Goal: Task Accomplishment & Management: Manage account settings

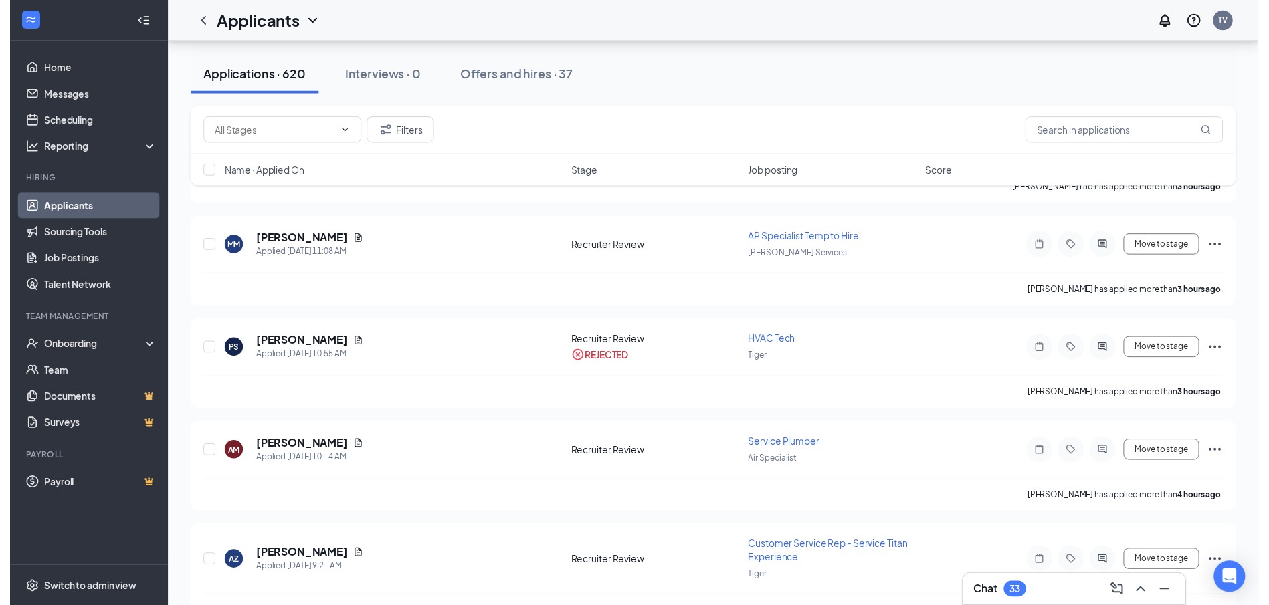
scroll to position [535, 0]
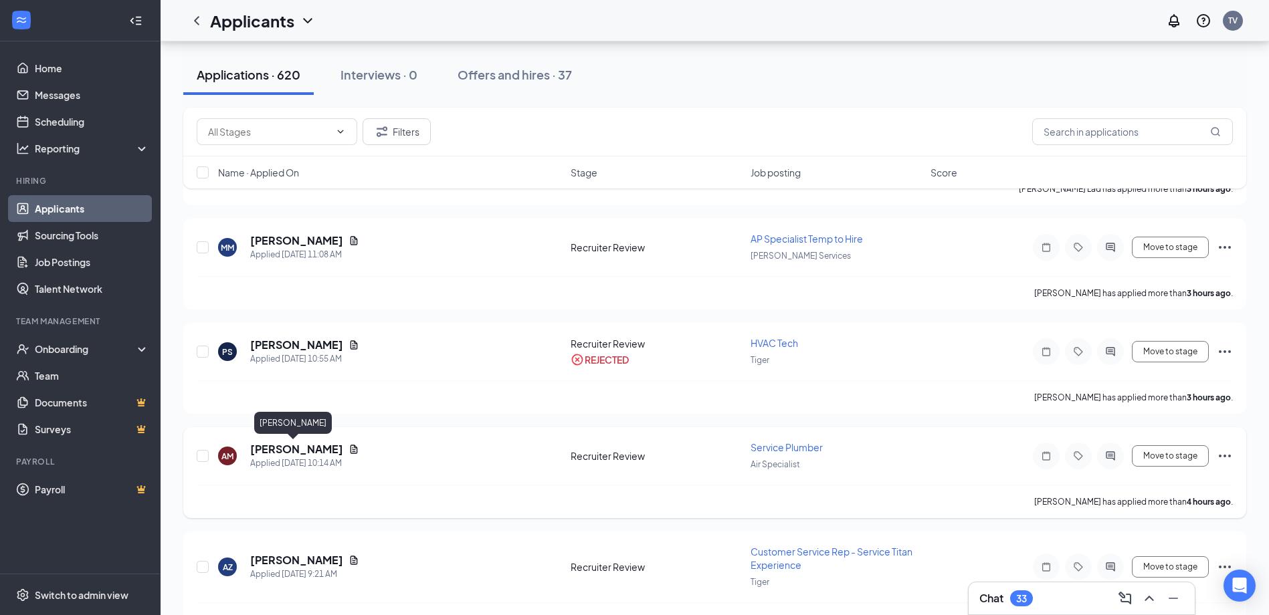
click at [276, 448] on h5 "Aaron Moran" at bounding box center [296, 449] width 93 height 15
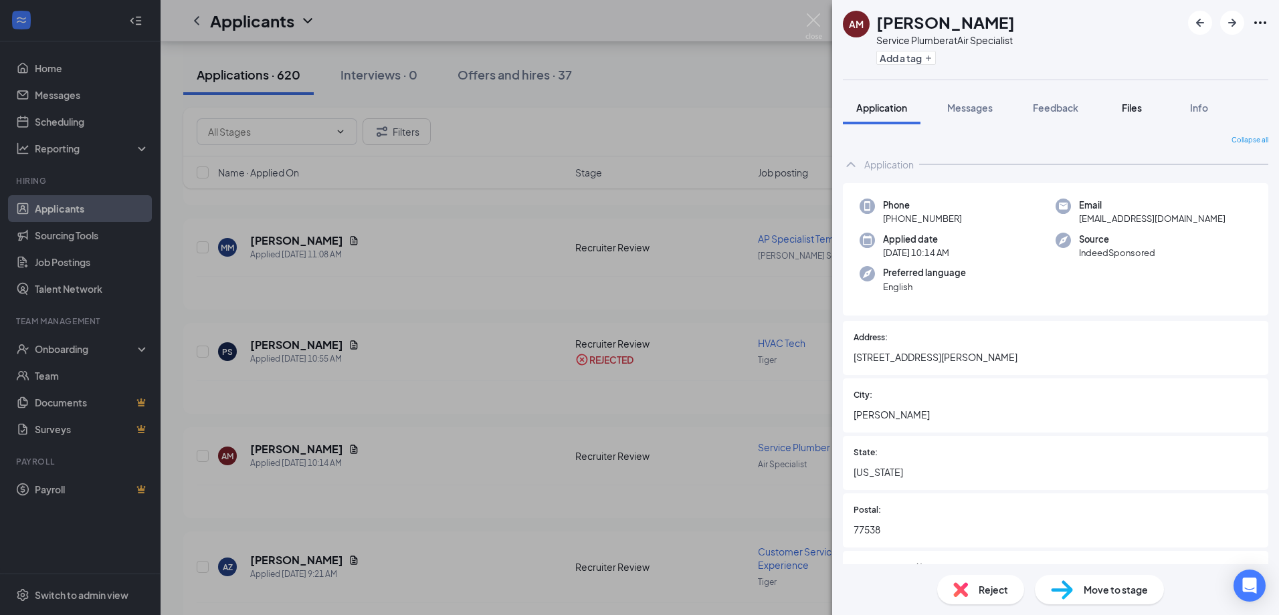
click at [1129, 109] on span "Files" at bounding box center [1132, 108] width 20 height 12
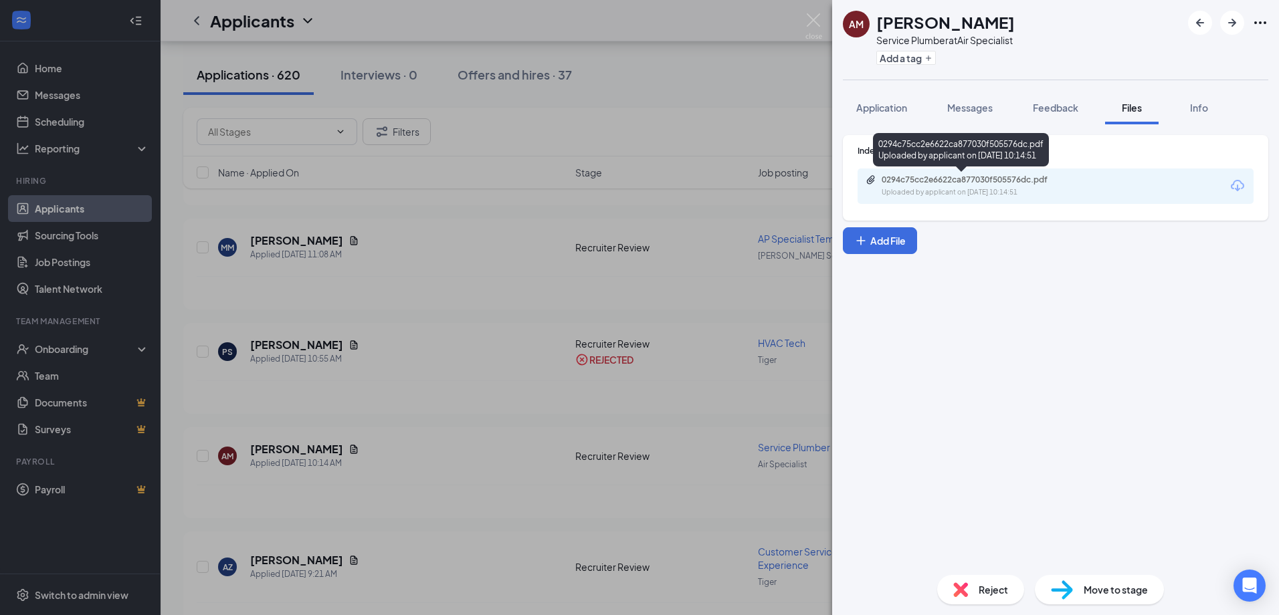
click at [990, 197] on div "Uploaded by applicant on Aug 26, 2025 at 10:14:51" at bounding box center [982, 192] width 201 height 11
click at [810, 21] on img at bounding box center [813, 26] width 17 height 26
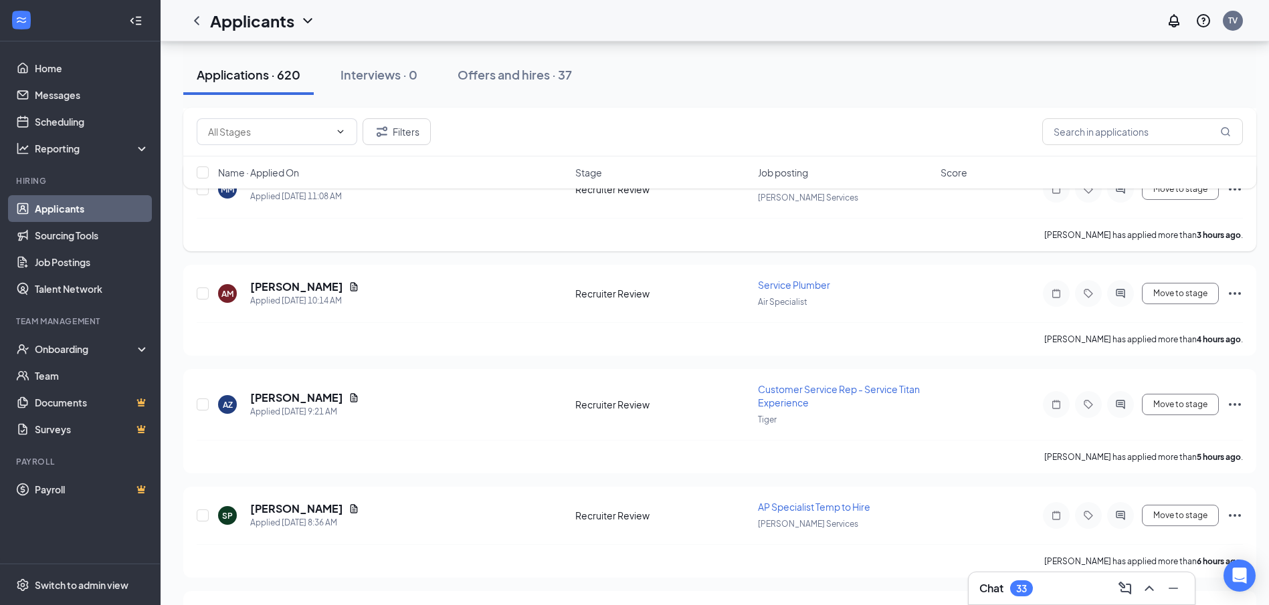
scroll to position [602, 0]
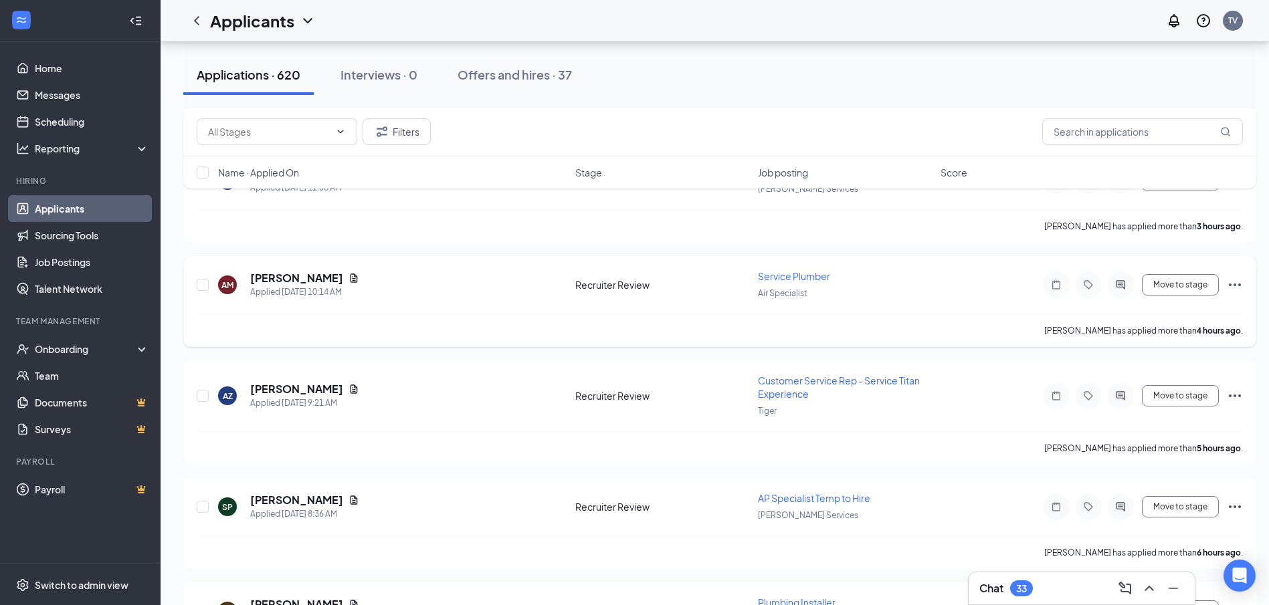
click at [1229, 290] on icon "Ellipses" at bounding box center [1235, 285] width 16 height 16
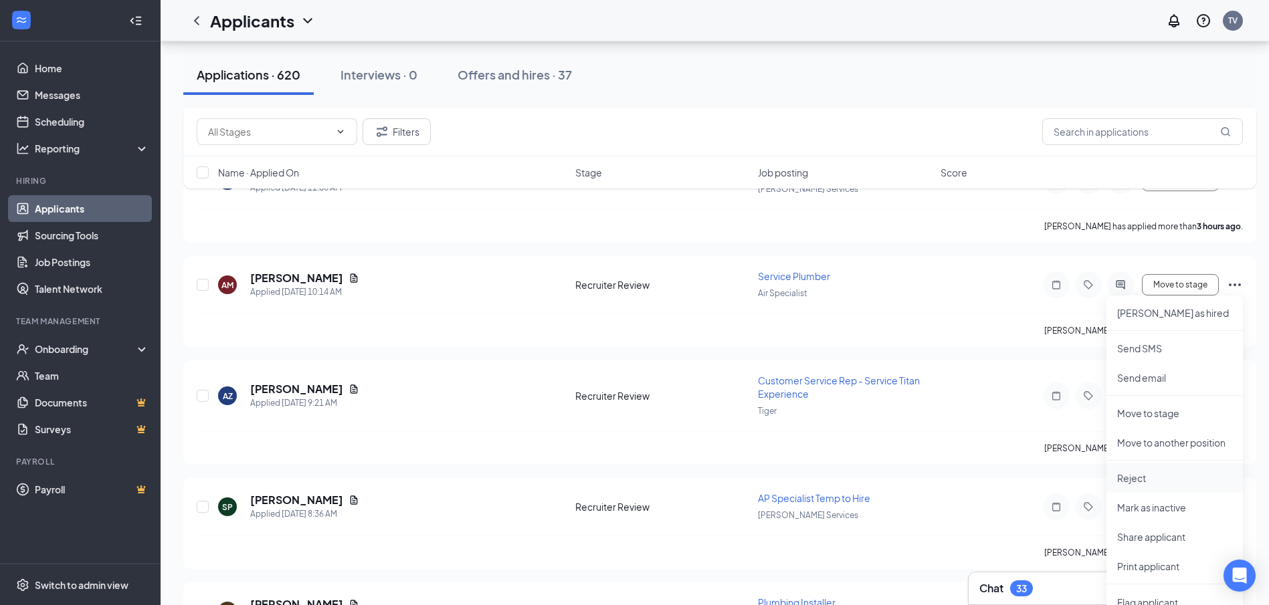
click at [1142, 486] on li "Reject" at bounding box center [1174, 478] width 136 height 29
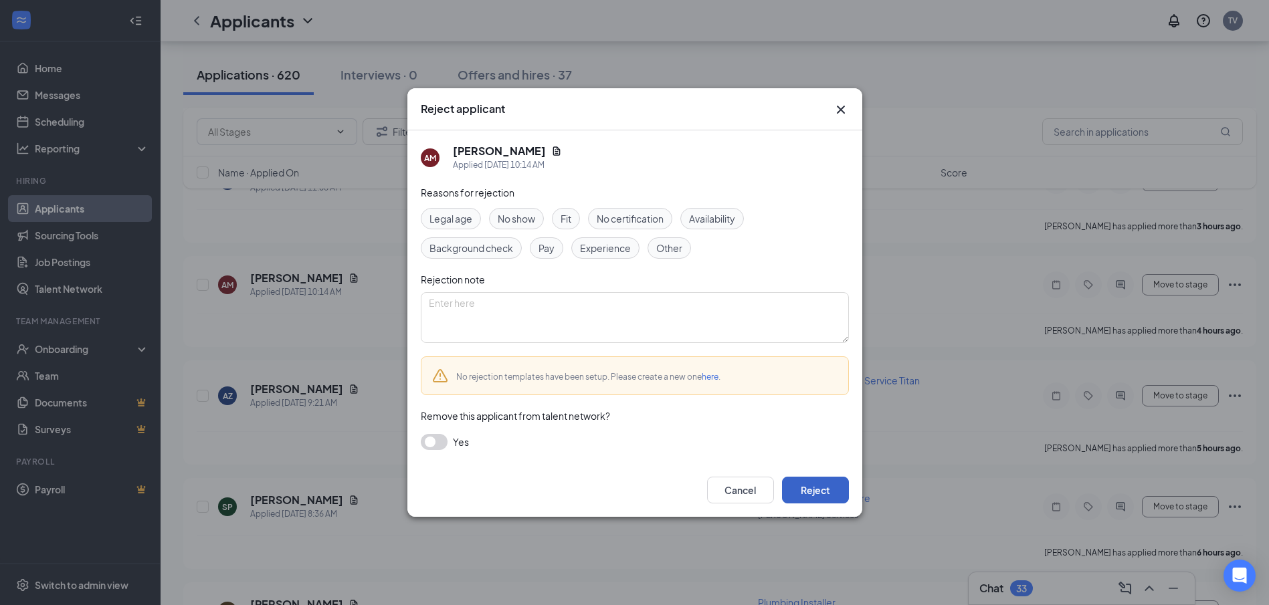
click at [828, 497] on button "Reject" at bounding box center [815, 490] width 67 height 27
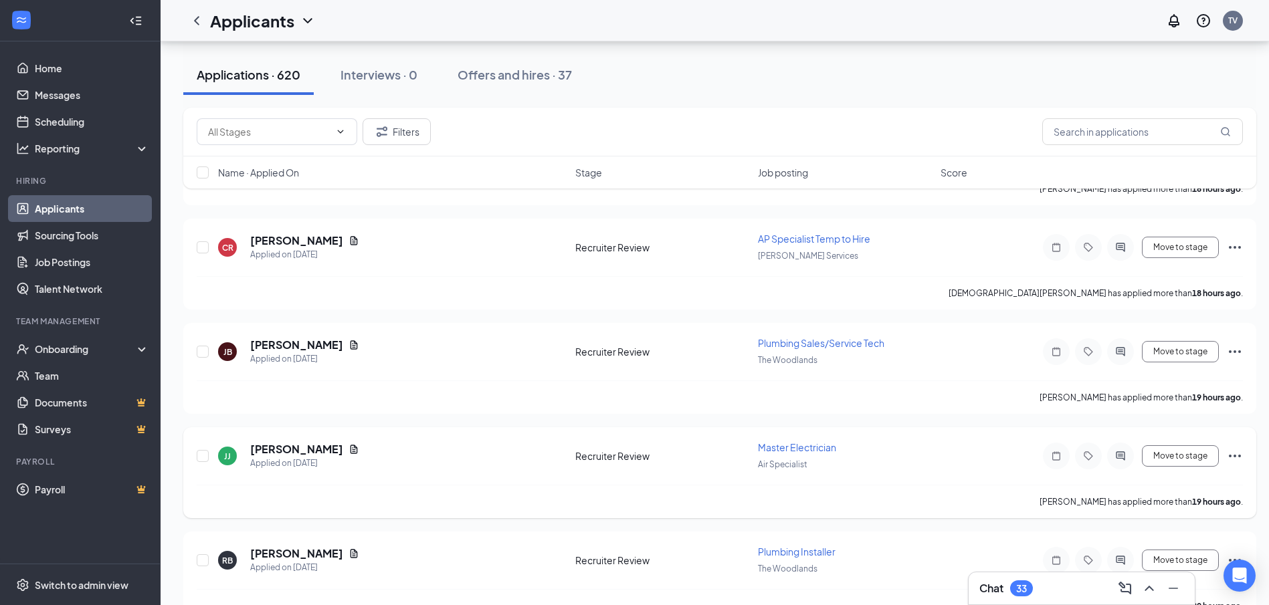
scroll to position [1405, 0]
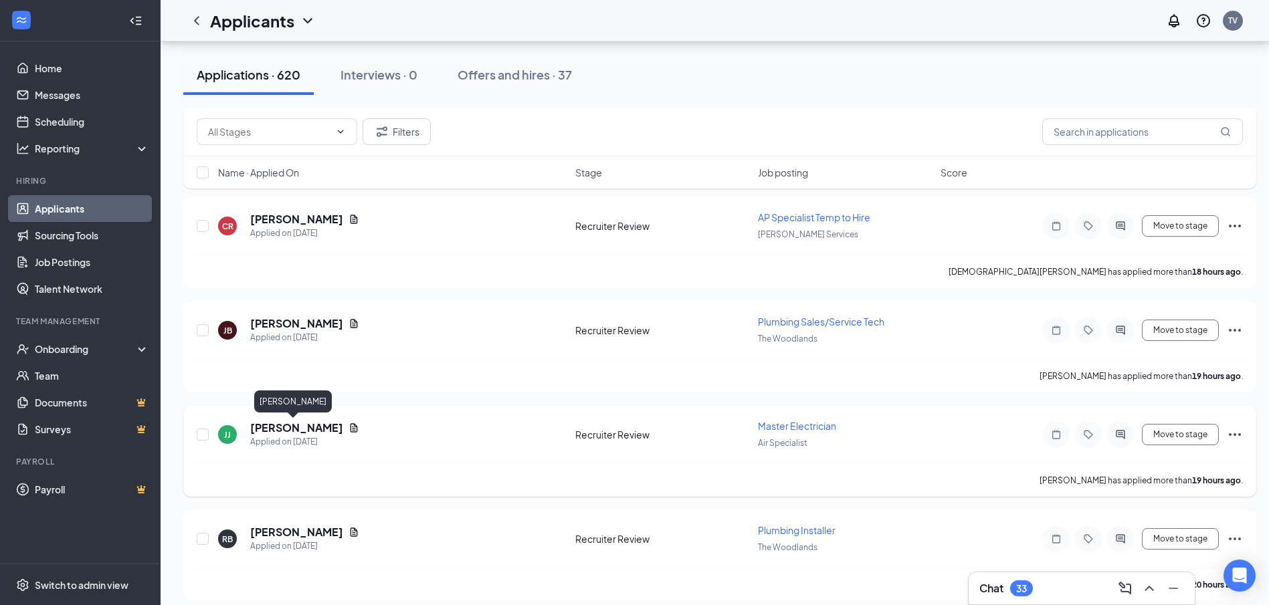
click at [290, 431] on h5 "Joseph Juarez" at bounding box center [296, 428] width 93 height 15
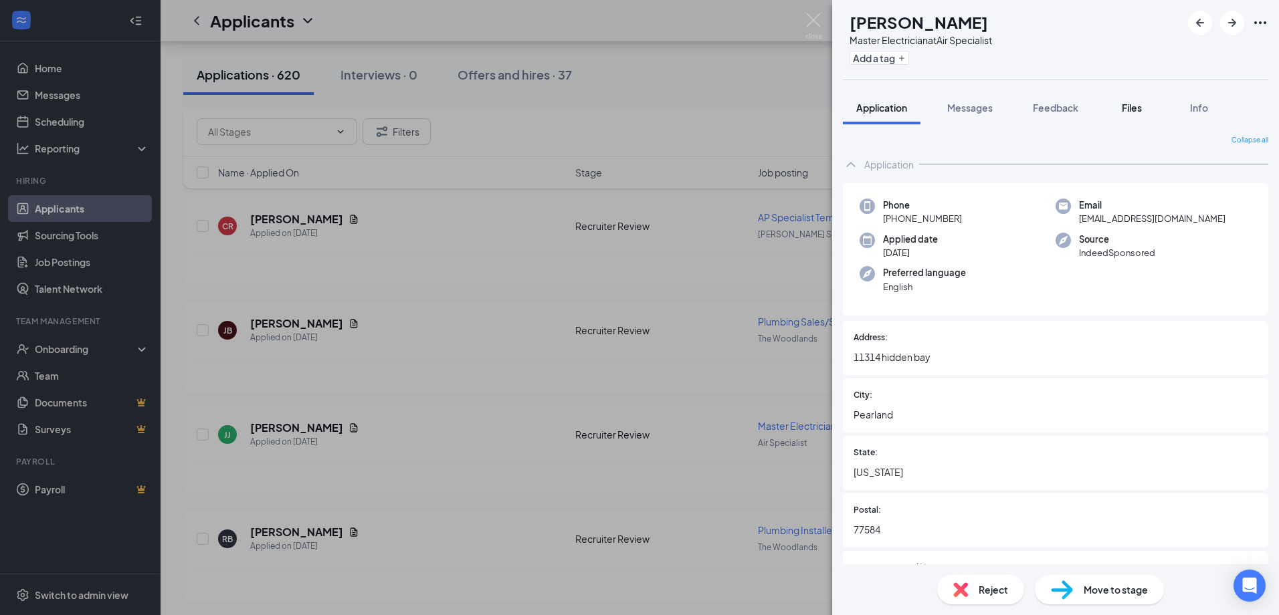
click at [1120, 114] on div "Files" at bounding box center [1132, 107] width 27 height 13
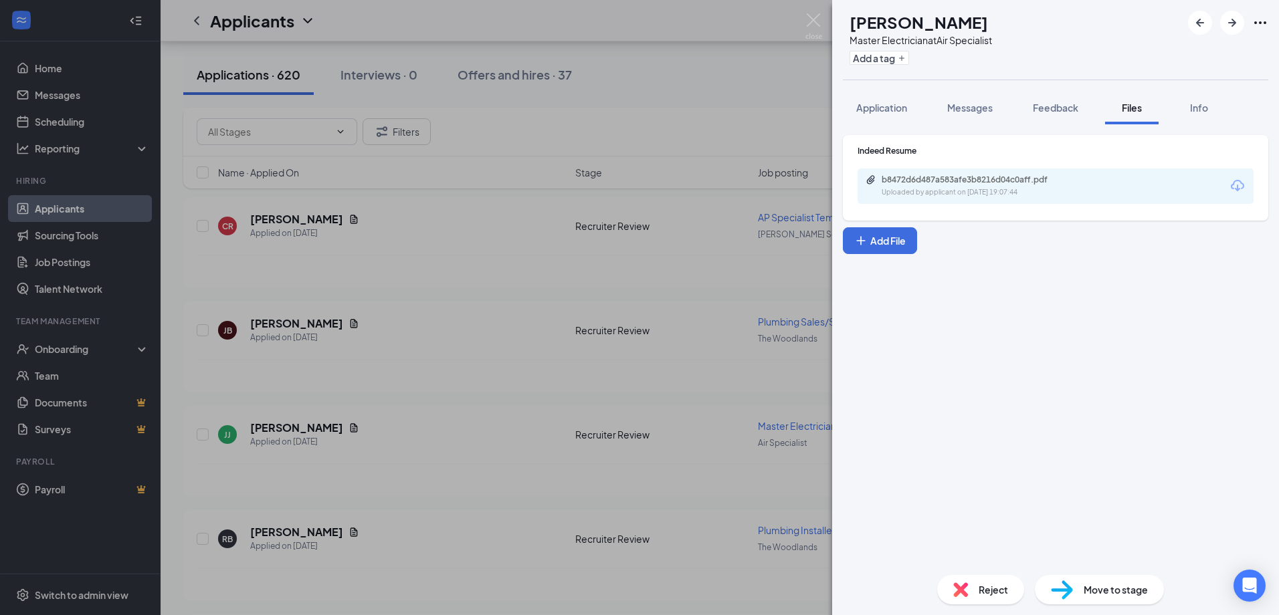
click at [948, 182] on div "b8472d6d487a583afe3b8216d04c0aff.pdf" at bounding box center [975, 180] width 187 height 11
click at [817, 23] on img at bounding box center [813, 26] width 17 height 26
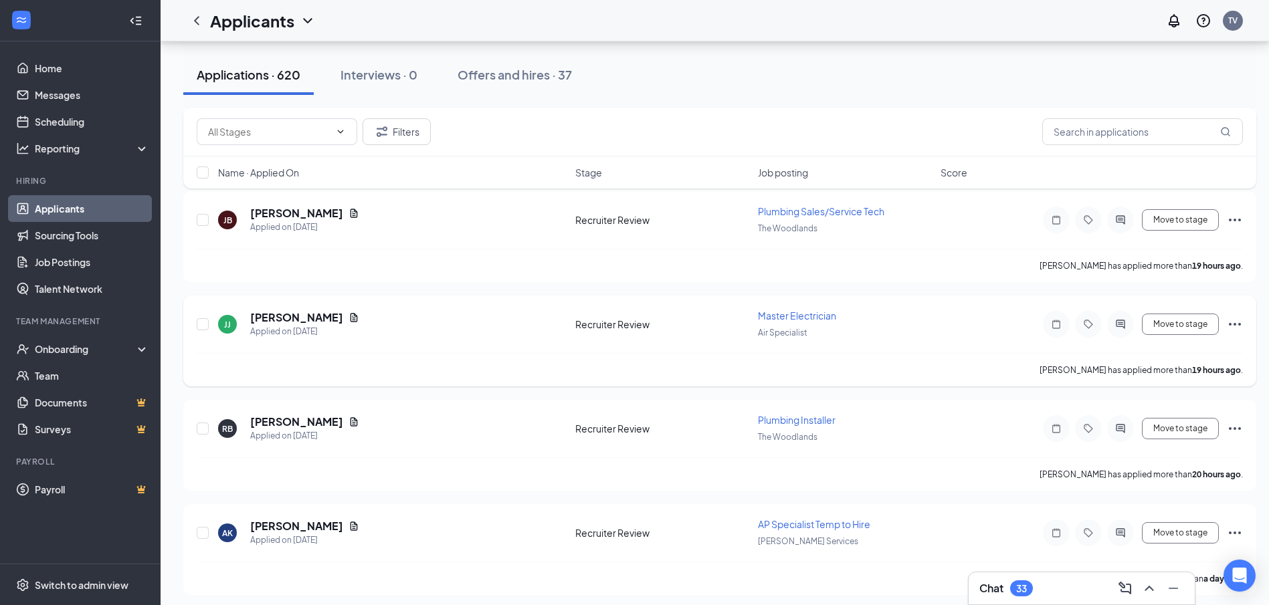
scroll to position [1539, 0]
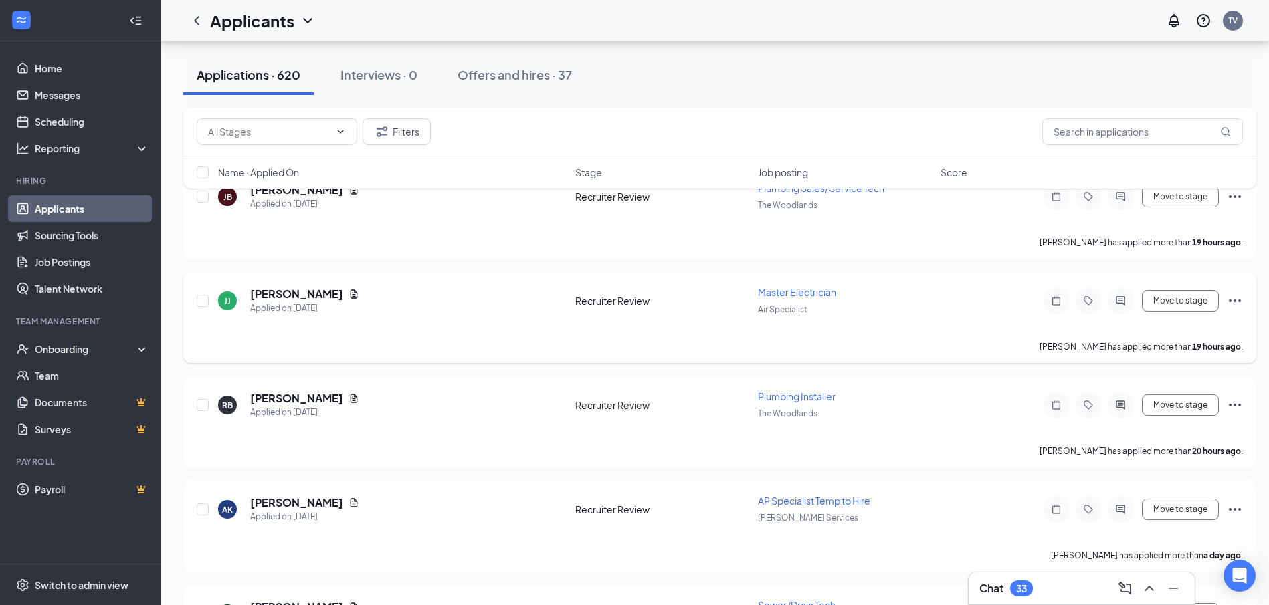
click at [1237, 296] on icon "Ellipses" at bounding box center [1235, 301] width 16 height 16
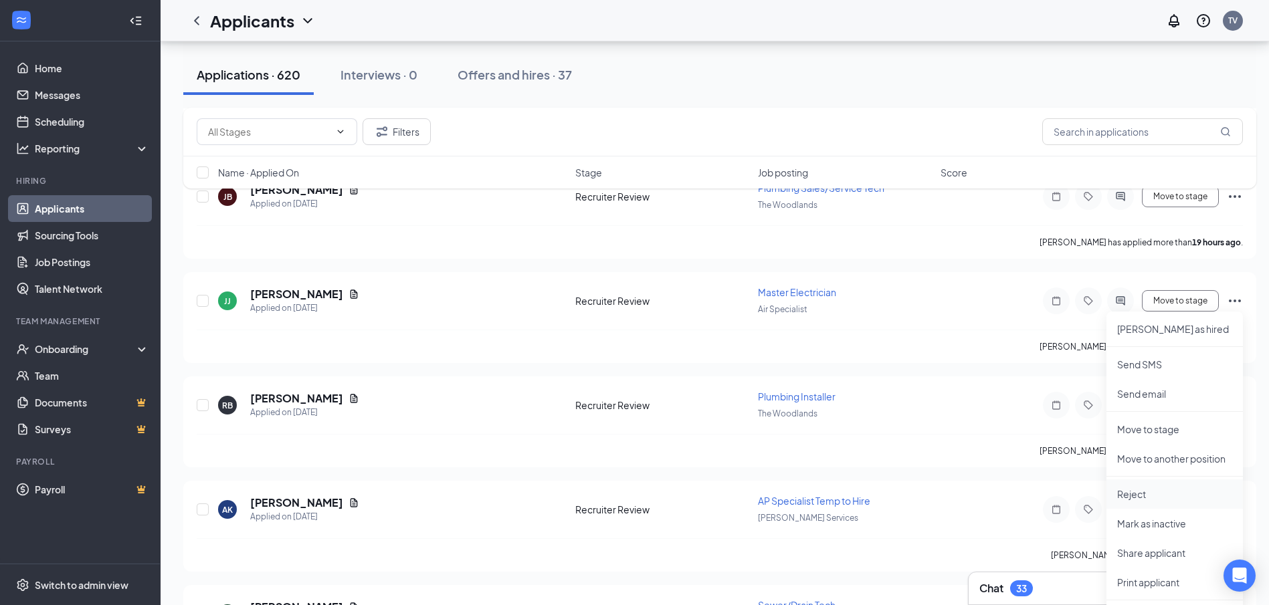
click at [1173, 498] on p "Reject" at bounding box center [1174, 494] width 115 height 13
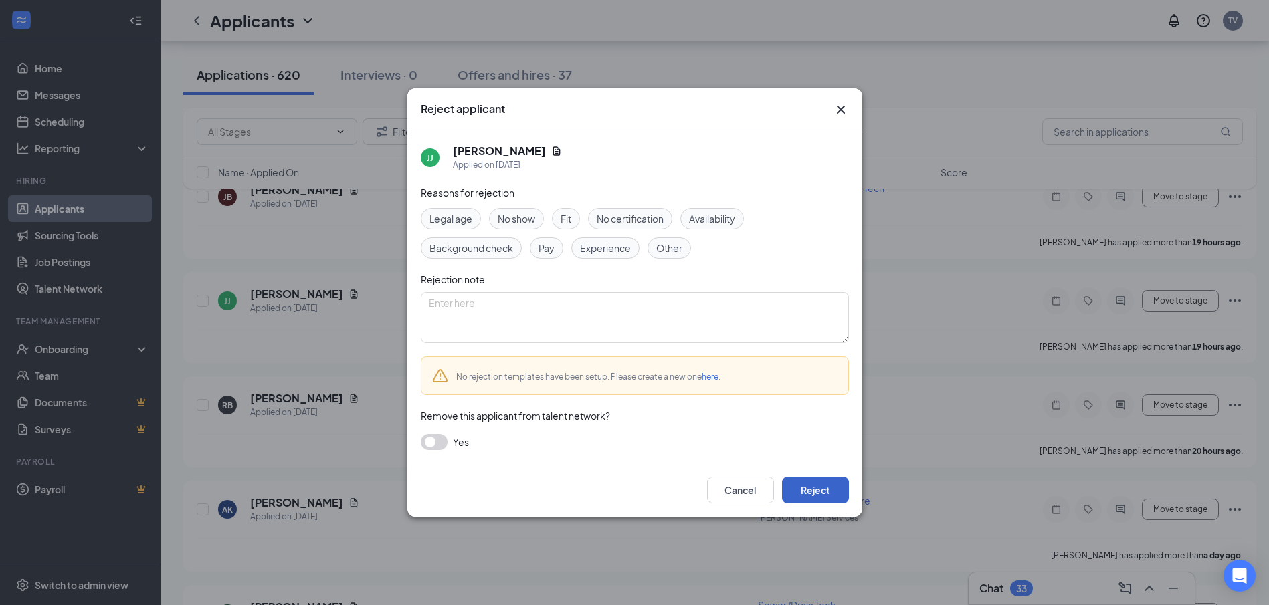
click at [830, 490] on button "Reject" at bounding box center [815, 490] width 67 height 27
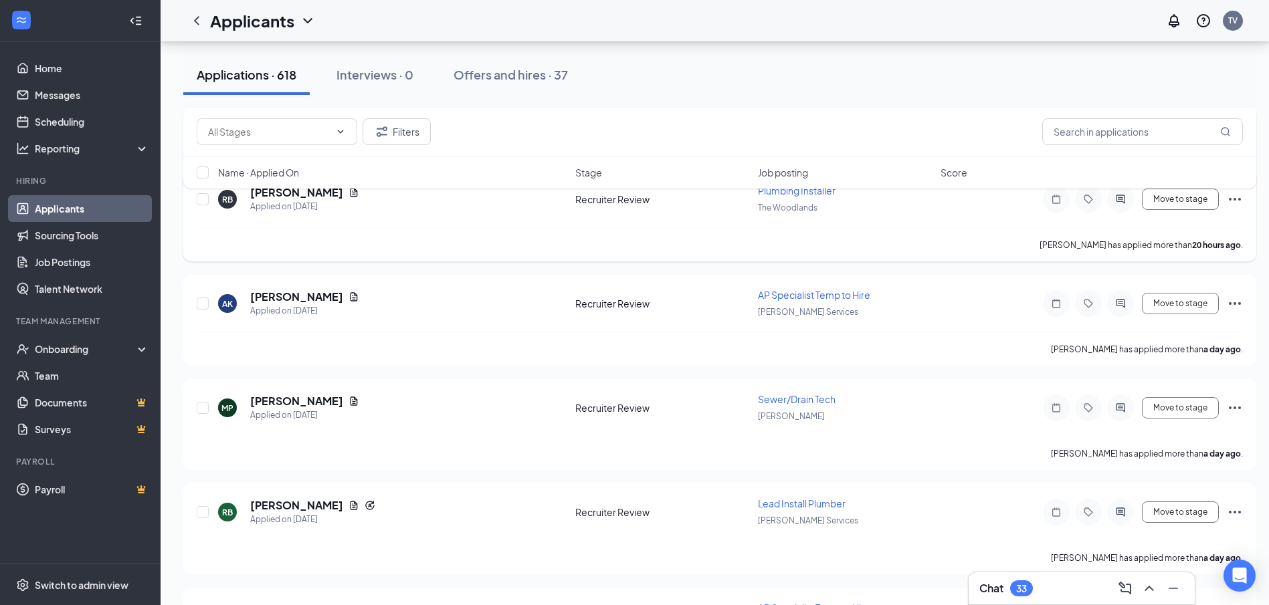
scroll to position [1672, 0]
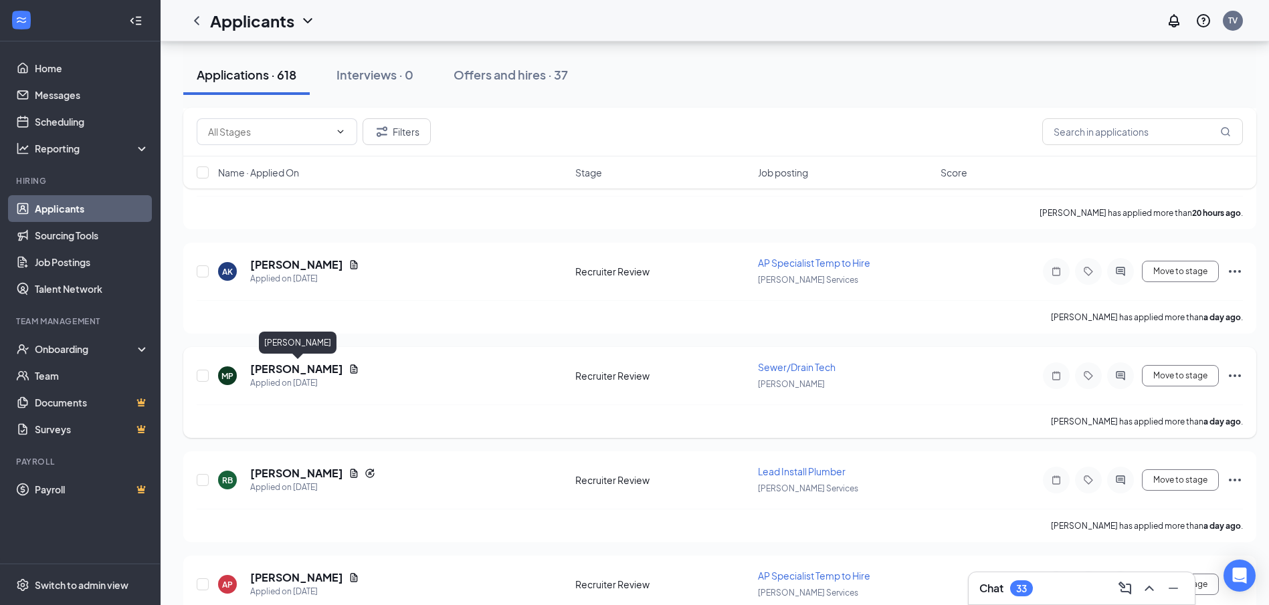
click at [330, 368] on h5 "MICHAEL PETERSON" at bounding box center [296, 369] width 93 height 15
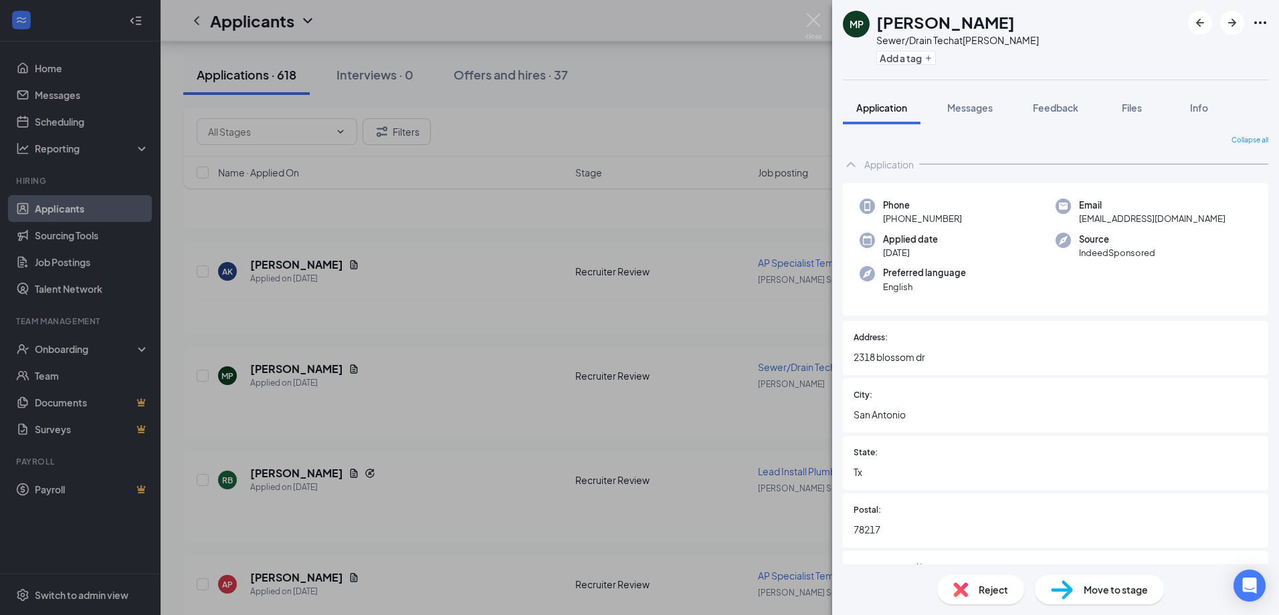
click at [1124, 103] on span "Files" at bounding box center [1132, 108] width 20 height 12
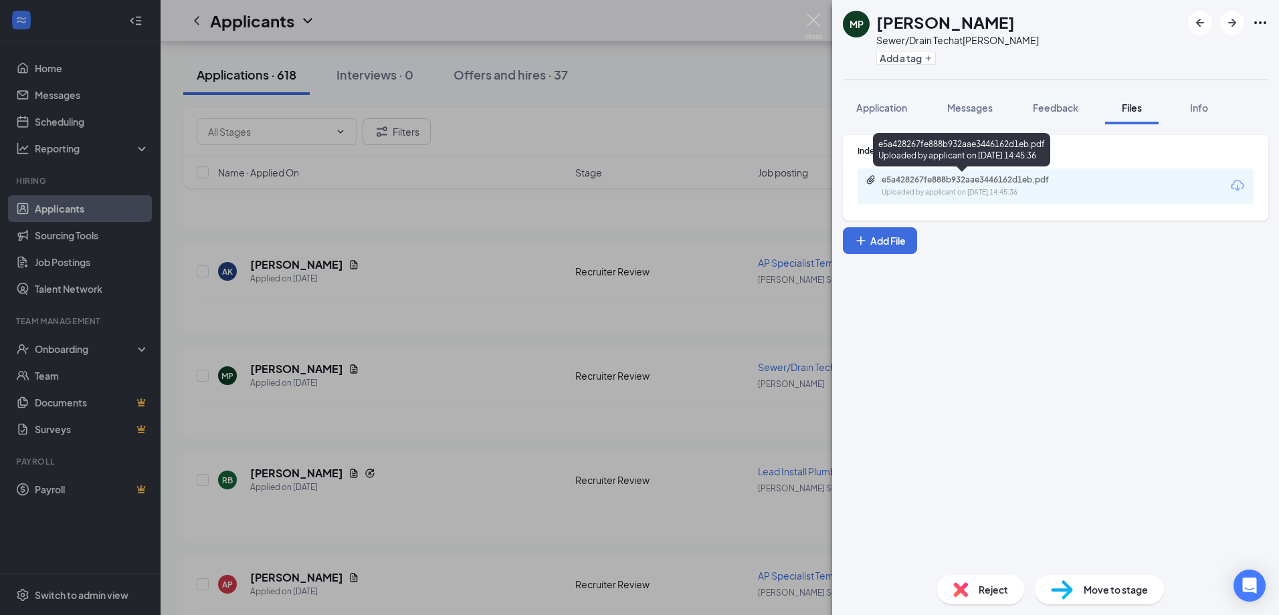
click at [955, 191] on div "Uploaded by applicant on Aug 25, 2025 at 14:45:36" at bounding box center [982, 192] width 201 height 11
click at [813, 19] on img at bounding box center [813, 26] width 17 height 26
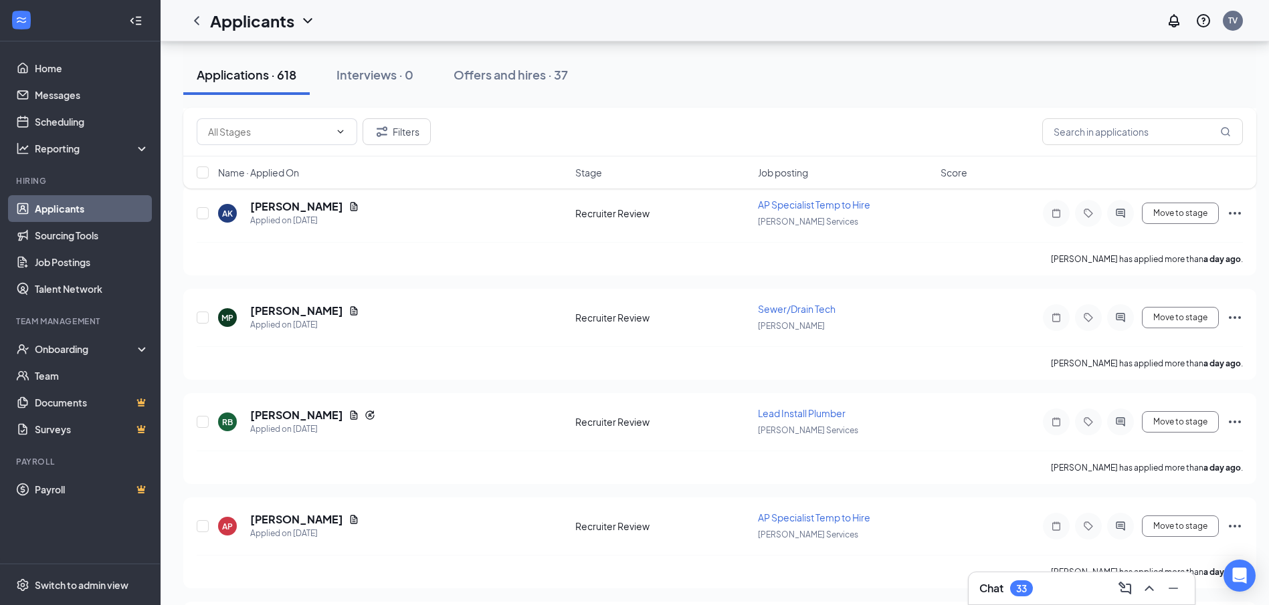
scroll to position [1739, 0]
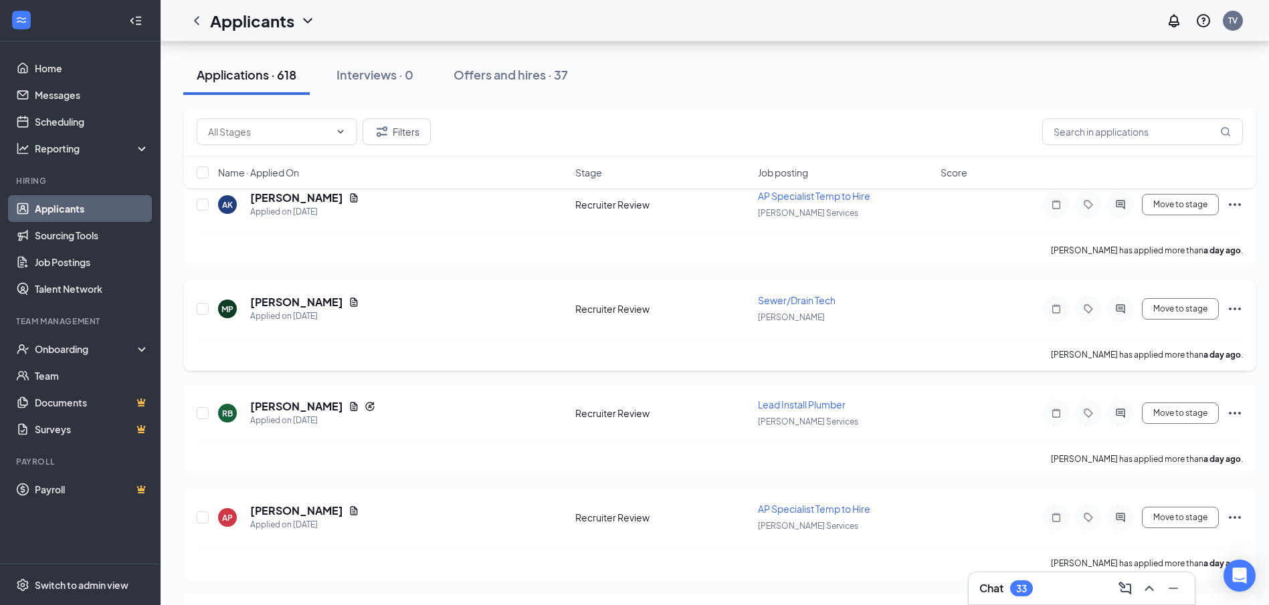
click at [1228, 312] on icon "Ellipses" at bounding box center [1235, 309] width 16 height 16
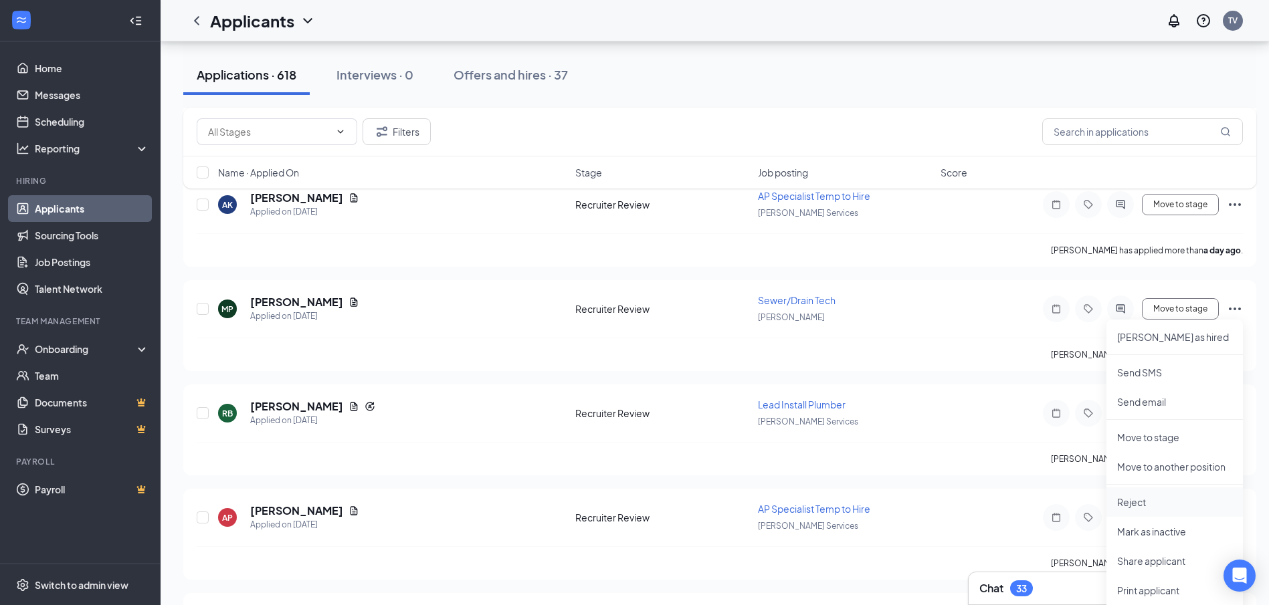
click at [1183, 492] on li "Reject" at bounding box center [1174, 502] width 136 height 29
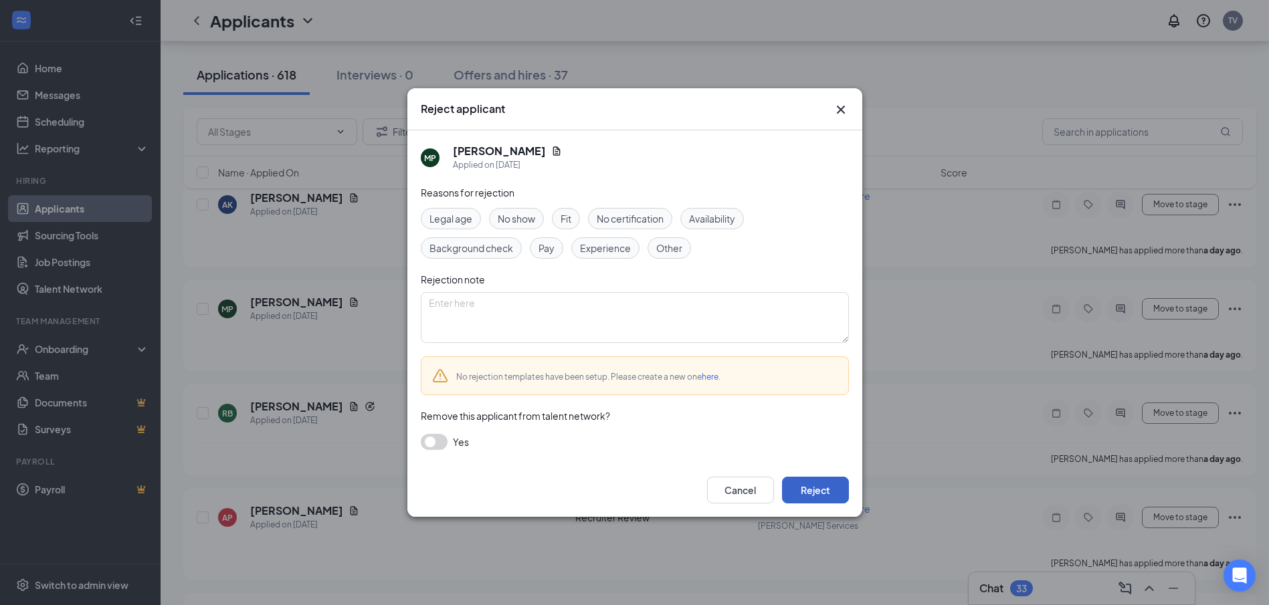
click at [803, 500] on button "Reject" at bounding box center [815, 490] width 67 height 27
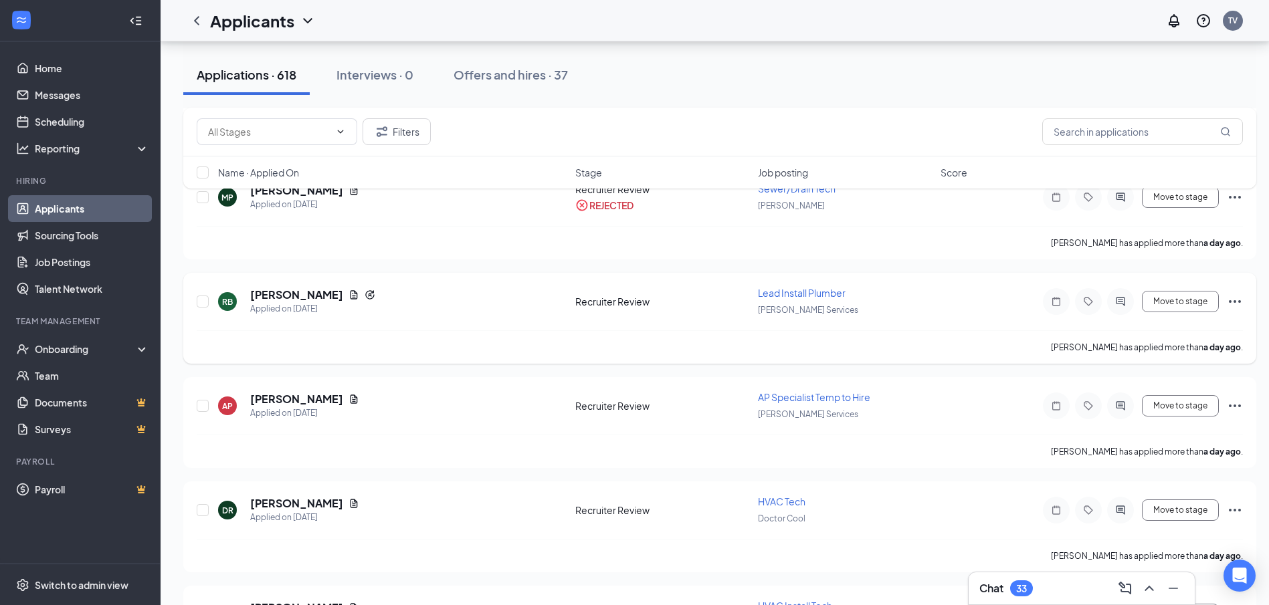
scroll to position [1873, 0]
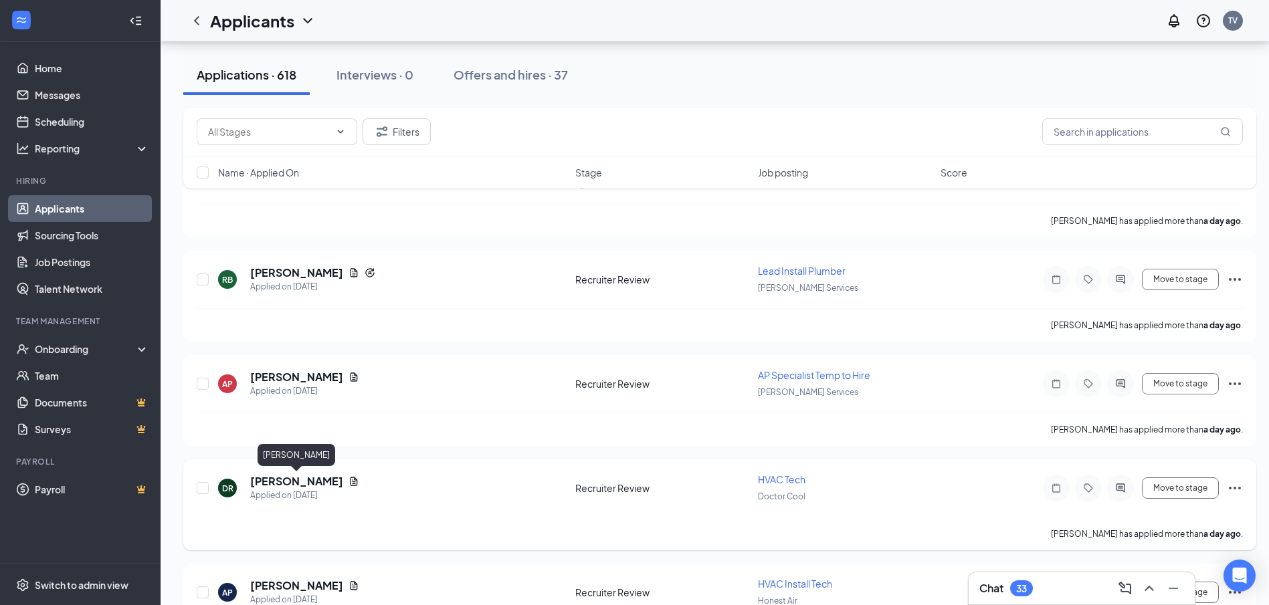
click at [334, 482] on h5 "Danny Richardson" at bounding box center [296, 481] width 93 height 15
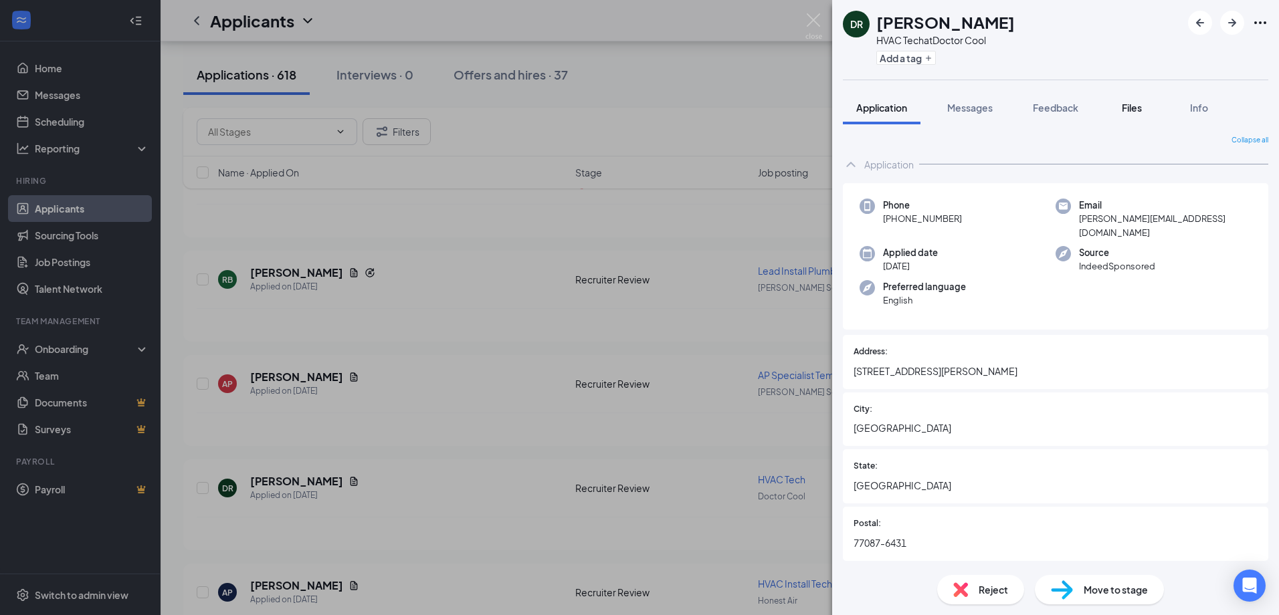
click at [1131, 116] on button "Files" at bounding box center [1132, 107] width 54 height 33
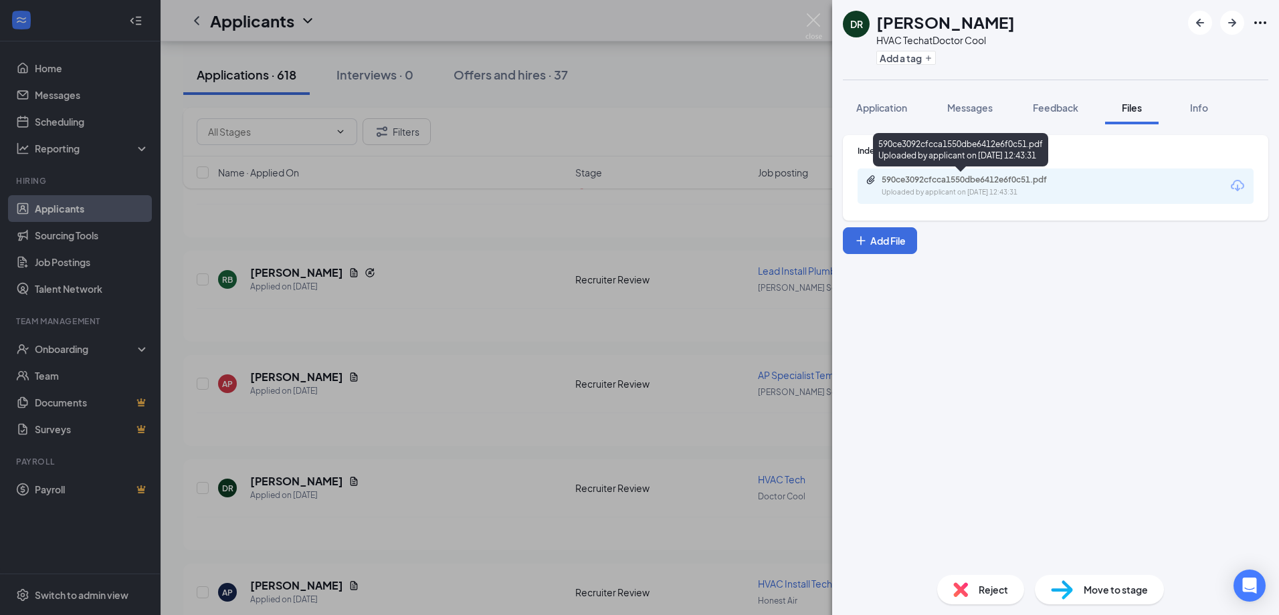
click at [951, 178] on div "590ce3092cfcca1550dbe6412e6f0c51.pdf" at bounding box center [975, 180] width 187 height 11
drag, startPoint x: 816, startPoint y: 16, endPoint x: 822, endPoint y: 29, distance: 13.8
click at [816, 15] on img at bounding box center [813, 26] width 17 height 26
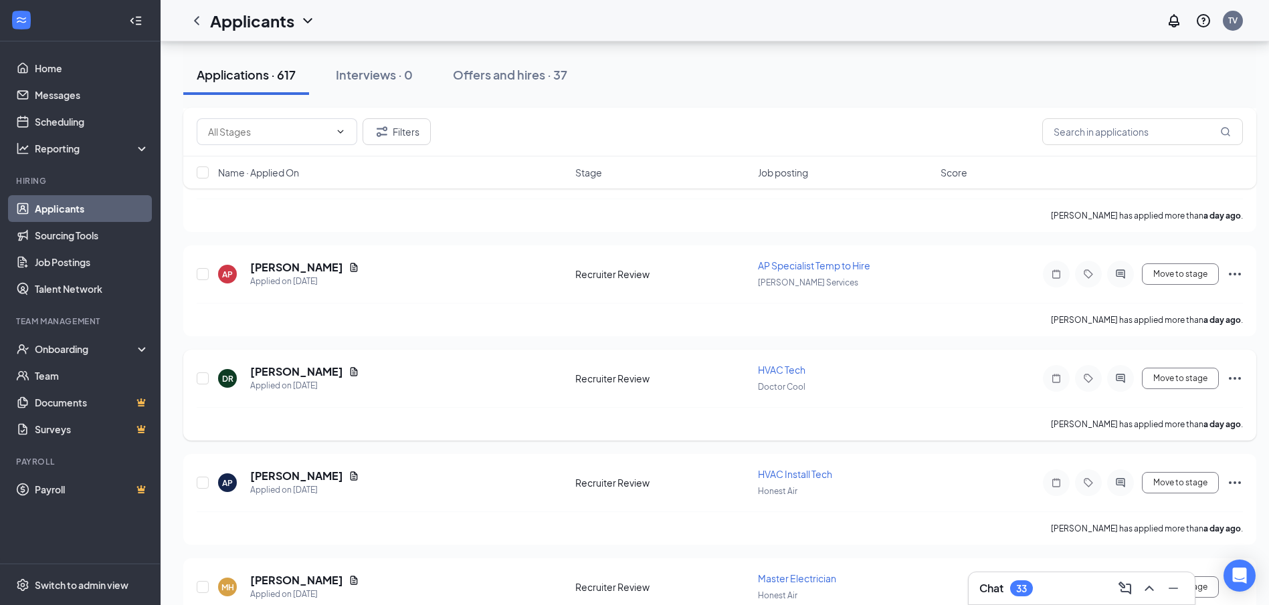
scroll to position [2007, 0]
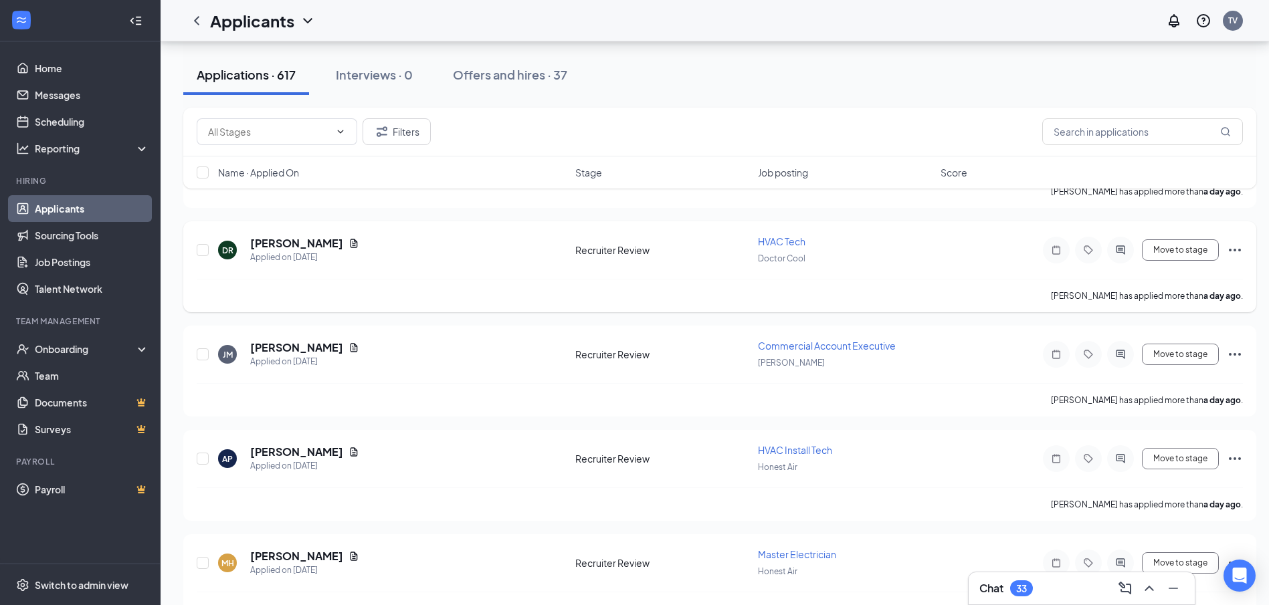
click at [1232, 246] on icon "Ellipses" at bounding box center [1235, 250] width 16 height 16
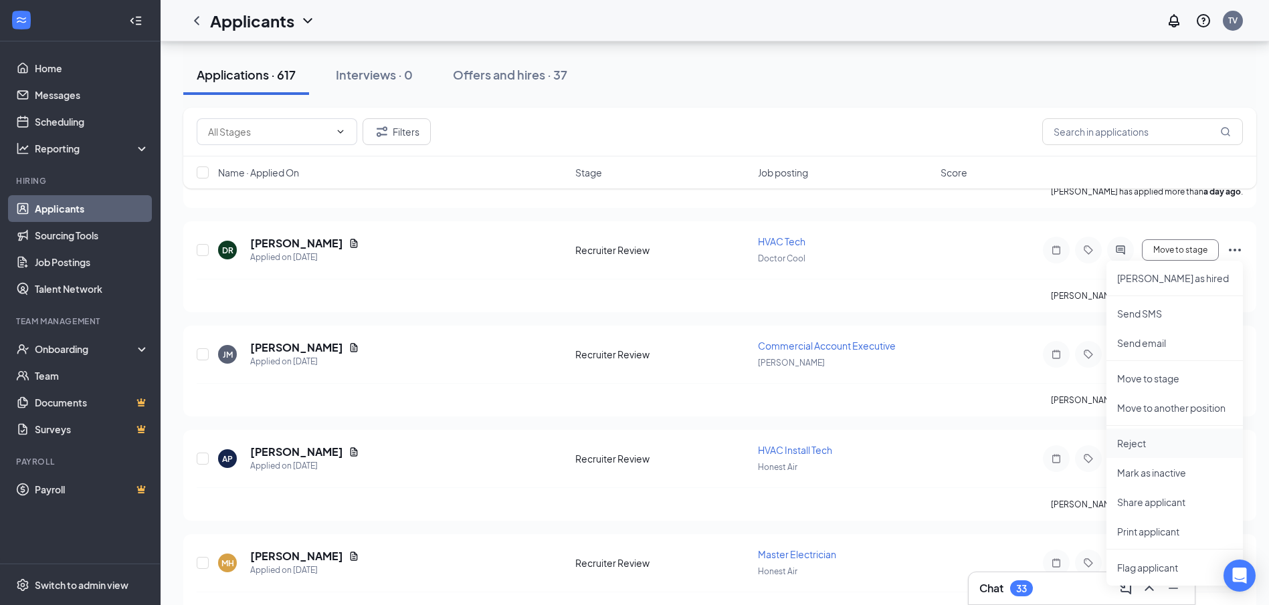
click at [1153, 438] on p "Reject" at bounding box center [1174, 443] width 115 height 13
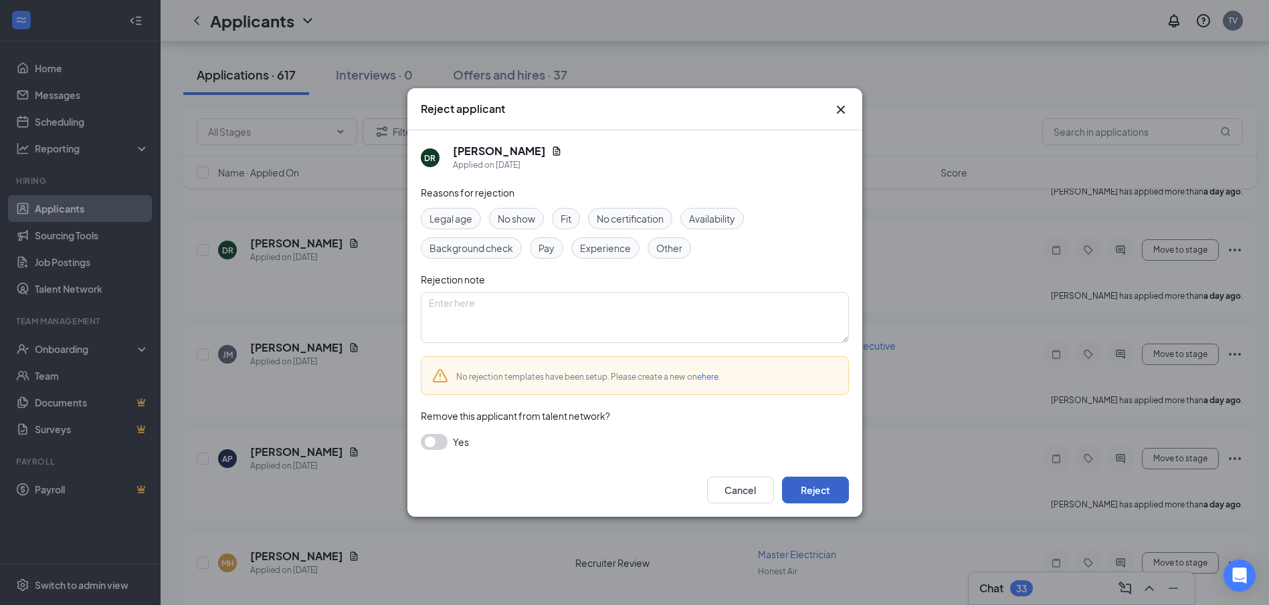
click at [829, 482] on button "Reject" at bounding box center [815, 490] width 67 height 27
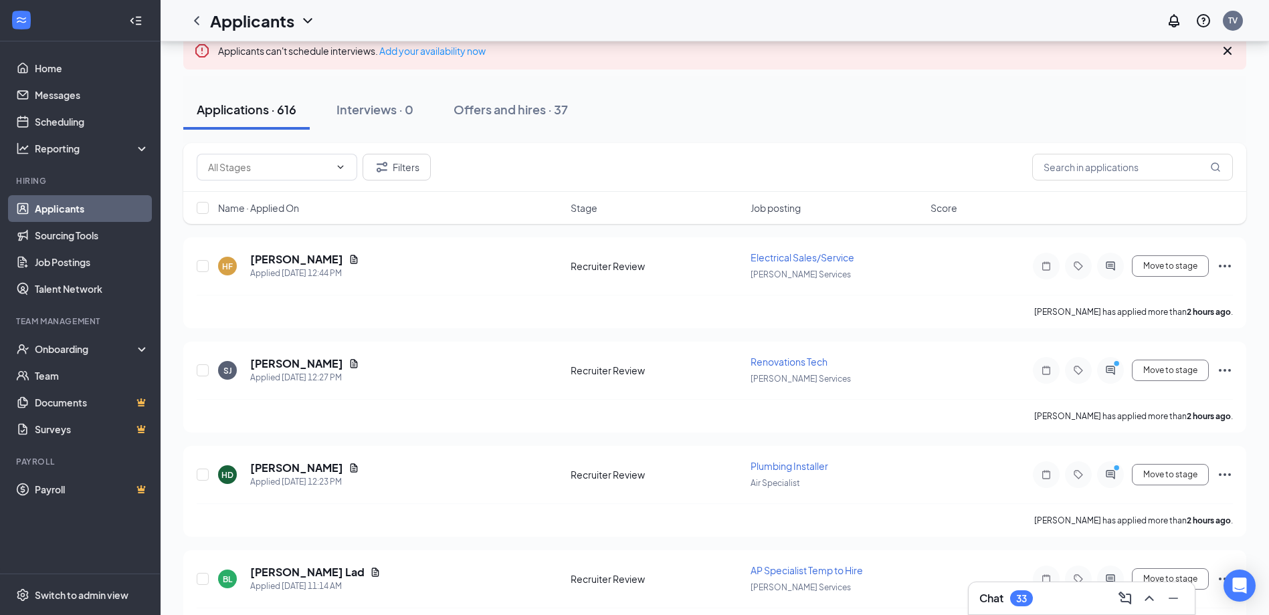
scroll to position [134, 0]
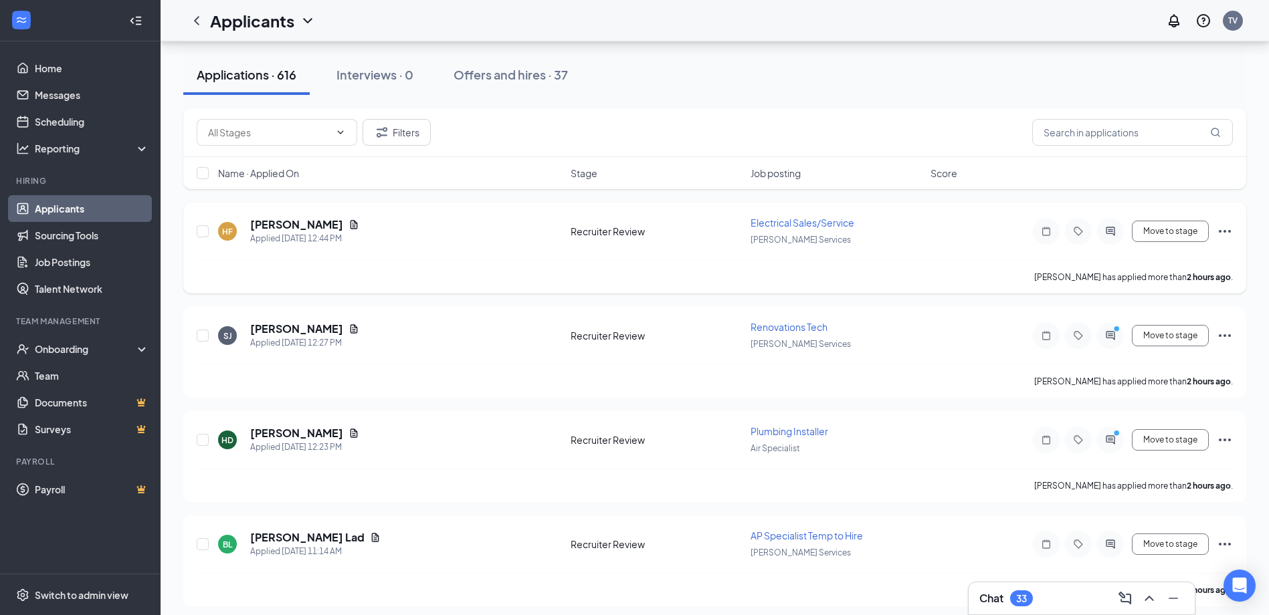
click at [286, 215] on div "HF Hector Flores Applied Today 12:44 PM Recruiter Review Electrical Sales/Servi…" at bounding box center [714, 248] width 1063 height 91
click at [288, 223] on h5 "[PERSON_NAME]" at bounding box center [296, 224] width 93 height 15
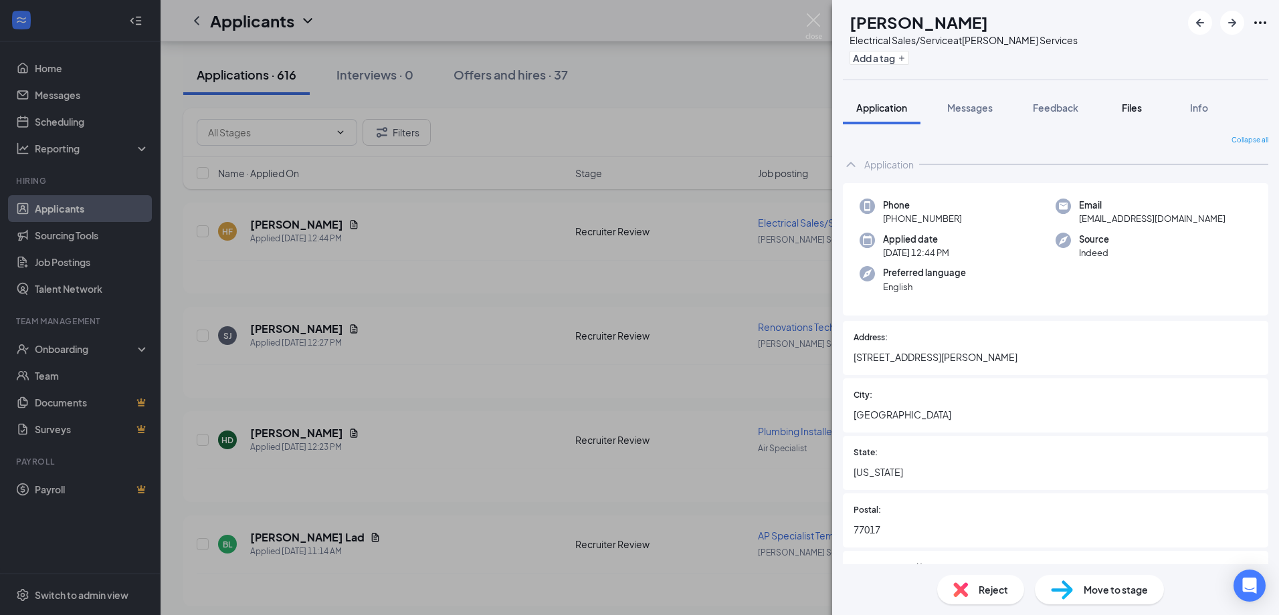
click at [1142, 107] on span "Files" at bounding box center [1132, 108] width 20 height 12
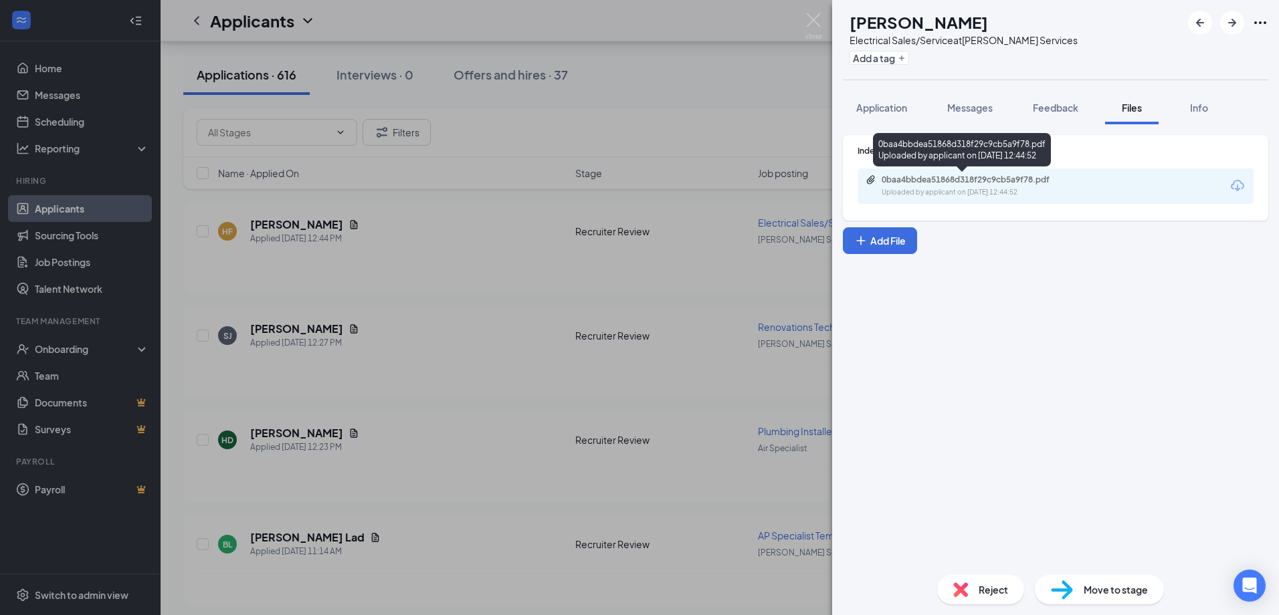
click at [979, 185] on div "0baa4bbdea51868d318f29c9cb5a9f78.pdf" at bounding box center [975, 180] width 187 height 11
click at [820, 19] on img at bounding box center [813, 26] width 17 height 26
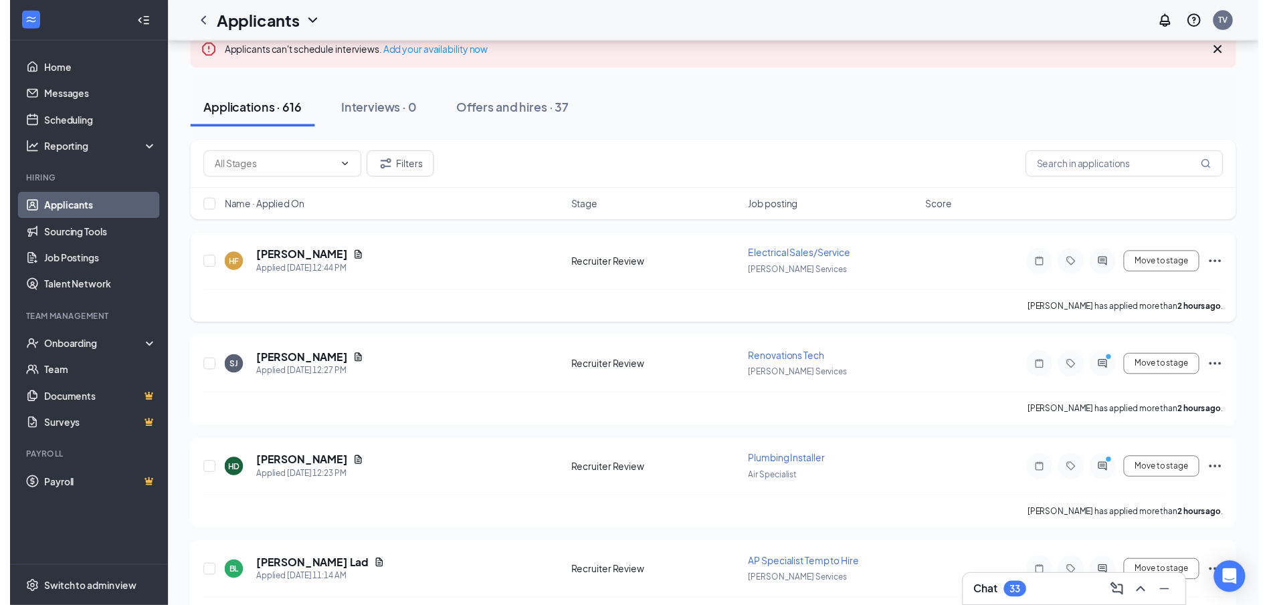
scroll to position [201, 0]
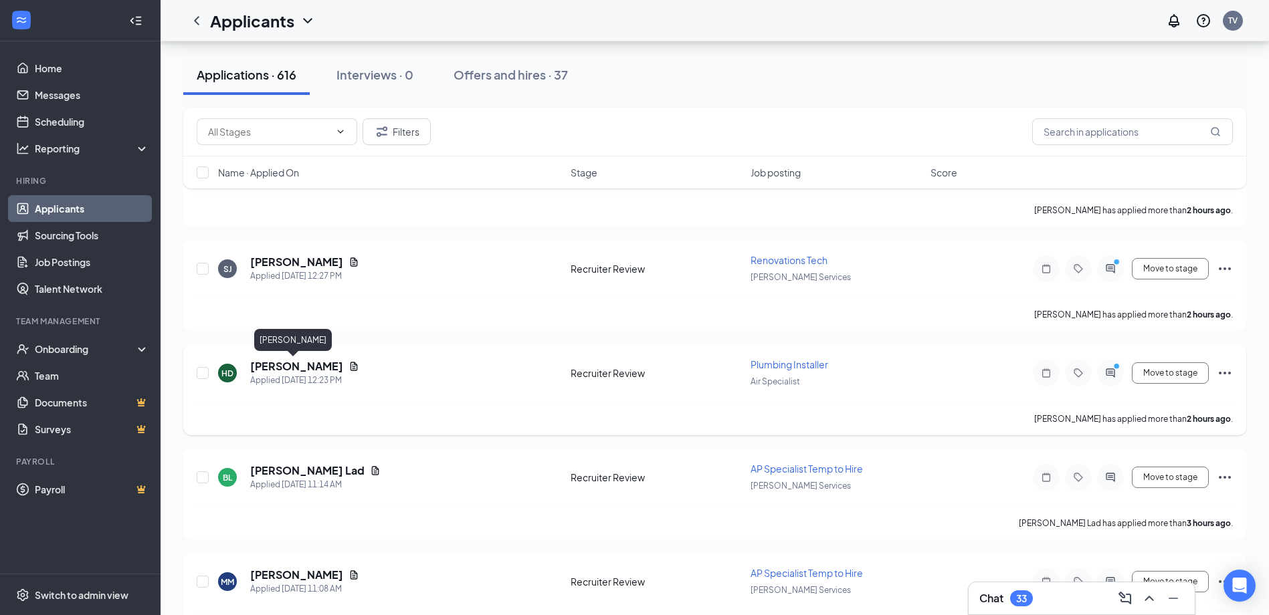
click at [276, 368] on h5 "Herbert Davis" at bounding box center [296, 366] width 93 height 15
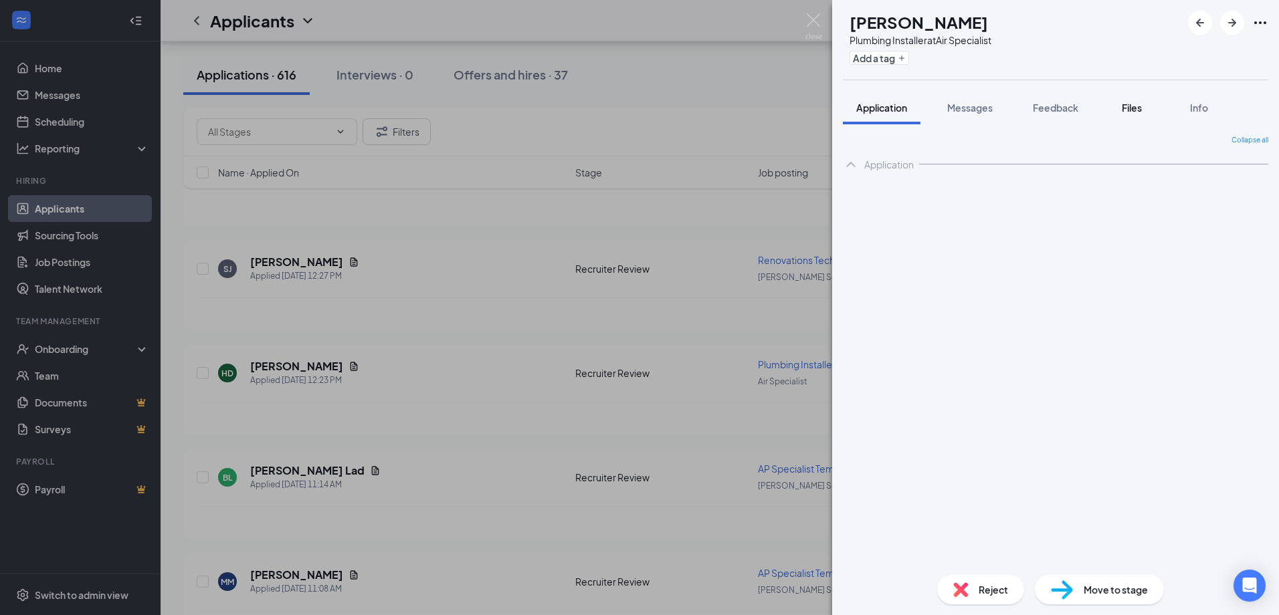
click at [1131, 106] on span "Files" at bounding box center [1132, 108] width 20 height 12
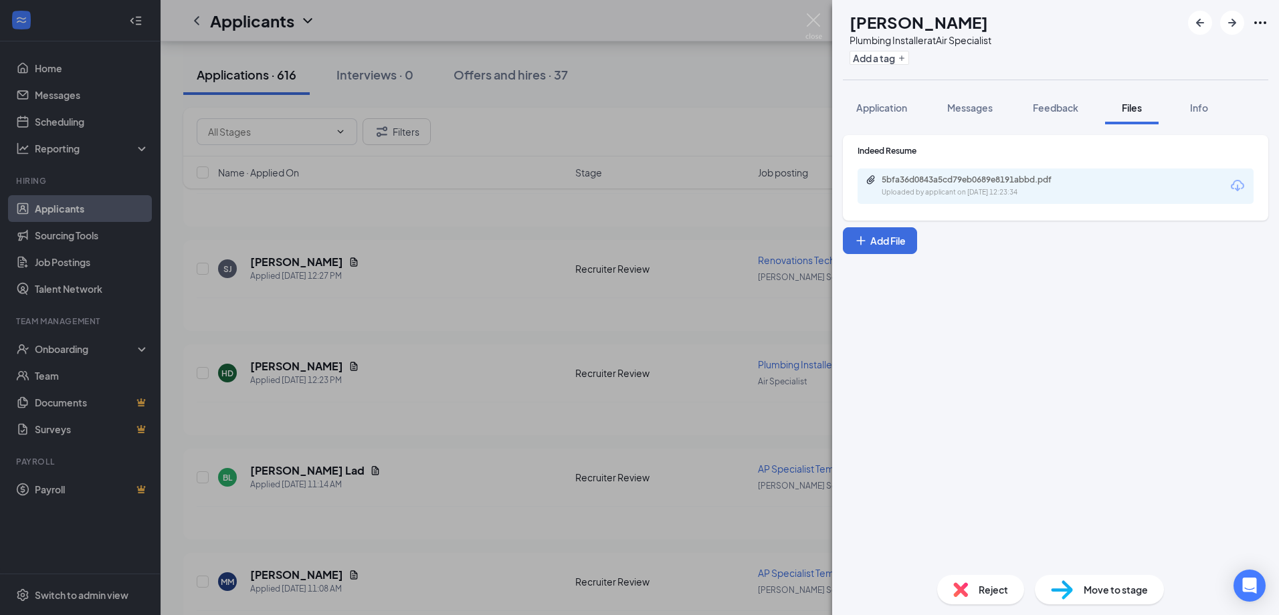
click at [969, 201] on div "5bfa36d0843a5cd79eb0689e8191abbd.pdf Uploaded by applicant on Aug 26, 2025 at 1…" at bounding box center [1056, 186] width 396 height 35
click at [971, 191] on div "Uploaded by applicant on Aug 26, 2025 at 12:23:34" at bounding box center [982, 192] width 201 height 11
click at [818, 20] on img at bounding box center [813, 26] width 17 height 26
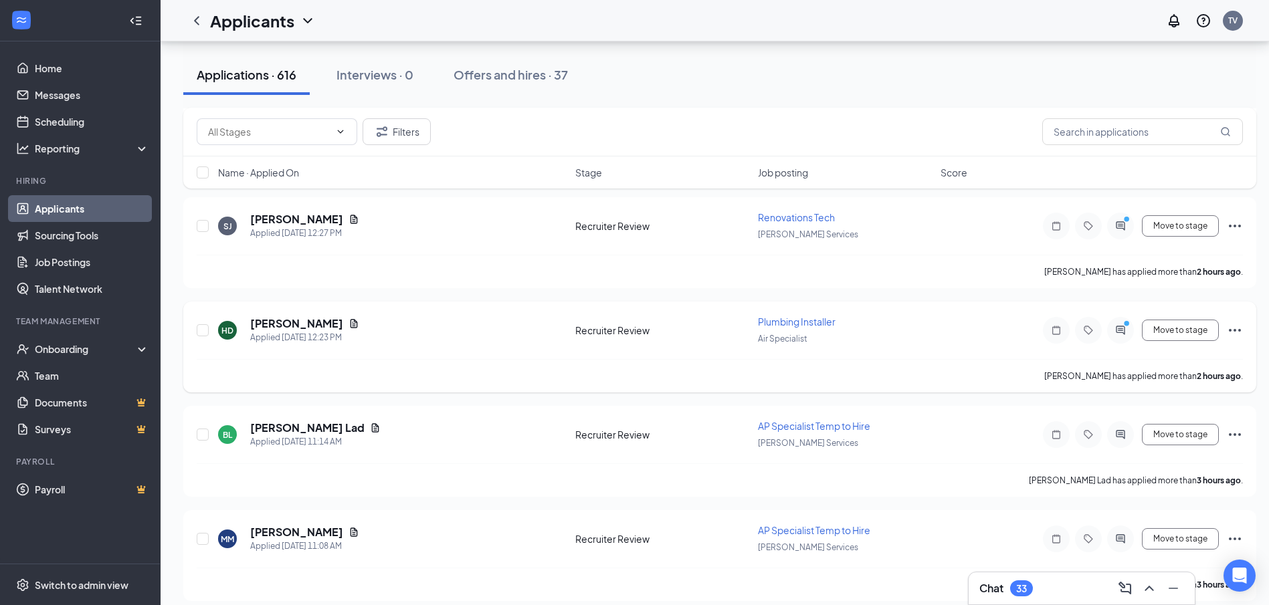
scroll to position [268, 0]
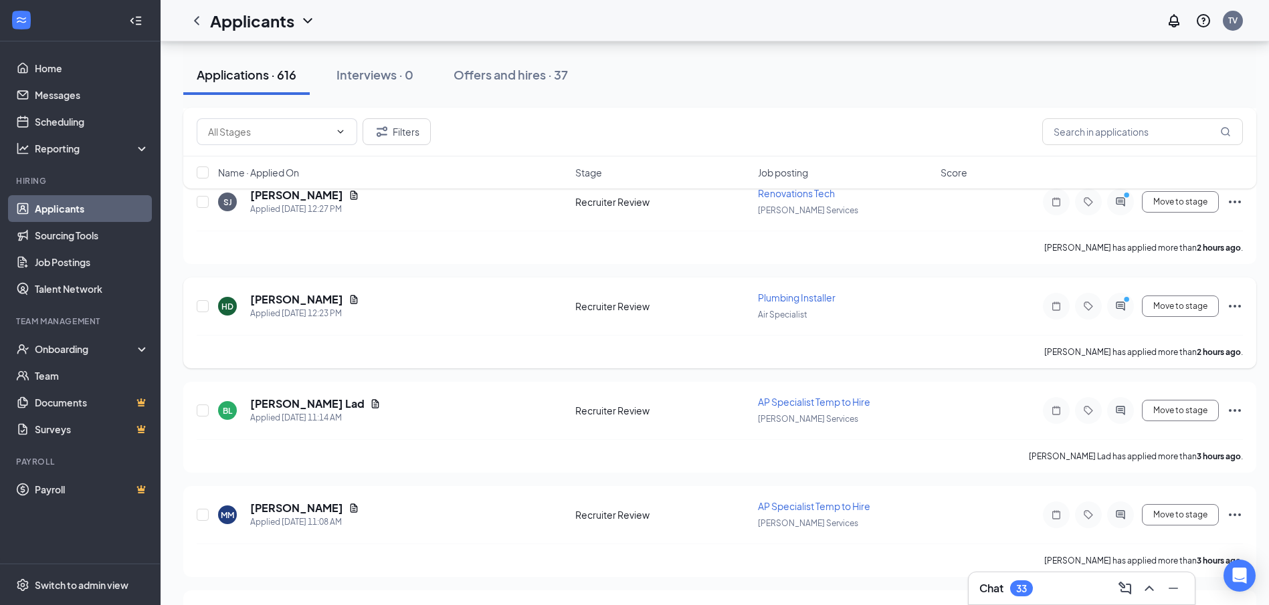
click at [1228, 308] on icon "Ellipses" at bounding box center [1235, 306] width 16 height 16
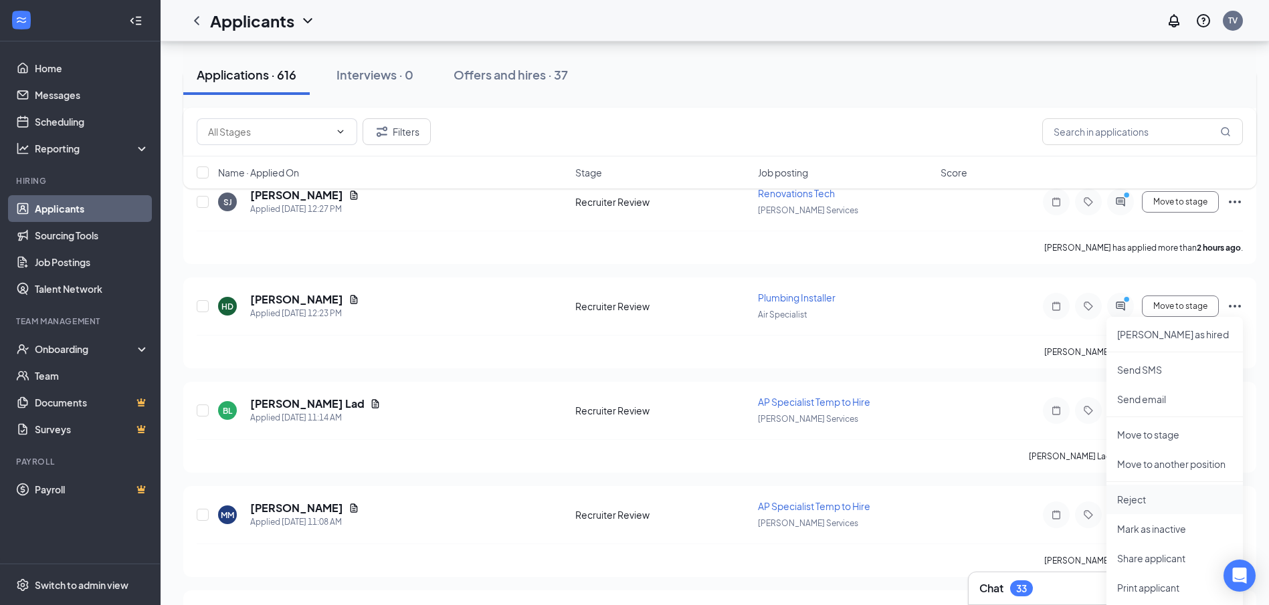
click at [1154, 497] on p "Reject" at bounding box center [1174, 499] width 115 height 13
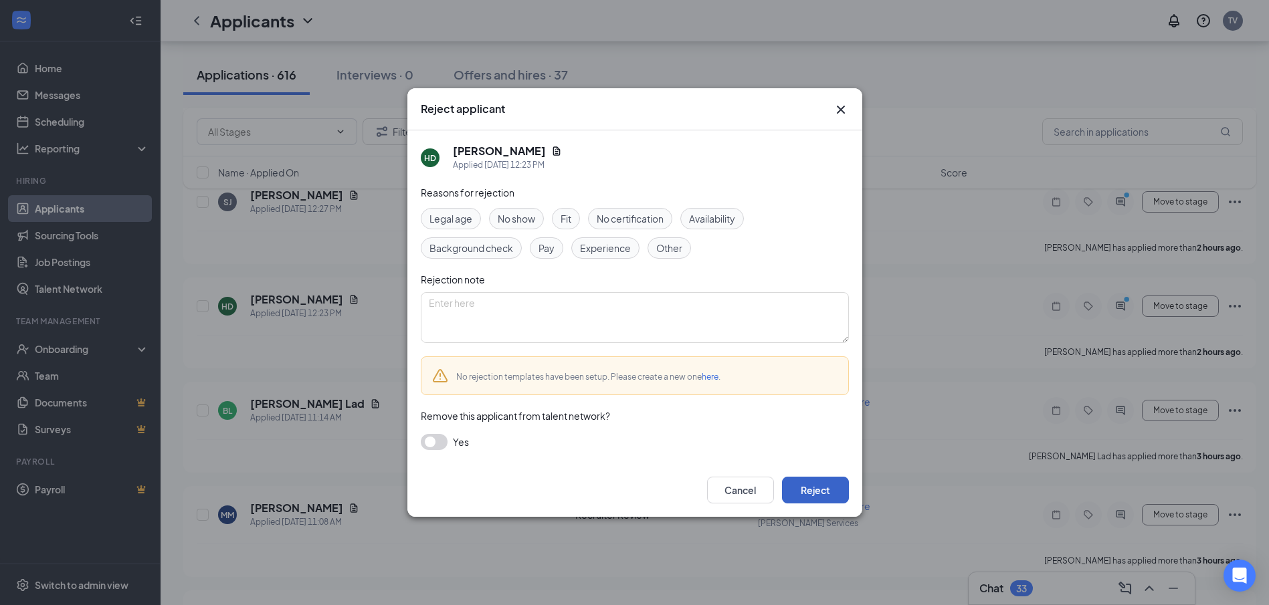
click at [836, 481] on button "Reject" at bounding box center [815, 490] width 67 height 27
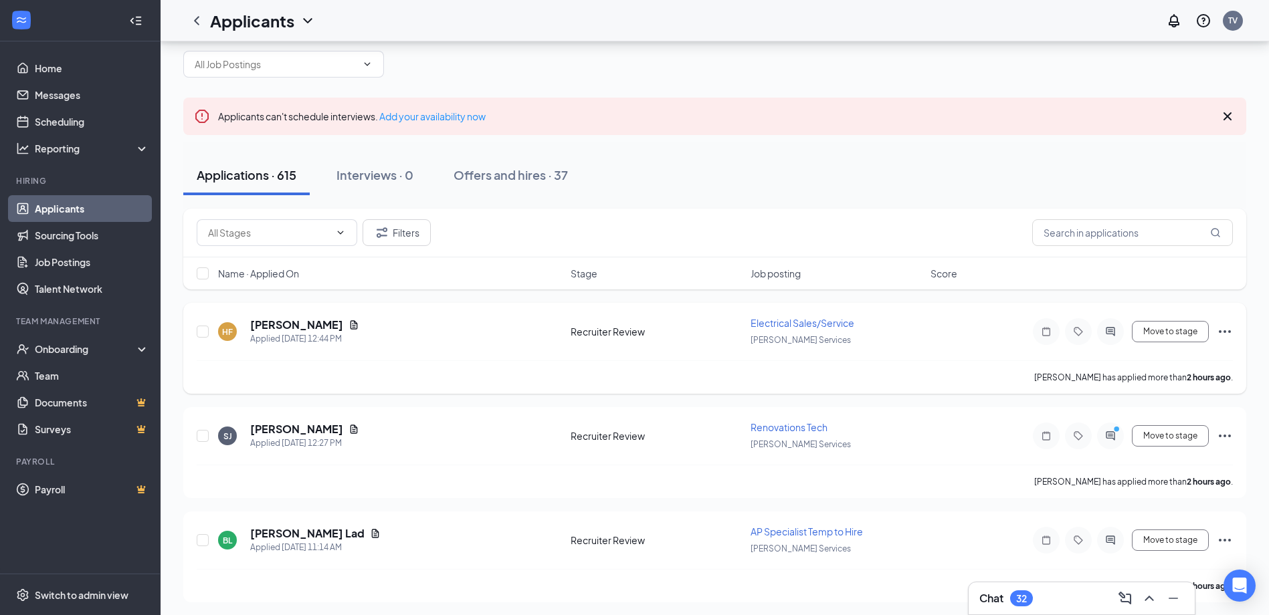
scroll to position [0, 0]
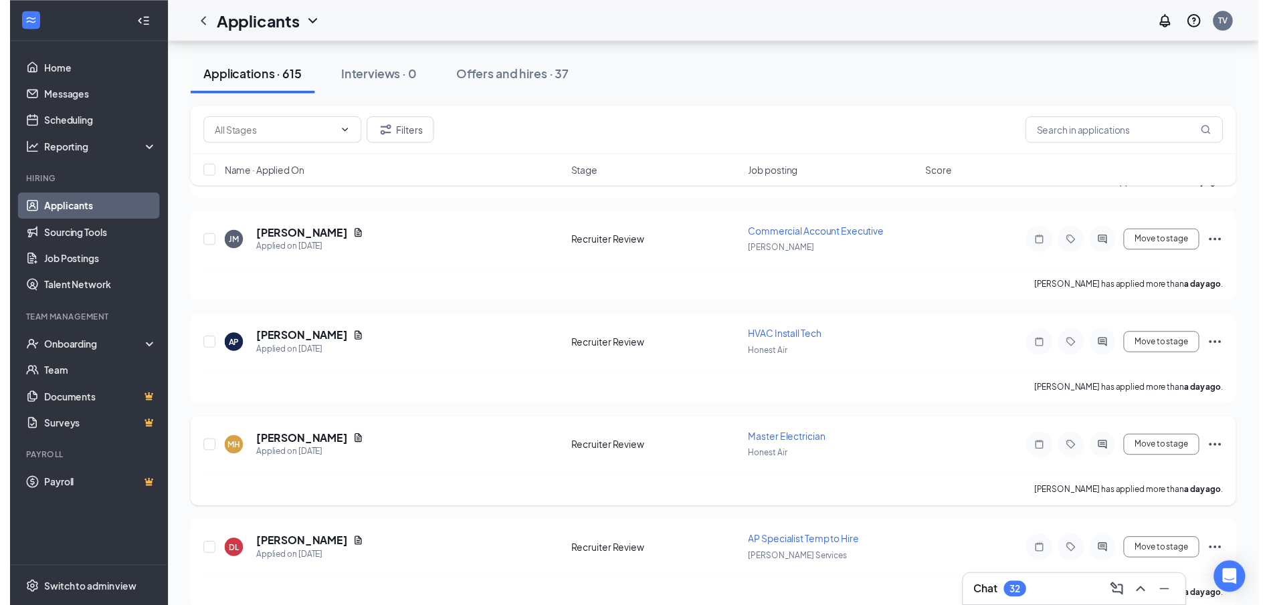
scroll to position [1940, 0]
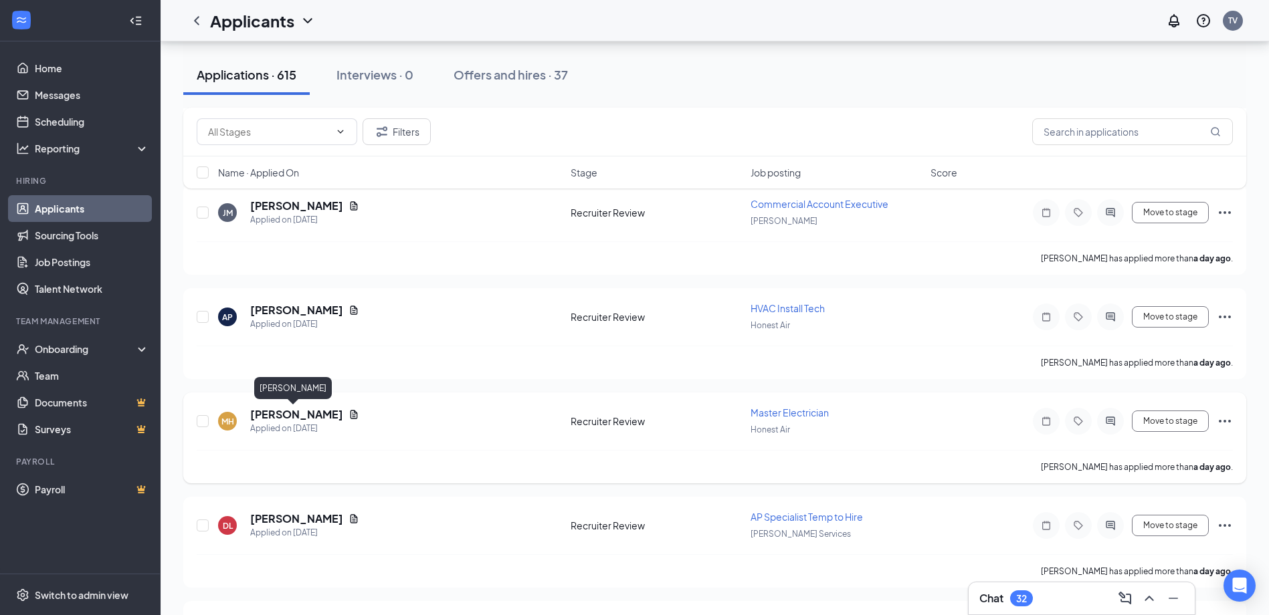
click at [302, 414] on h5 "[PERSON_NAME]" at bounding box center [296, 414] width 93 height 15
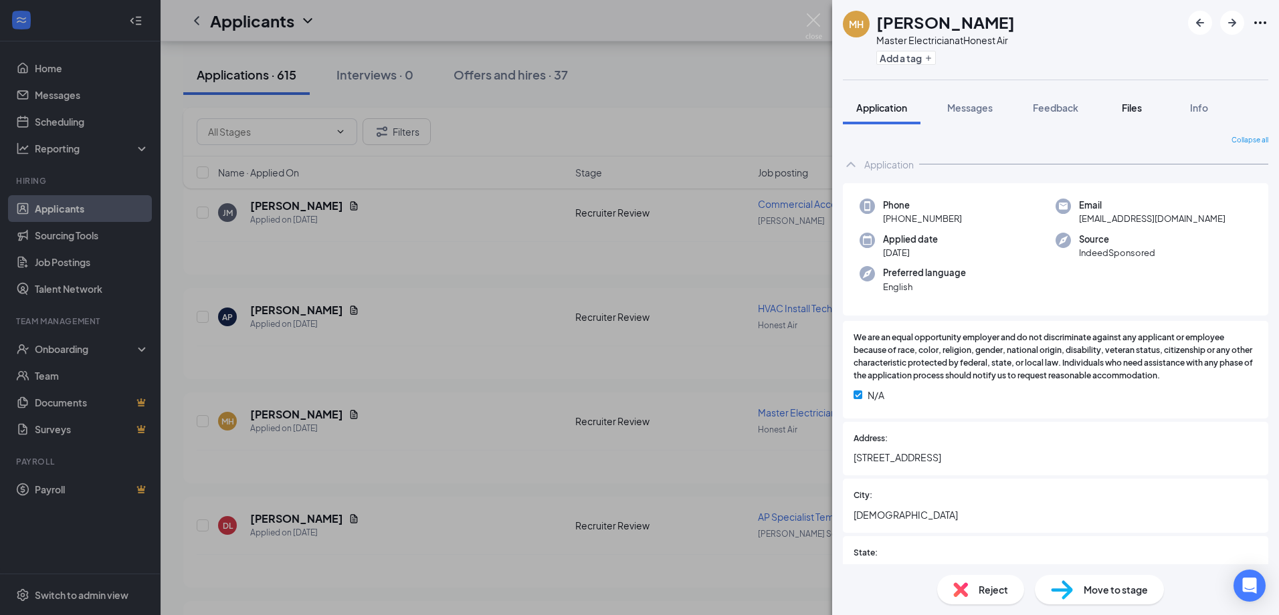
click at [1137, 111] on span "Files" at bounding box center [1132, 108] width 20 height 12
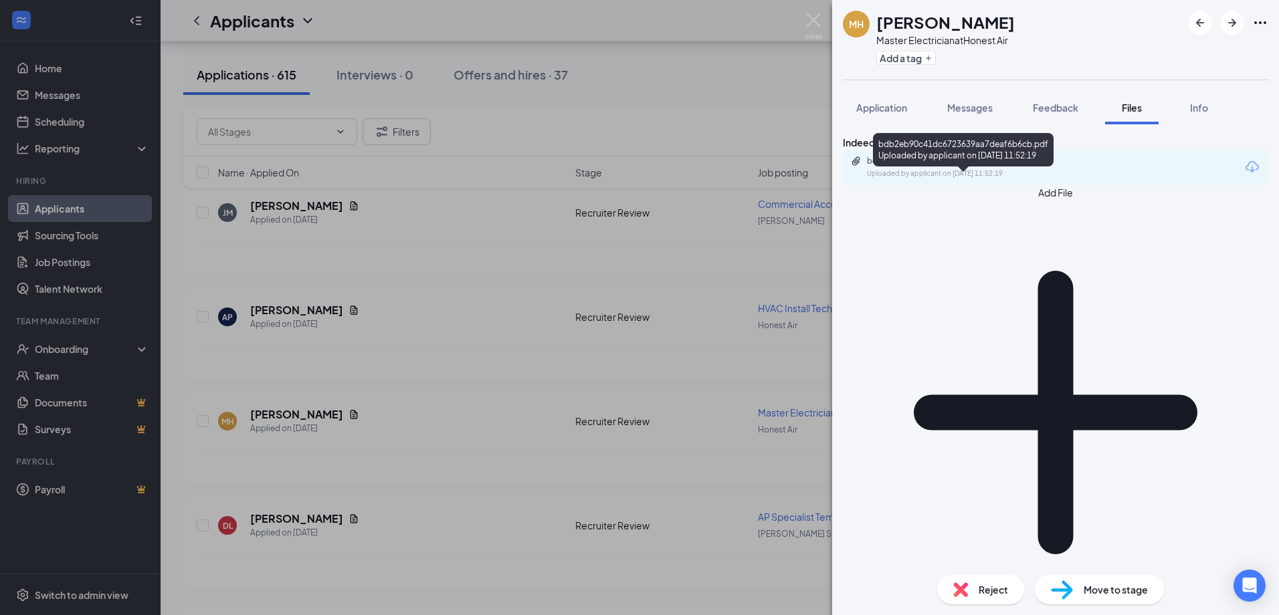
click at [980, 179] on div "Uploaded by applicant on Aug 25, 2025 at 11:52:19" at bounding box center [967, 174] width 201 height 11
click at [813, 25] on img at bounding box center [813, 26] width 17 height 26
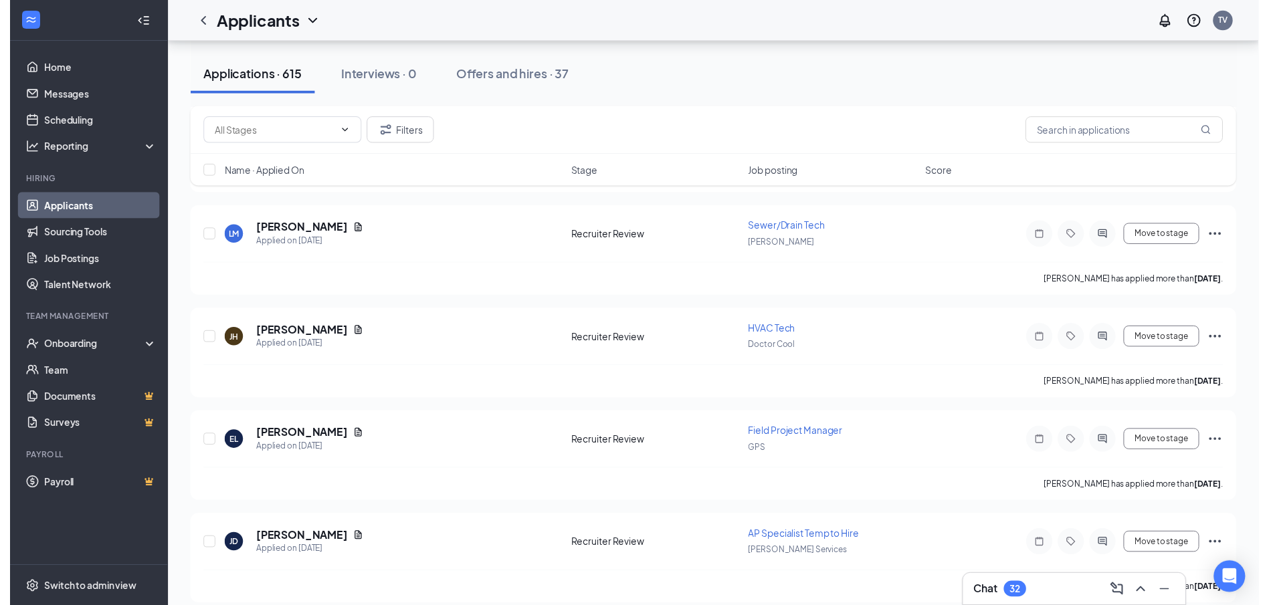
scroll to position [3880, 0]
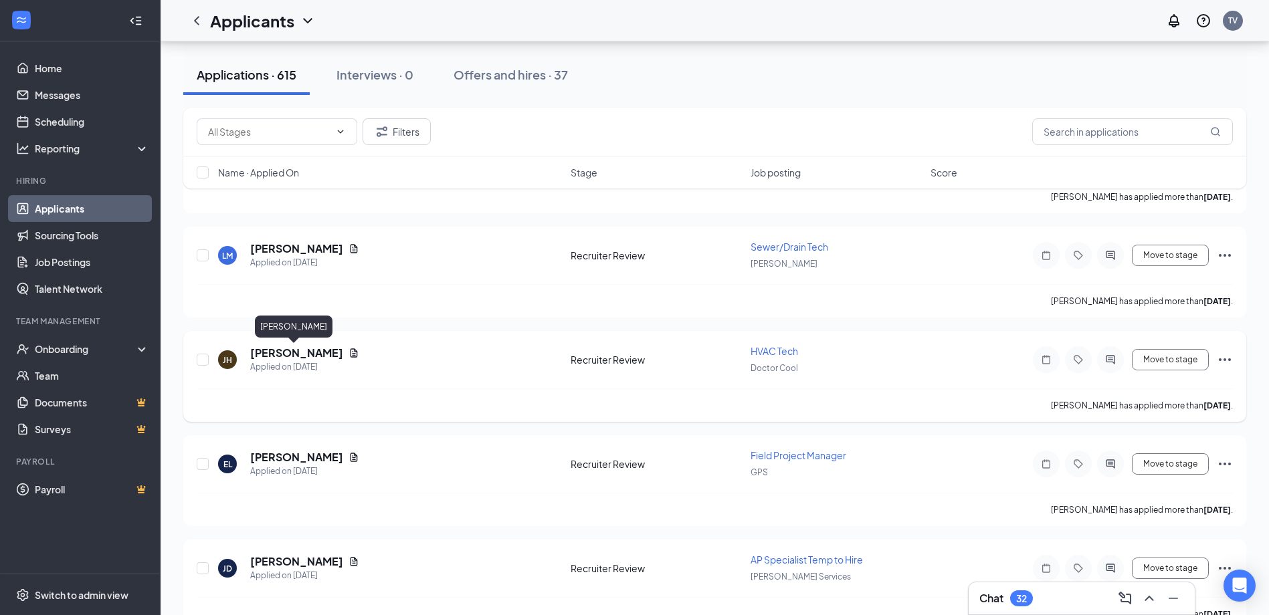
click at [282, 352] on h5 "Jabari Harvey" at bounding box center [296, 353] width 93 height 15
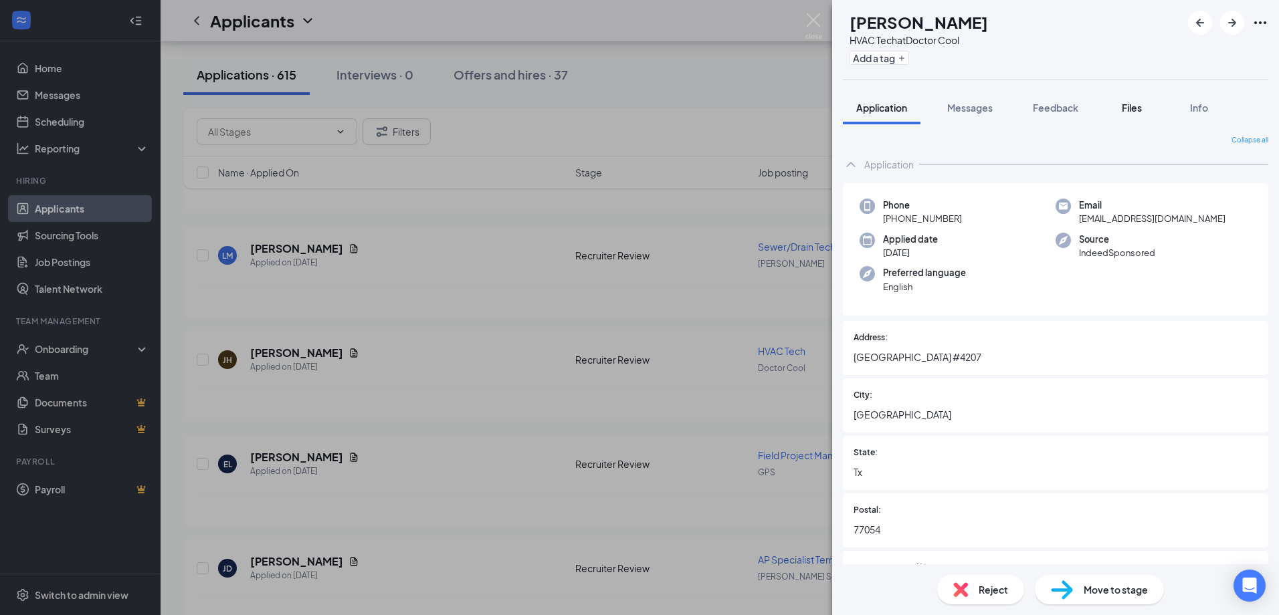
click at [1135, 107] on span "Files" at bounding box center [1132, 108] width 20 height 12
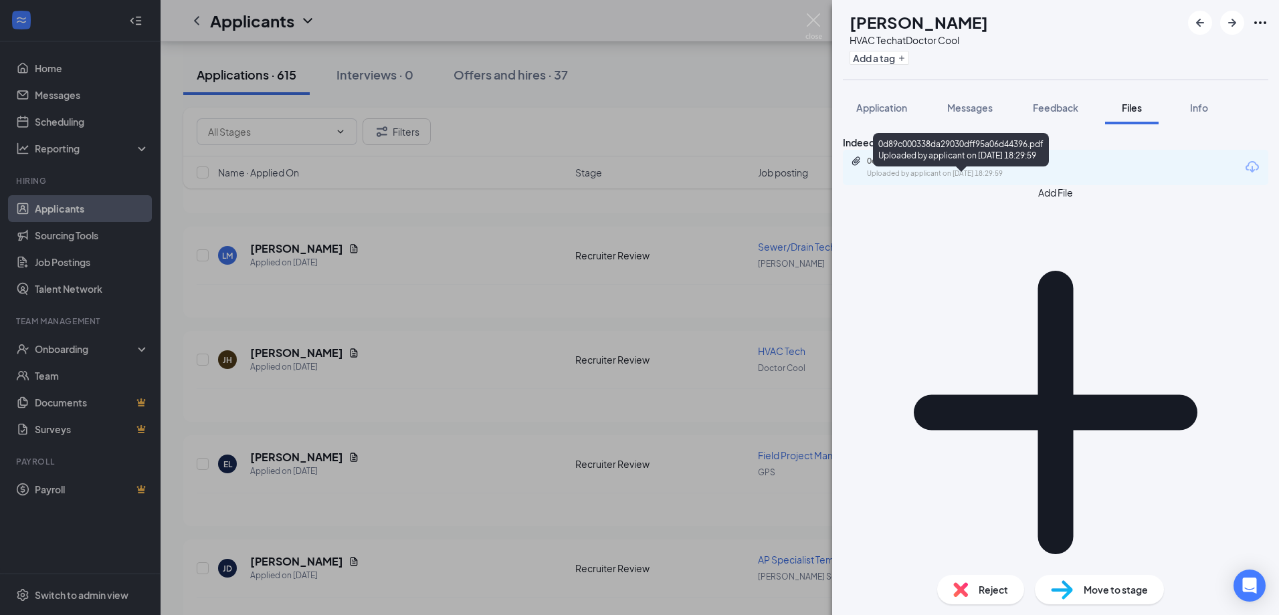
click at [1024, 179] on div "0d89c000338da29030dff95a06d44396.pdf Uploaded by applicant on Aug 24, 2025 at 1…" at bounding box center [959, 167] width 217 height 23
click at [815, 24] on img at bounding box center [813, 26] width 17 height 26
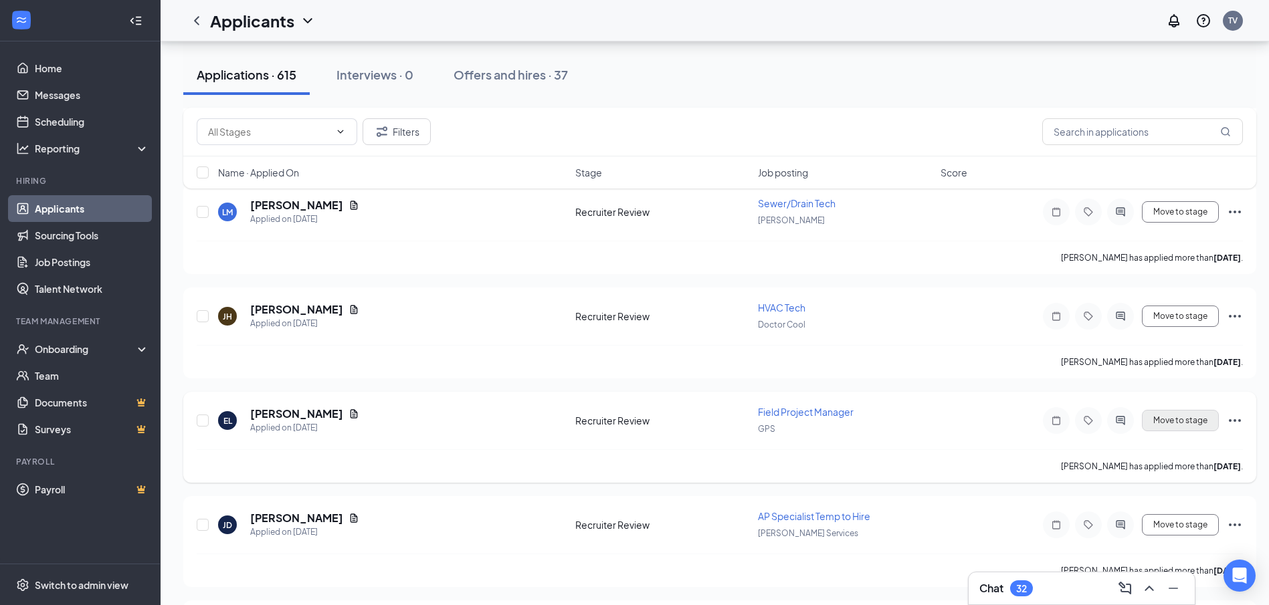
scroll to position [3947, 0]
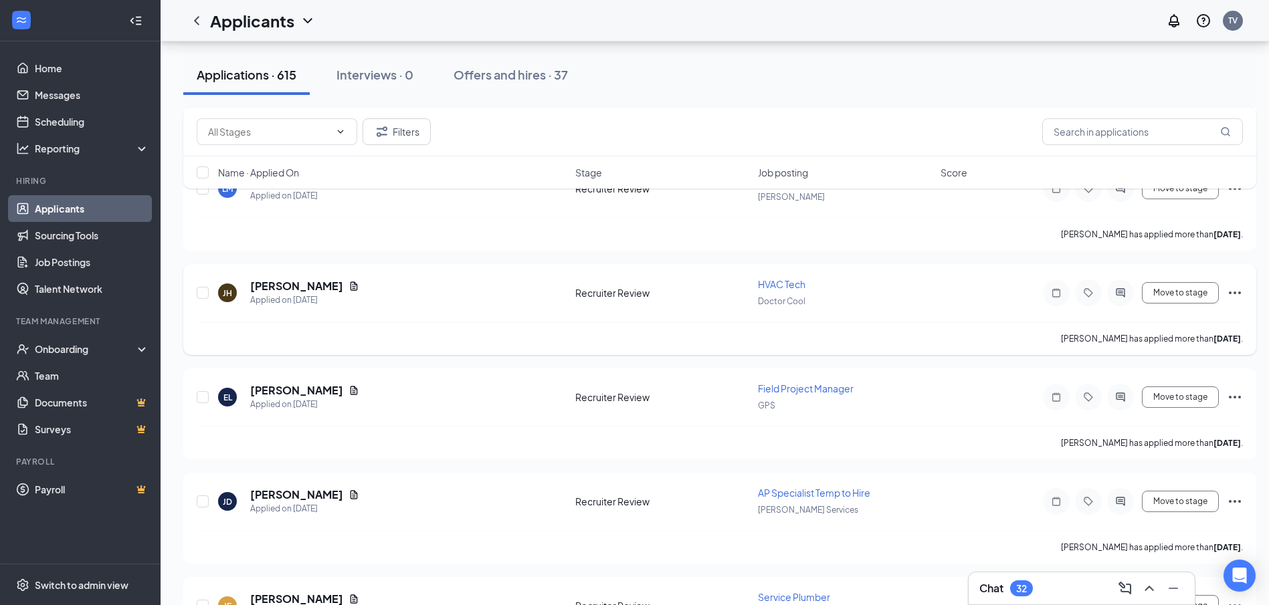
click at [1235, 290] on icon "Ellipses" at bounding box center [1235, 293] width 16 height 16
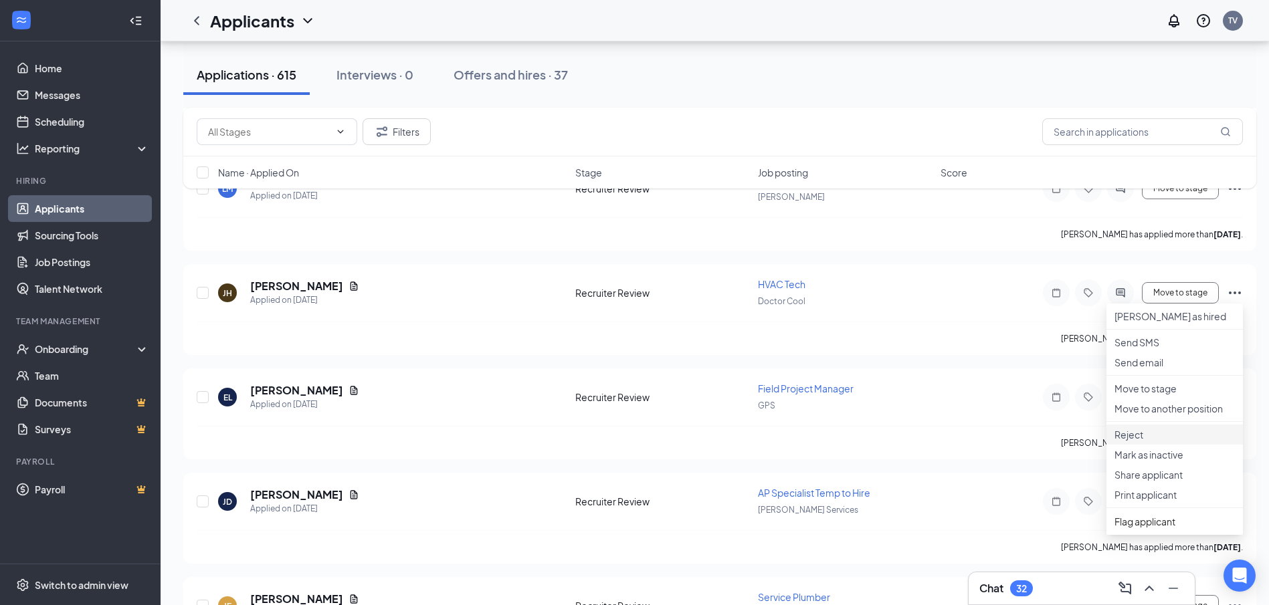
click at [1173, 442] on p "Reject" at bounding box center [1175, 434] width 120 height 13
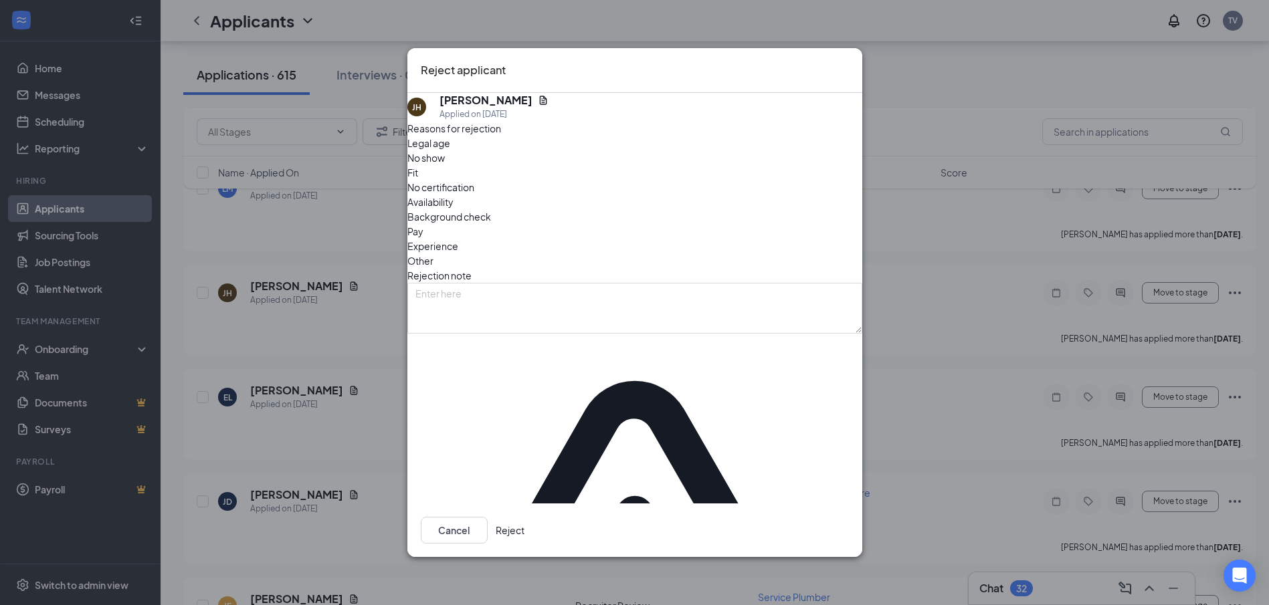
click at [524, 517] on button "Reject" at bounding box center [510, 530] width 29 height 27
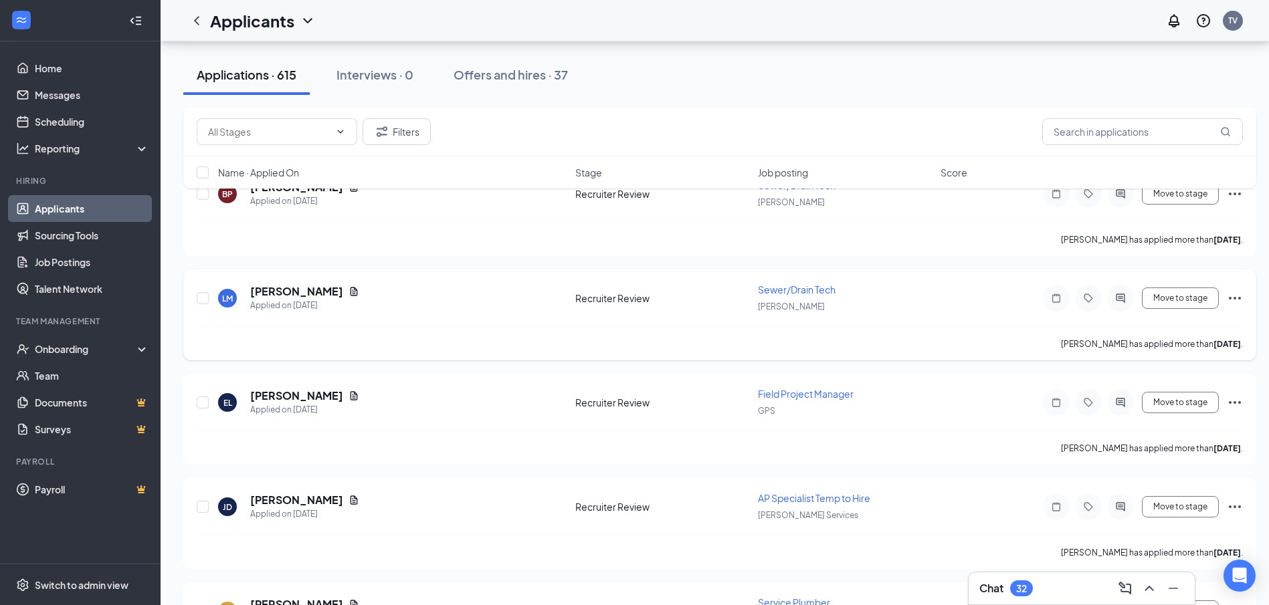
scroll to position [3813, 0]
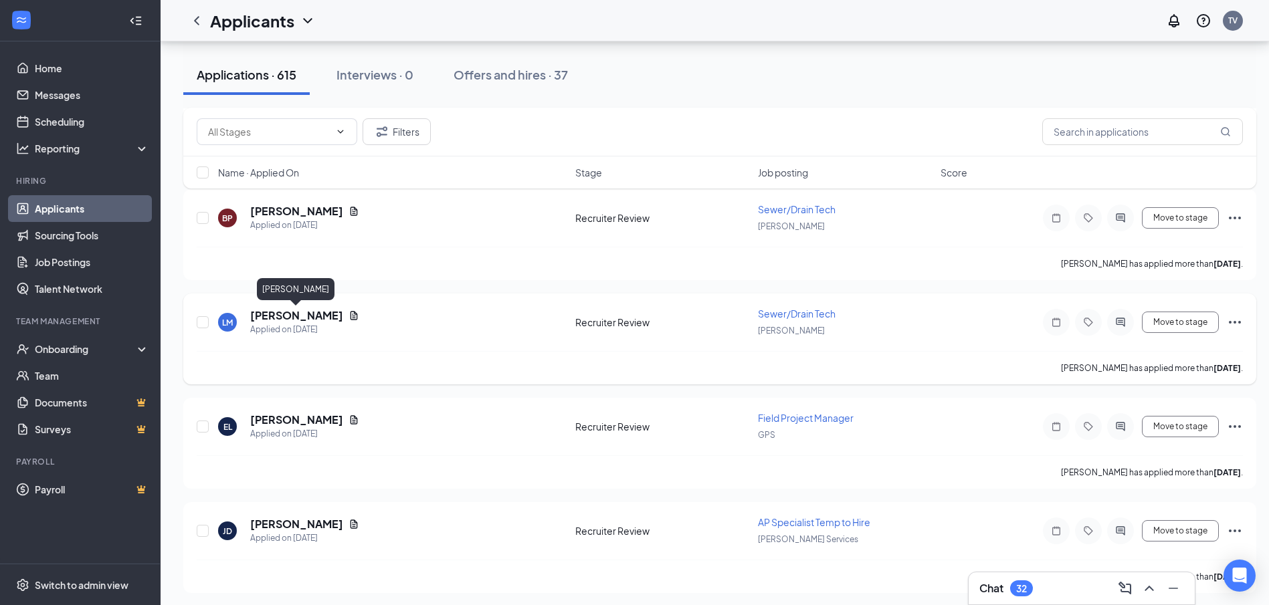
click at [286, 312] on h5 "Lawrence Motte" at bounding box center [296, 315] width 93 height 15
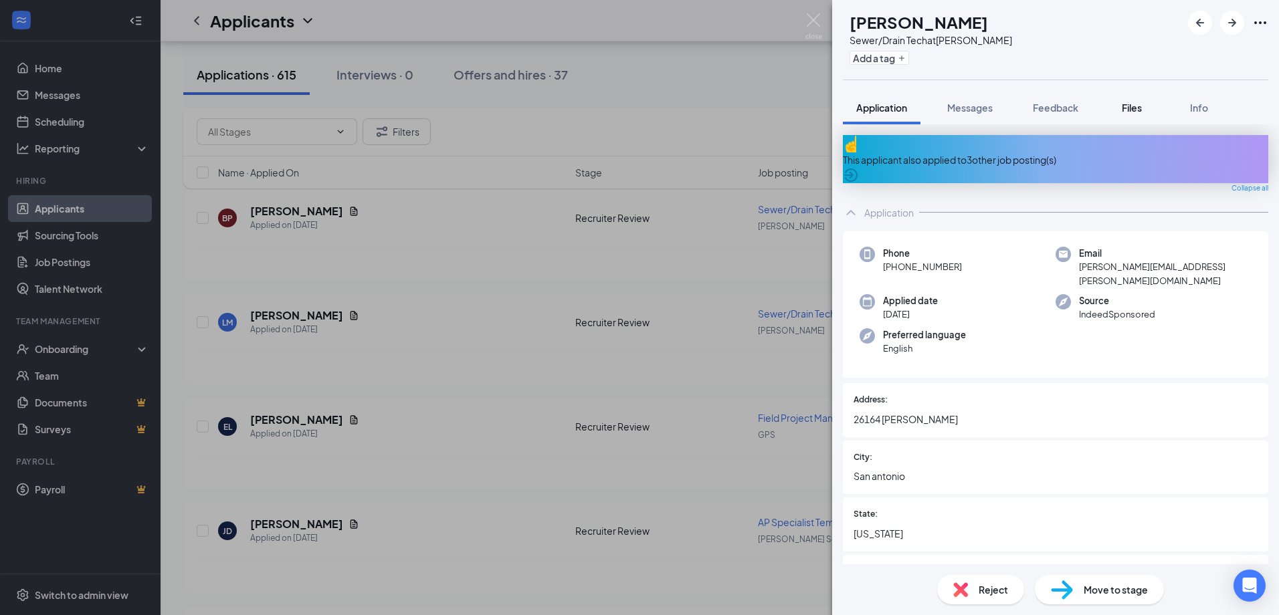
click at [1124, 114] on button "Files" at bounding box center [1132, 107] width 54 height 33
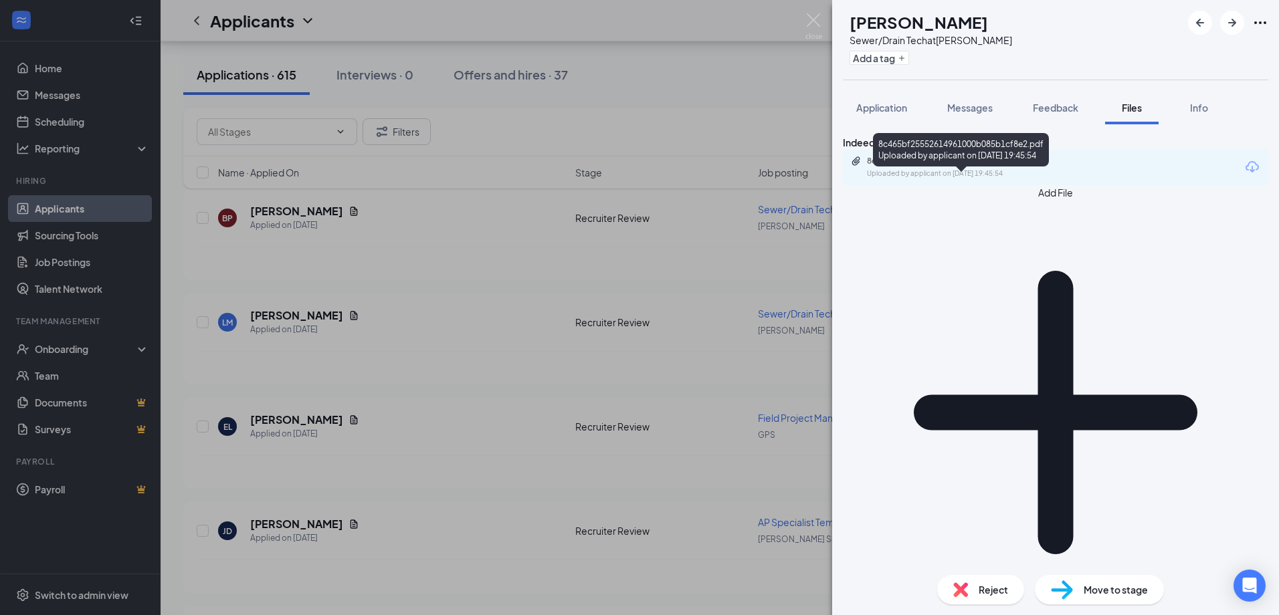
click at [958, 167] on div "8c465bf25552614961000b085b1cf8e2.pdf" at bounding box center [960, 161] width 187 height 11
drag, startPoint x: 804, startPoint y: 23, endPoint x: 989, endPoint y: 231, distance: 278.1
click at [805, 23] on div "LM Lawrence Motte Sewer/Drain Tech at Chambliss Add a tag Application Messages …" at bounding box center [639, 307] width 1279 height 615
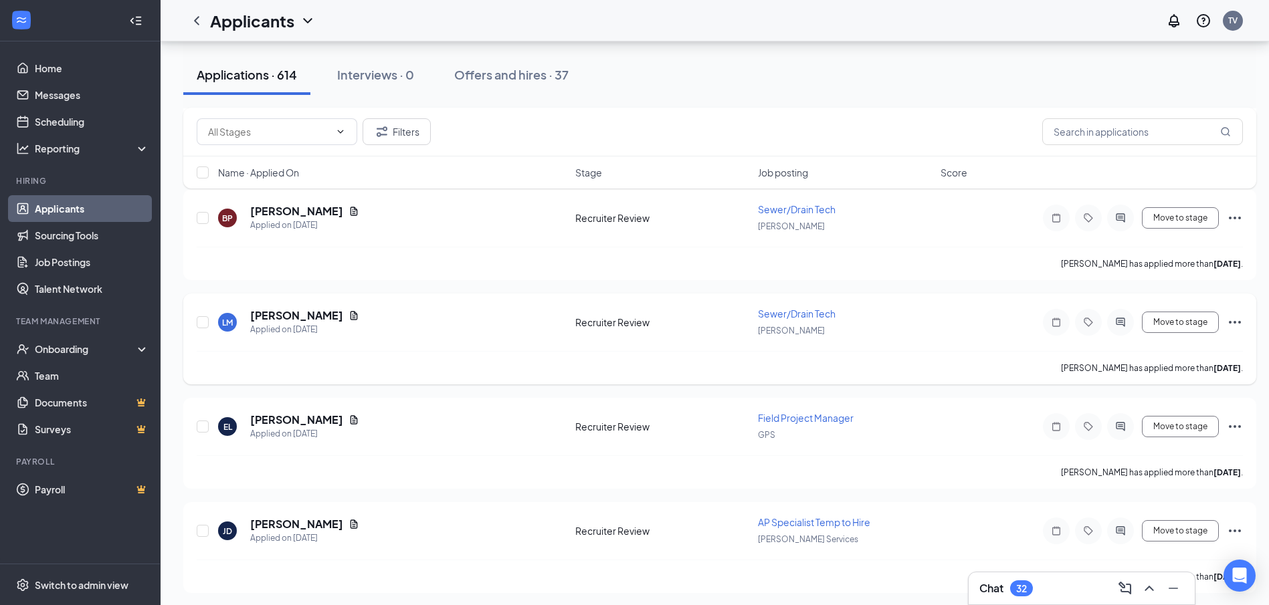
click at [1238, 322] on icon "Ellipses" at bounding box center [1235, 322] width 16 height 16
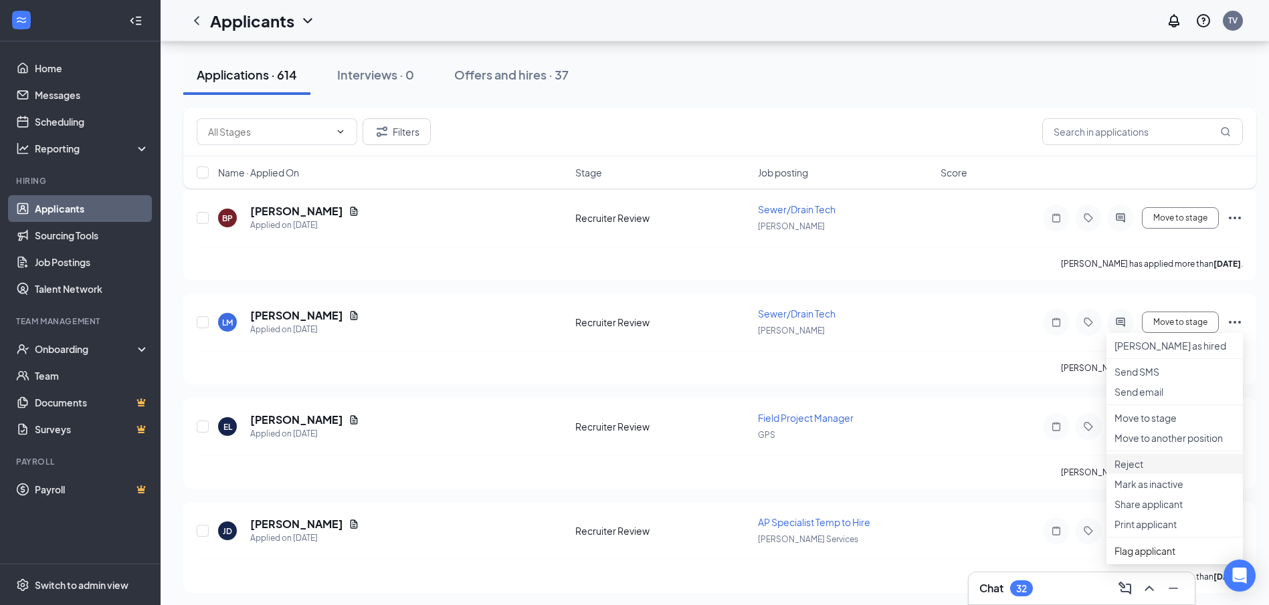
click at [1147, 471] on p "Reject" at bounding box center [1175, 464] width 120 height 13
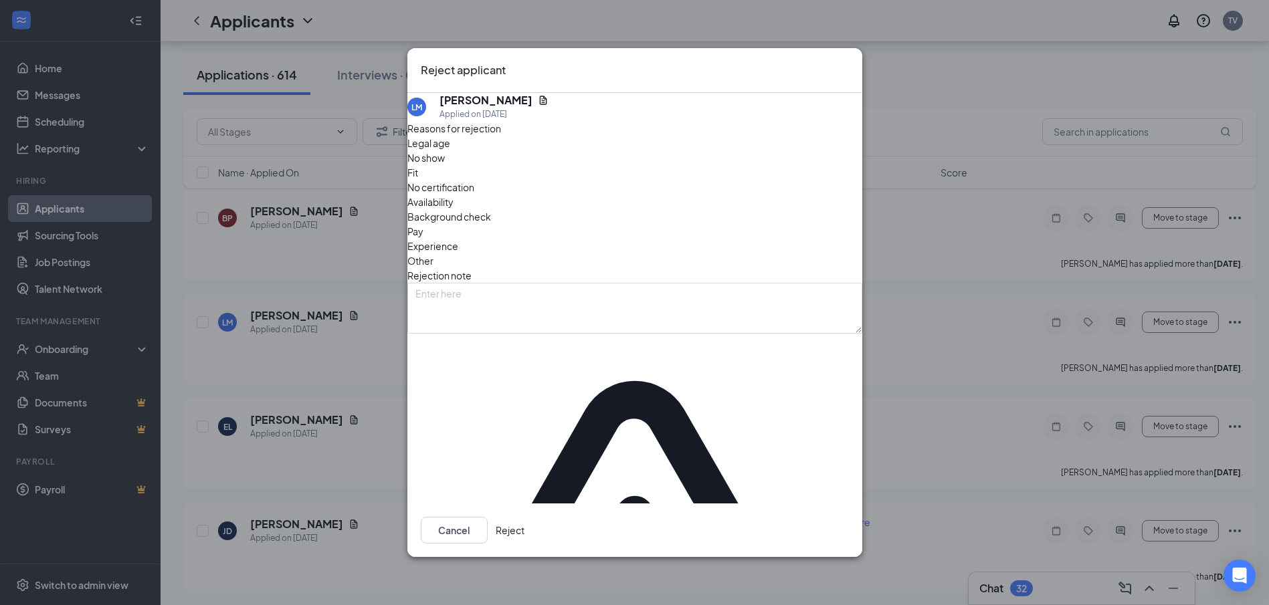
click at [524, 517] on button "Reject" at bounding box center [510, 530] width 29 height 27
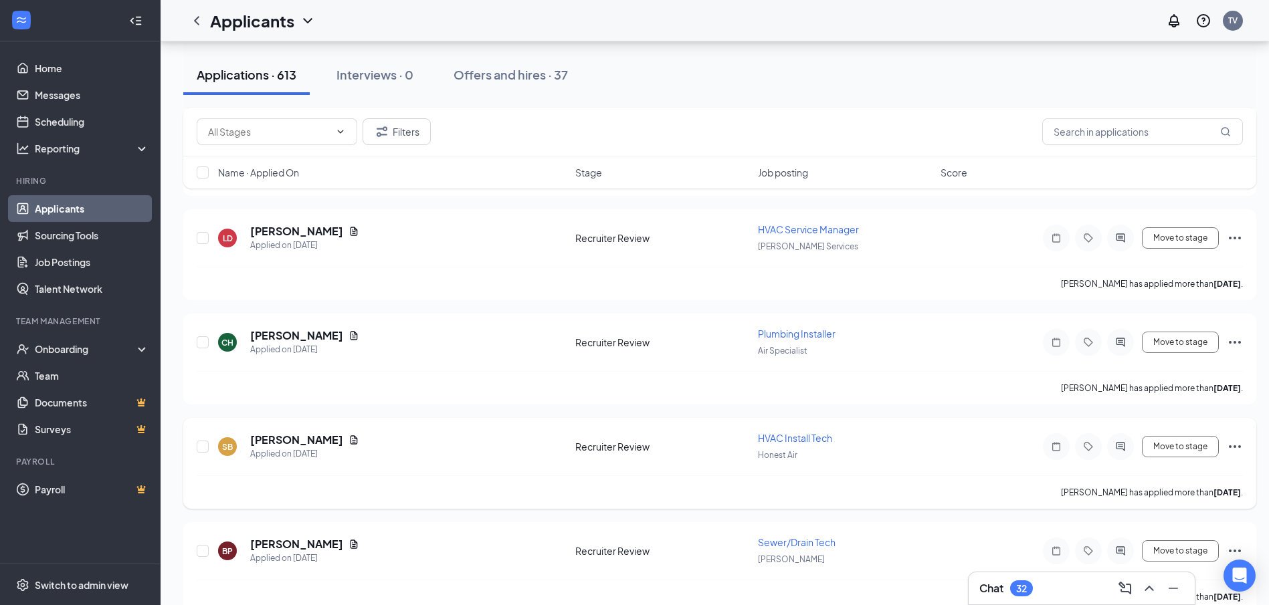
scroll to position [3479, 0]
click at [292, 440] on h5 "Shane Beshears" at bounding box center [296, 441] width 93 height 15
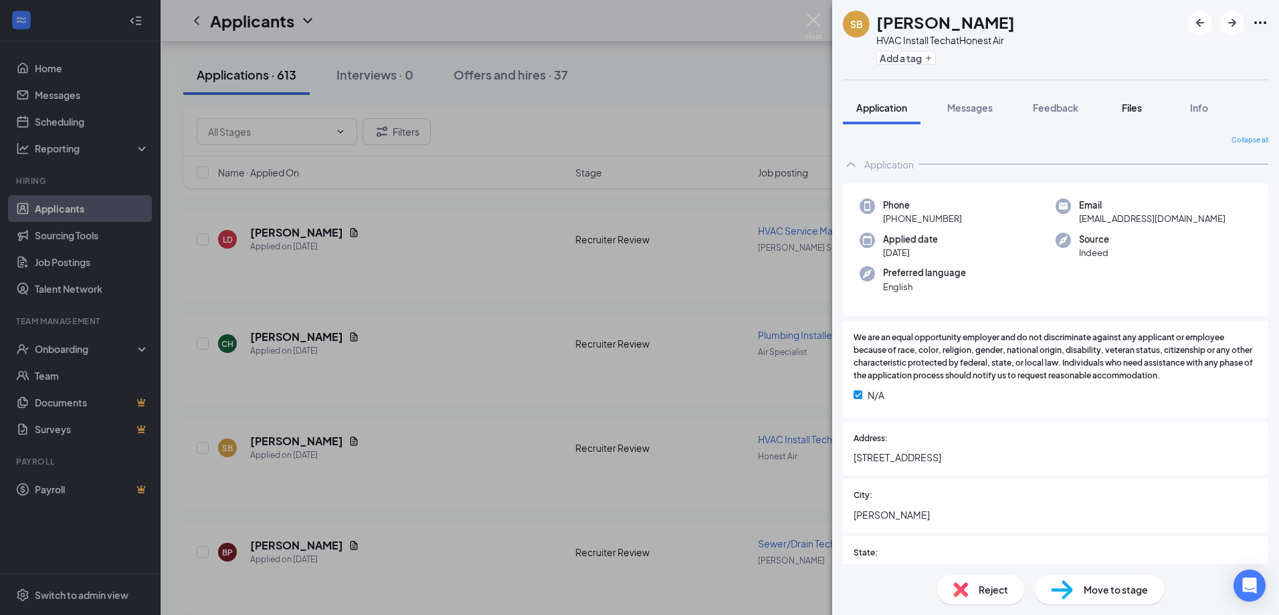
click at [1129, 109] on span "Files" at bounding box center [1132, 108] width 20 height 12
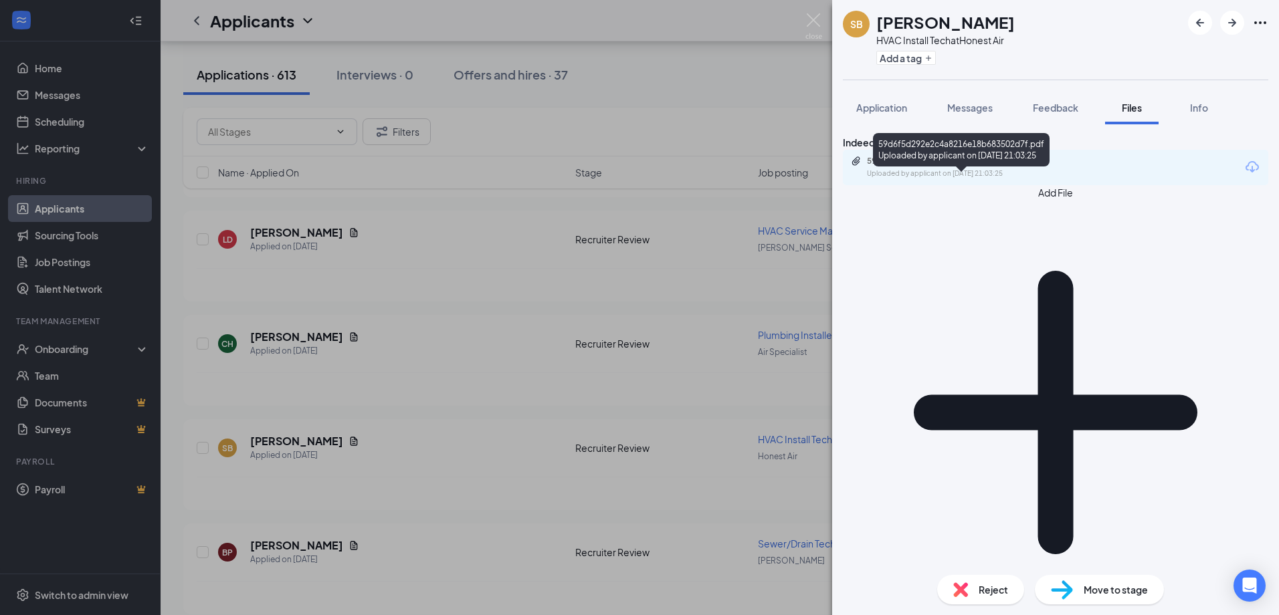
click at [969, 167] on div "59d6f5d292e2c4a8216e18b683502d7f.pdf" at bounding box center [960, 161] width 187 height 11
click at [815, 21] on img at bounding box center [813, 26] width 17 height 26
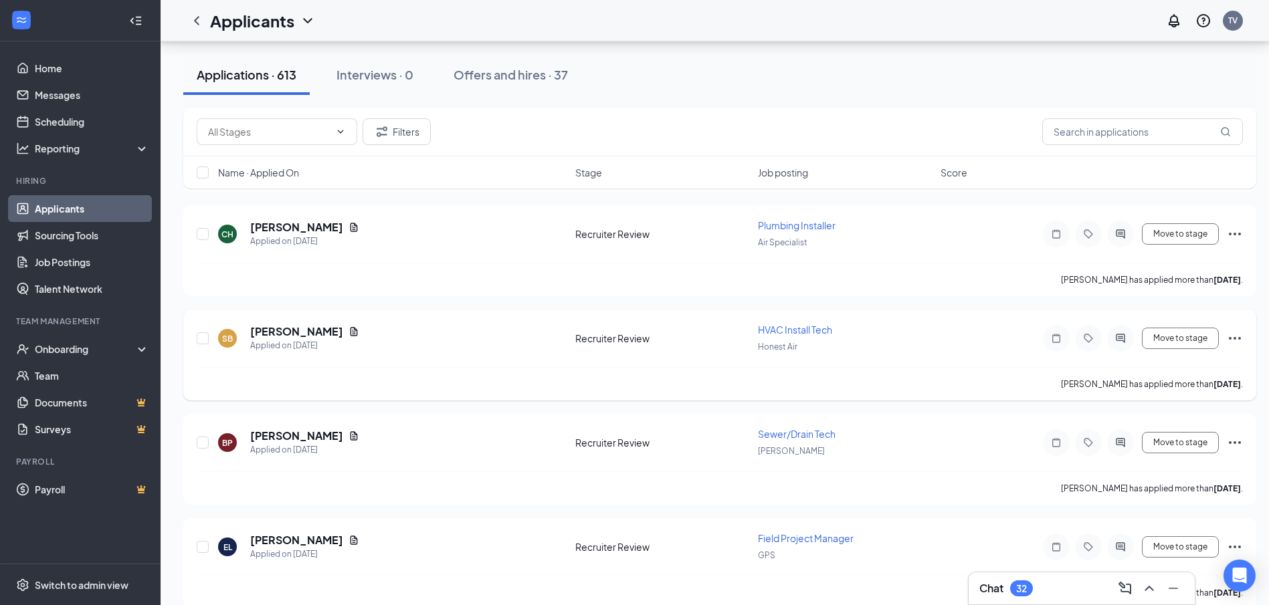
scroll to position [3612, 0]
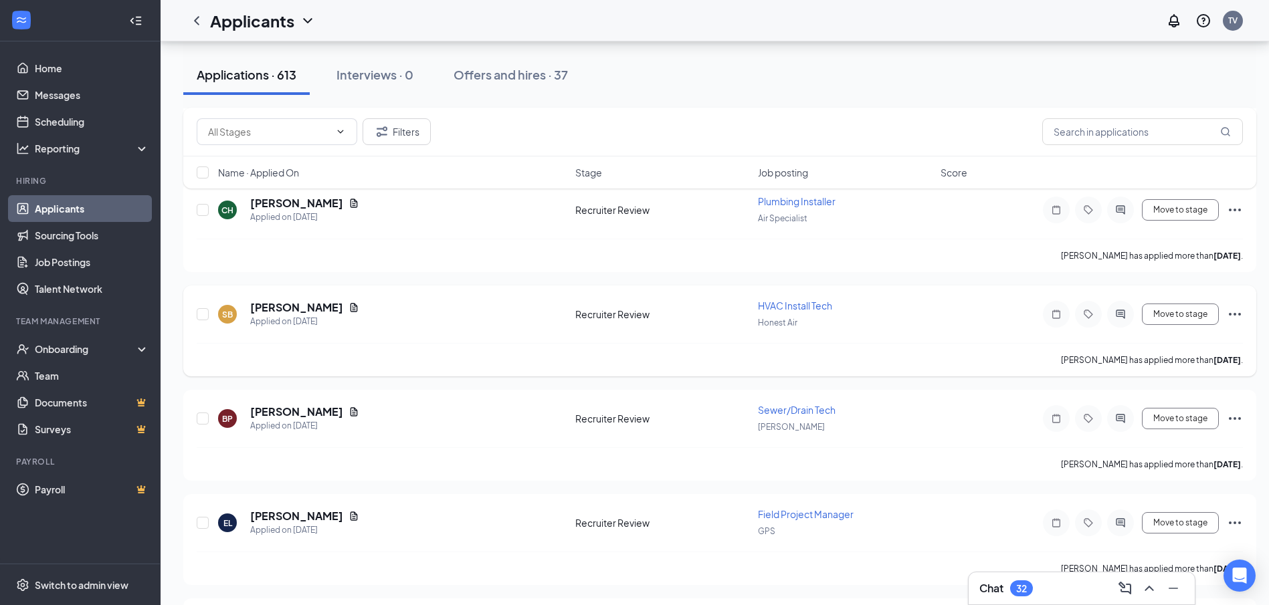
click at [1241, 312] on icon "Ellipses" at bounding box center [1235, 314] width 16 height 16
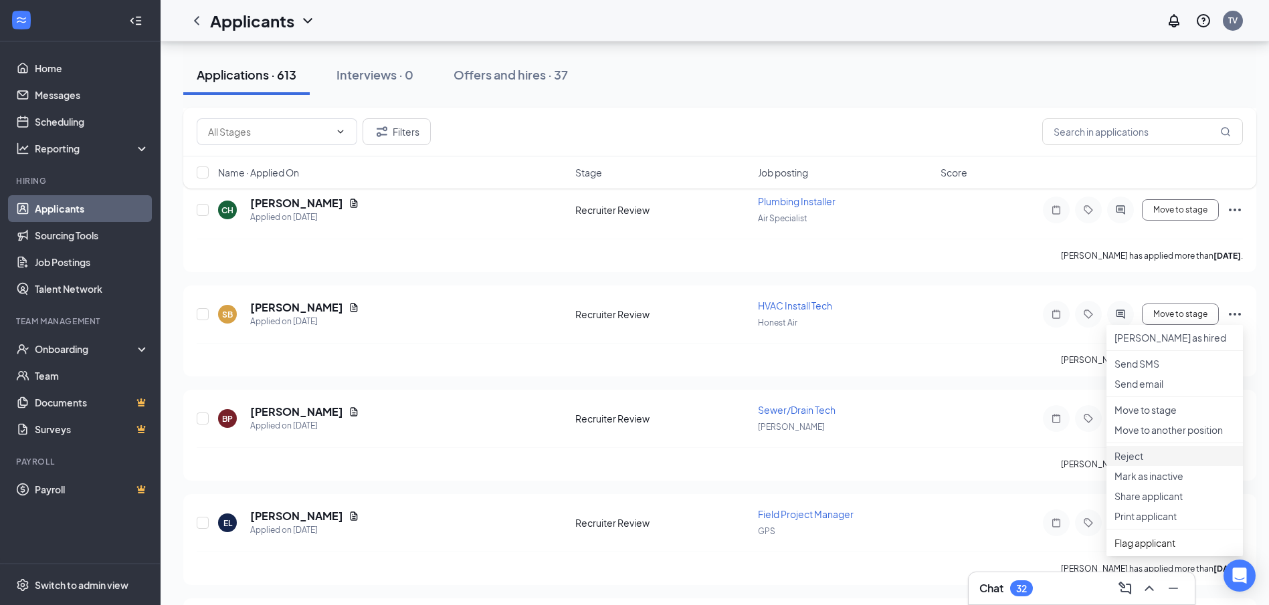
click at [1146, 463] on p "Reject" at bounding box center [1175, 456] width 120 height 13
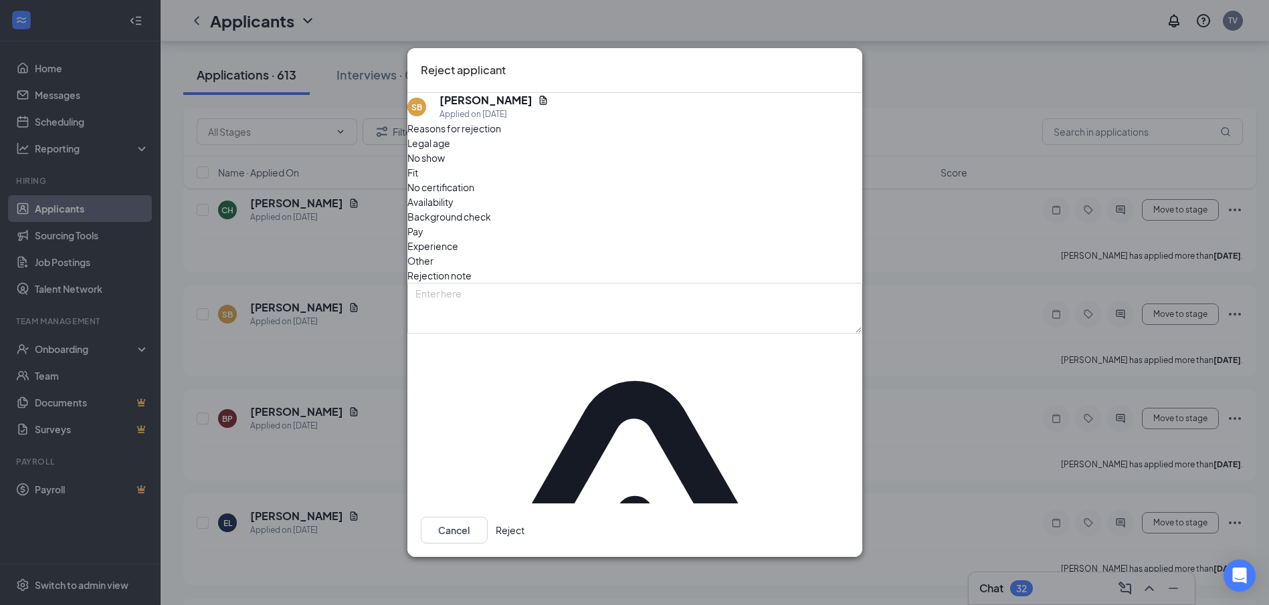
click at [524, 517] on button "Reject" at bounding box center [510, 530] width 29 height 27
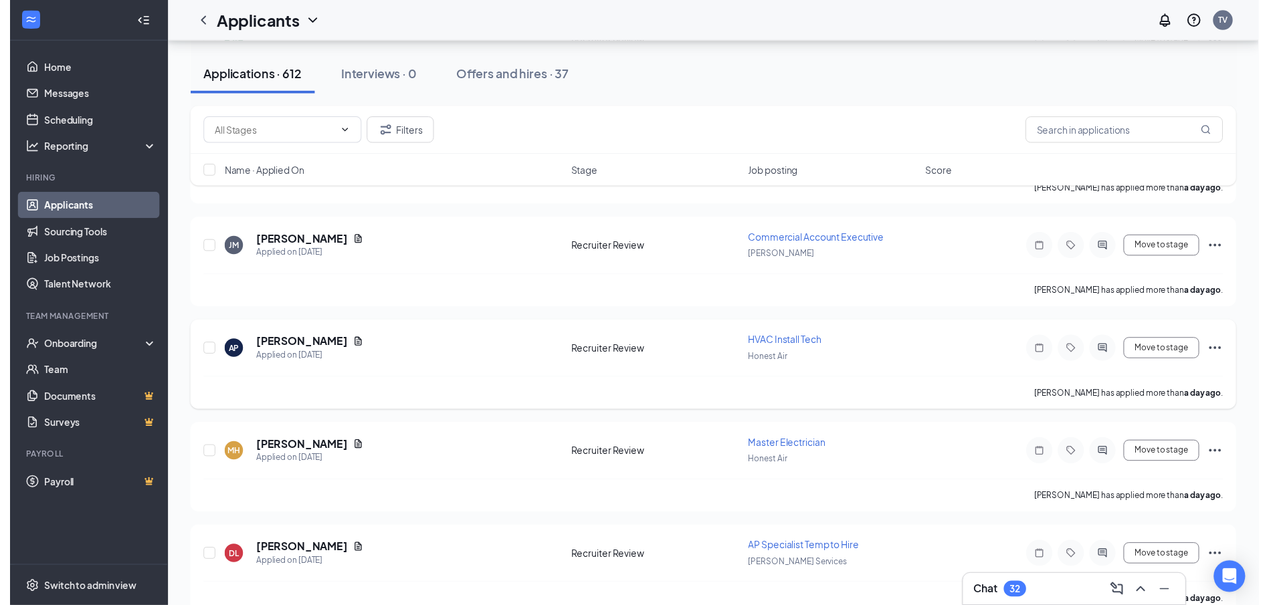
scroll to position [1873, 0]
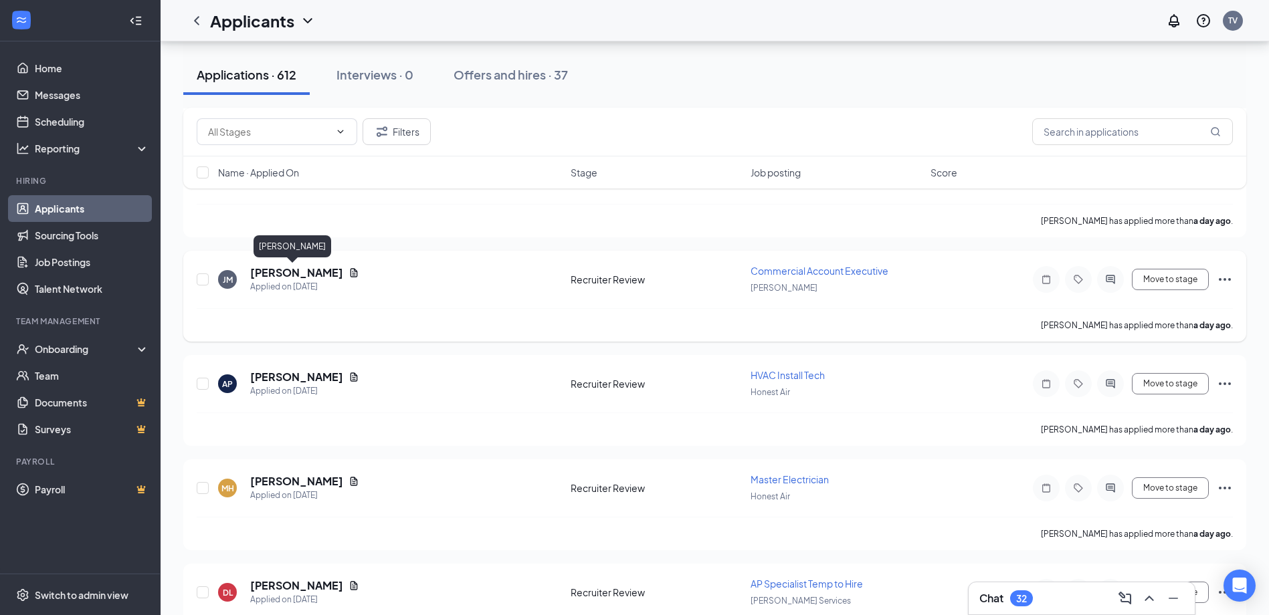
click at [259, 270] on h5 "Justin Meier" at bounding box center [296, 273] width 93 height 15
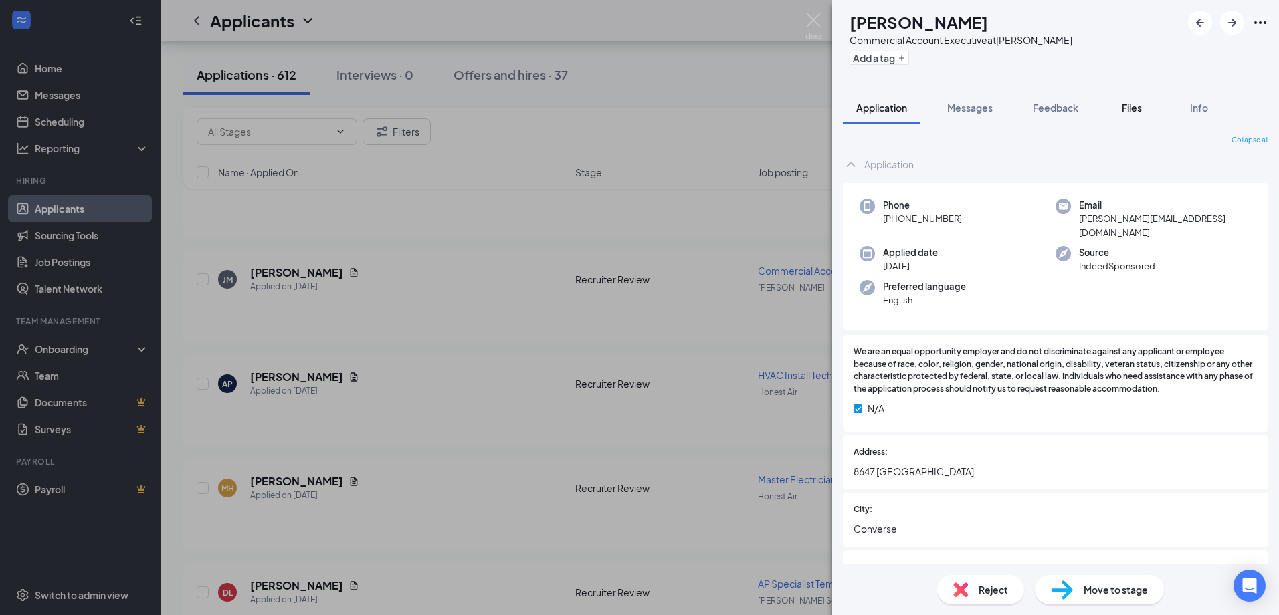
click at [1137, 108] on span "Files" at bounding box center [1132, 108] width 20 height 12
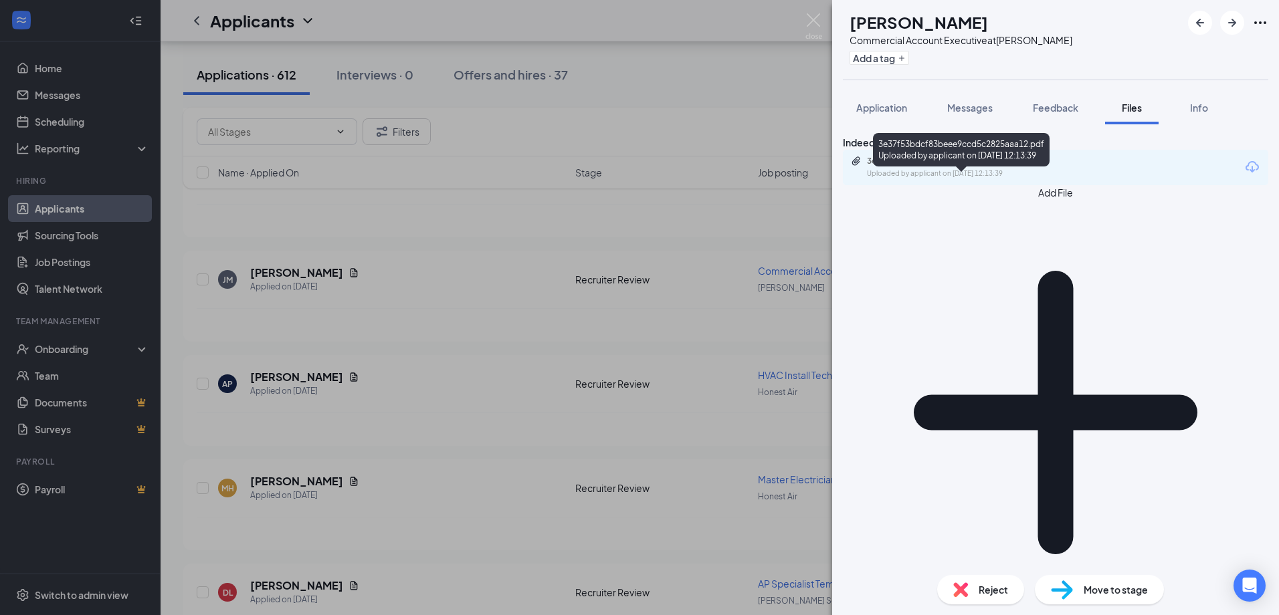
click at [906, 179] on div "3e37f53bdcf83beee9ccd5c2825aaa12.pdf Uploaded by applicant on Aug 25, 2025 at 1…" at bounding box center [959, 167] width 217 height 23
click at [809, 20] on img at bounding box center [813, 26] width 17 height 26
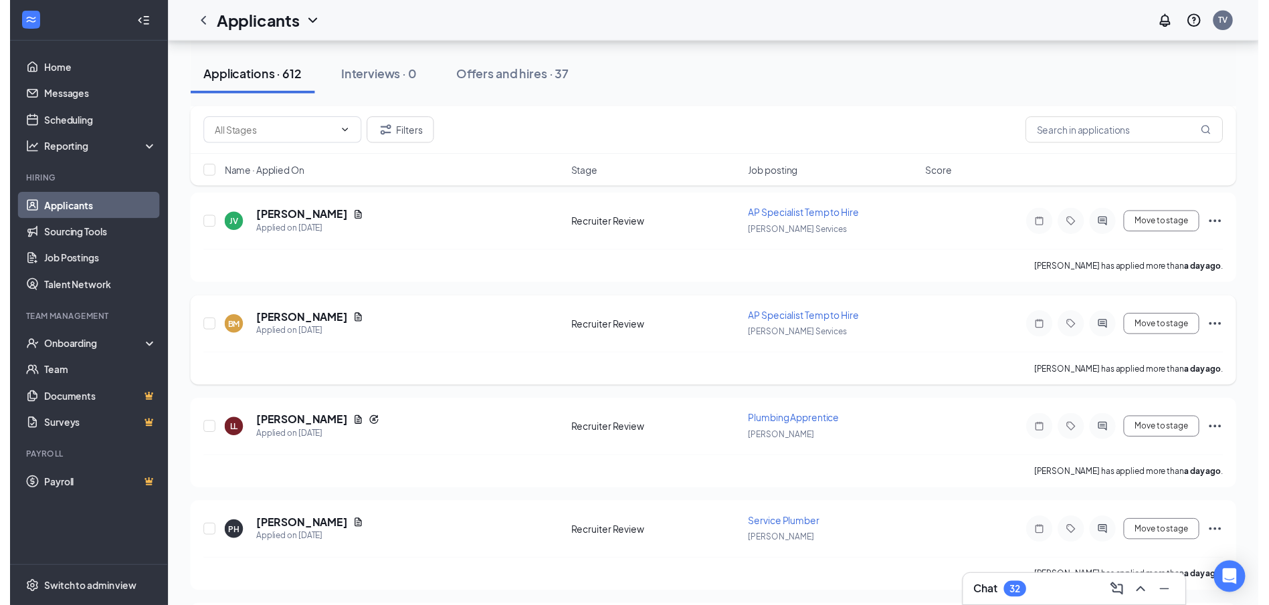
scroll to position [2609, 0]
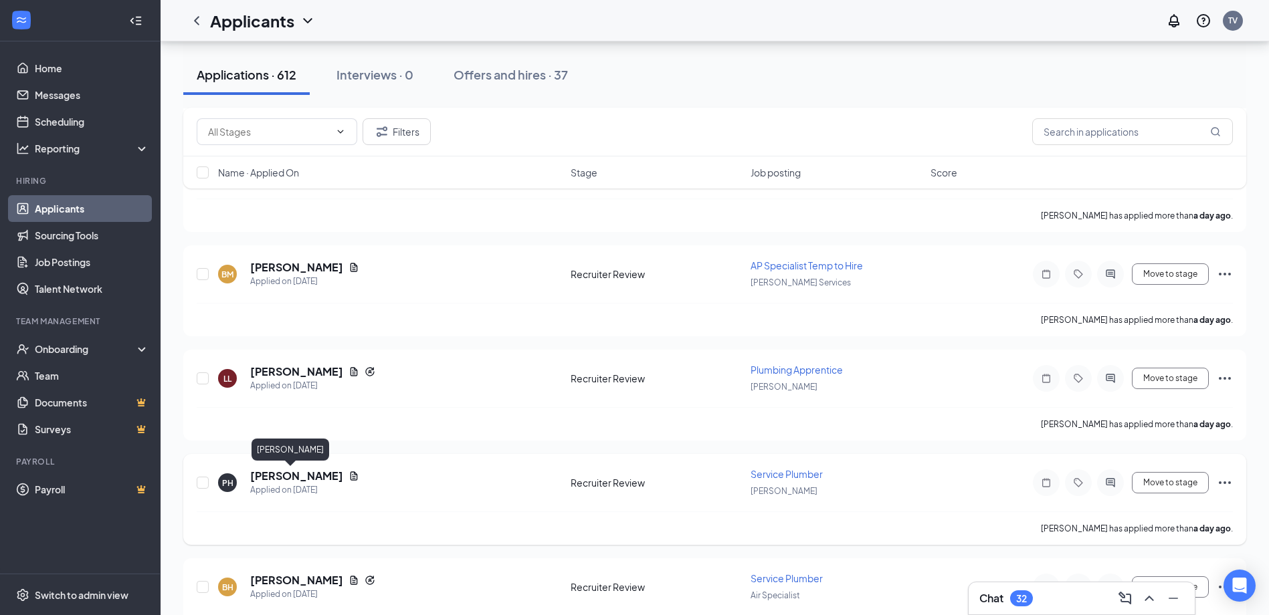
click at [283, 475] on h5 "Pierre Hill" at bounding box center [296, 476] width 93 height 15
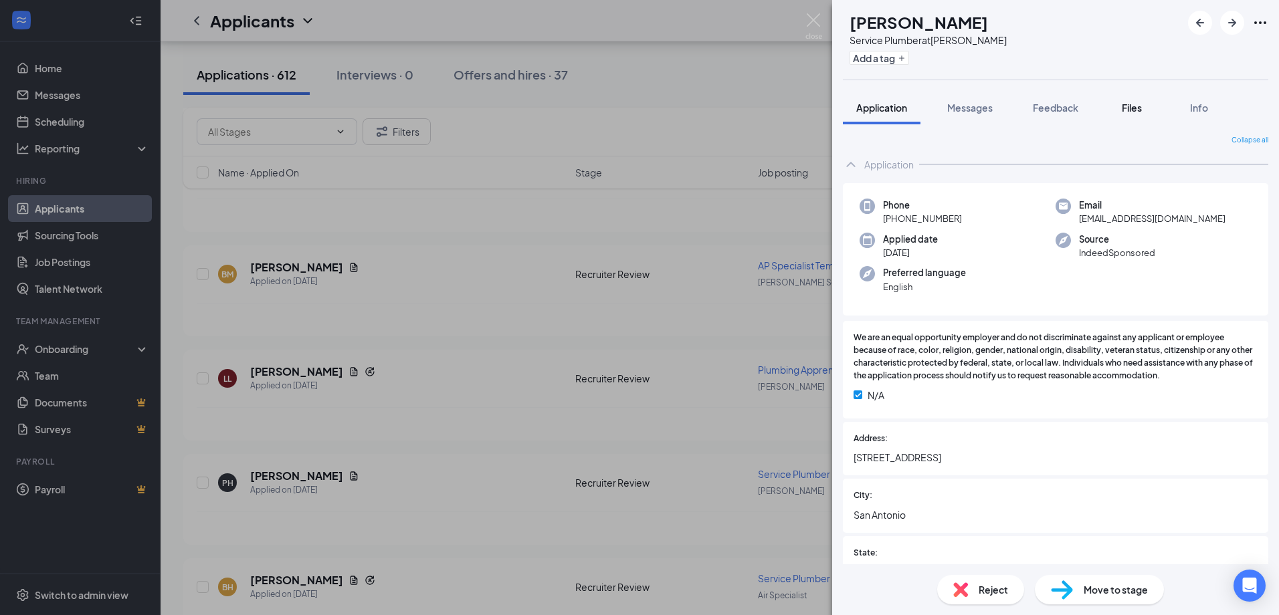
click at [1142, 117] on button "Files" at bounding box center [1132, 107] width 54 height 33
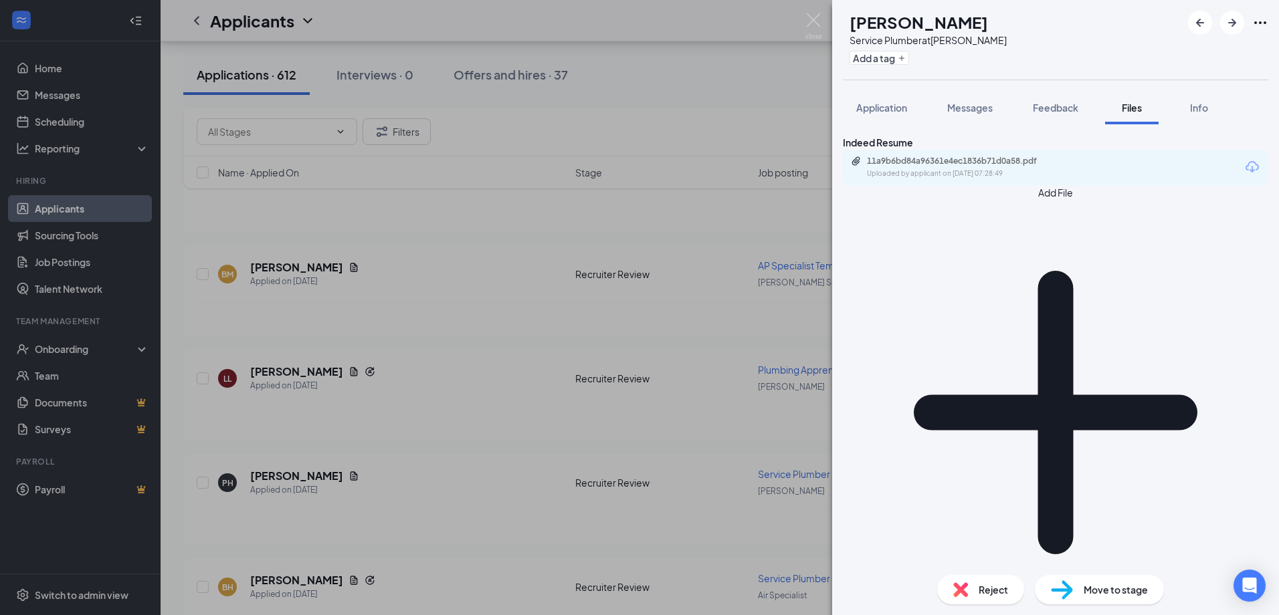
click at [973, 185] on div "11a9b6bd84a96361e4ec1836b71d0a58.pdf Uploaded by applicant on Aug 25, 2025 at 0…" at bounding box center [1055, 167] width 425 height 35
click at [981, 167] on div "11a9b6bd84a96361e4ec1836b71d0a58.pdf" at bounding box center [960, 161] width 187 height 11
click at [815, 15] on img at bounding box center [813, 26] width 17 height 26
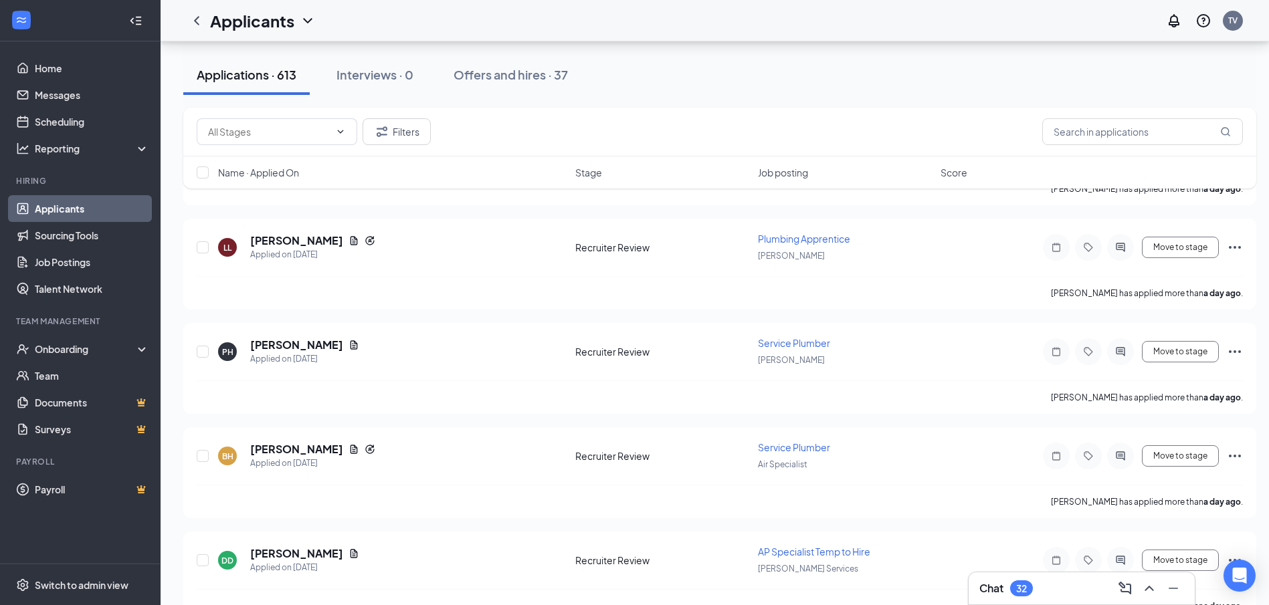
scroll to position [2743, 0]
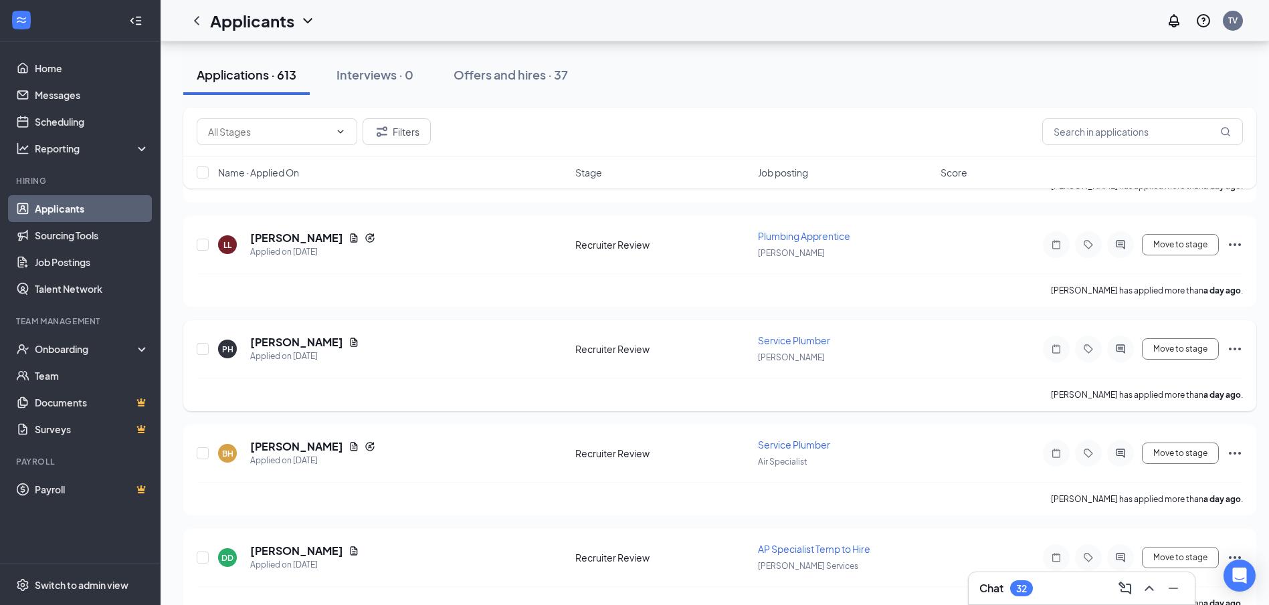
click at [1236, 345] on icon "Ellipses" at bounding box center [1235, 349] width 16 height 16
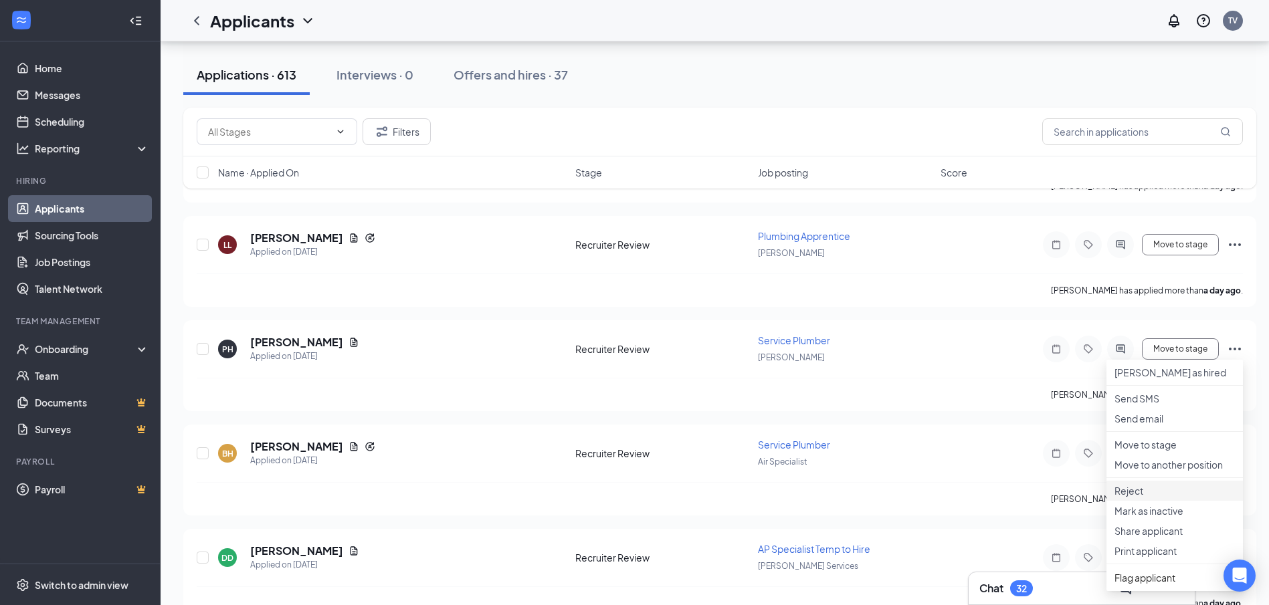
click at [1128, 498] on p "Reject" at bounding box center [1175, 490] width 120 height 13
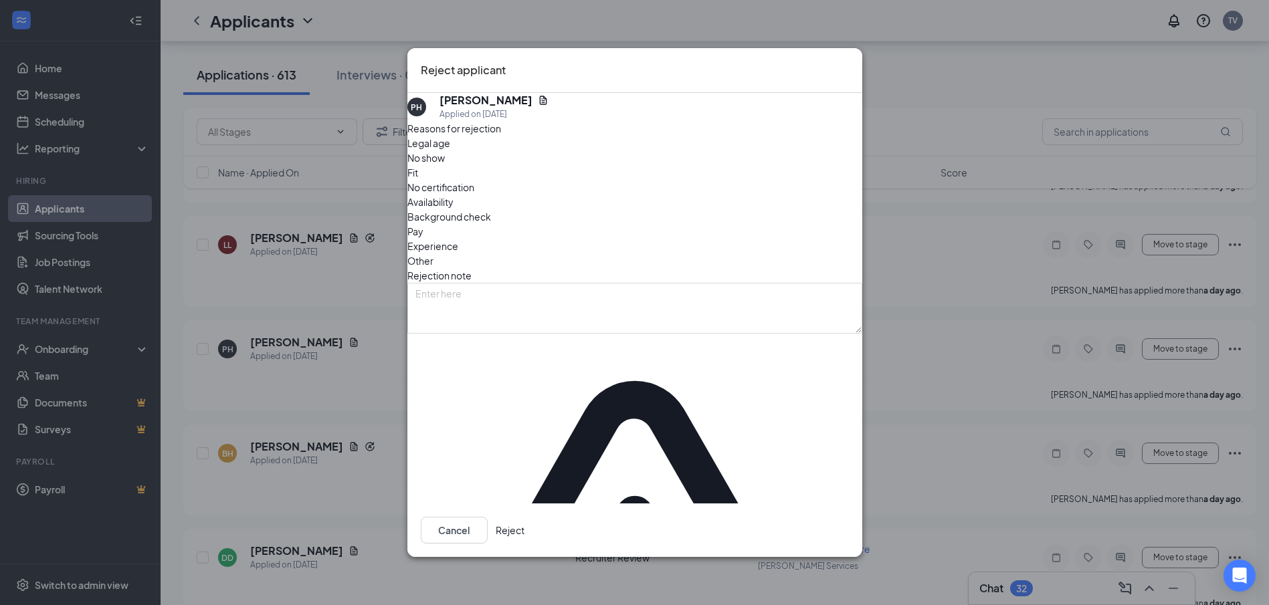
click at [524, 517] on button "Reject" at bounding box center [510, 530] width 29 height 27
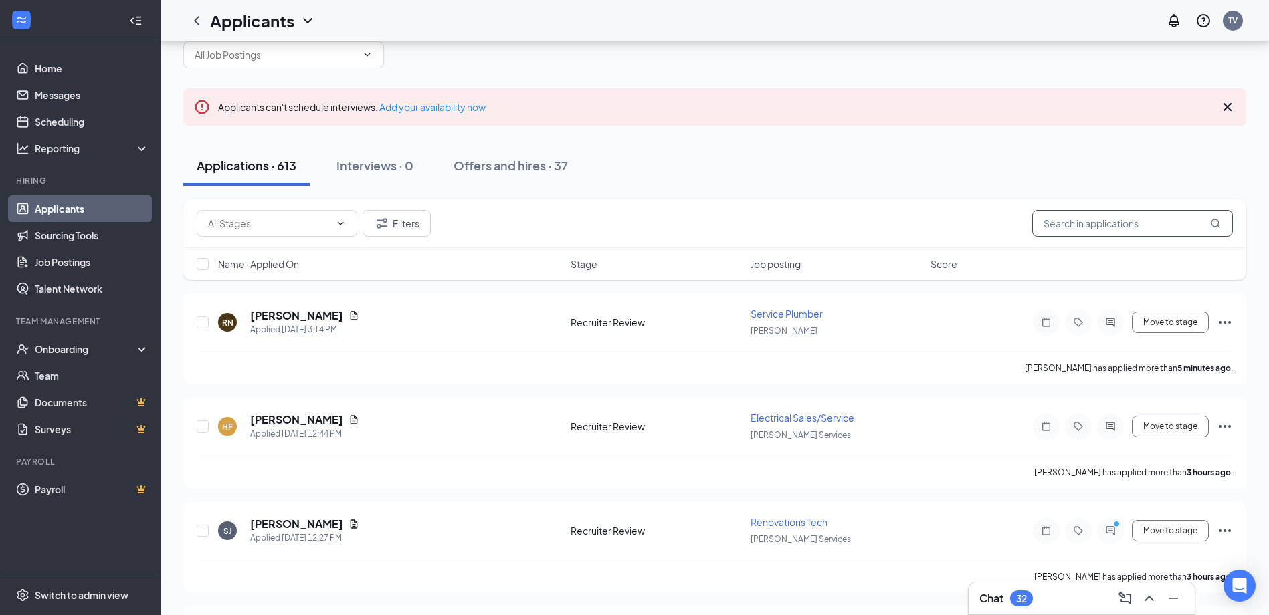
scroll to position [67, 0]
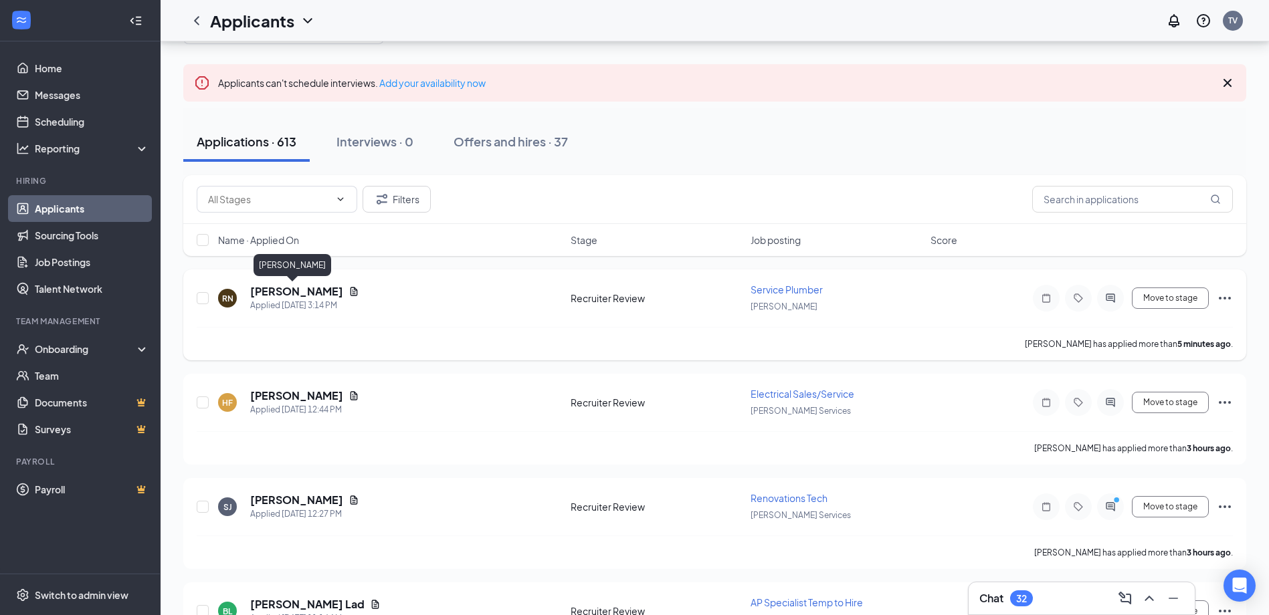
click at [272, 297] on h5 "Romeo Nerio" at bounding box center [296, 291] width 93 height 15
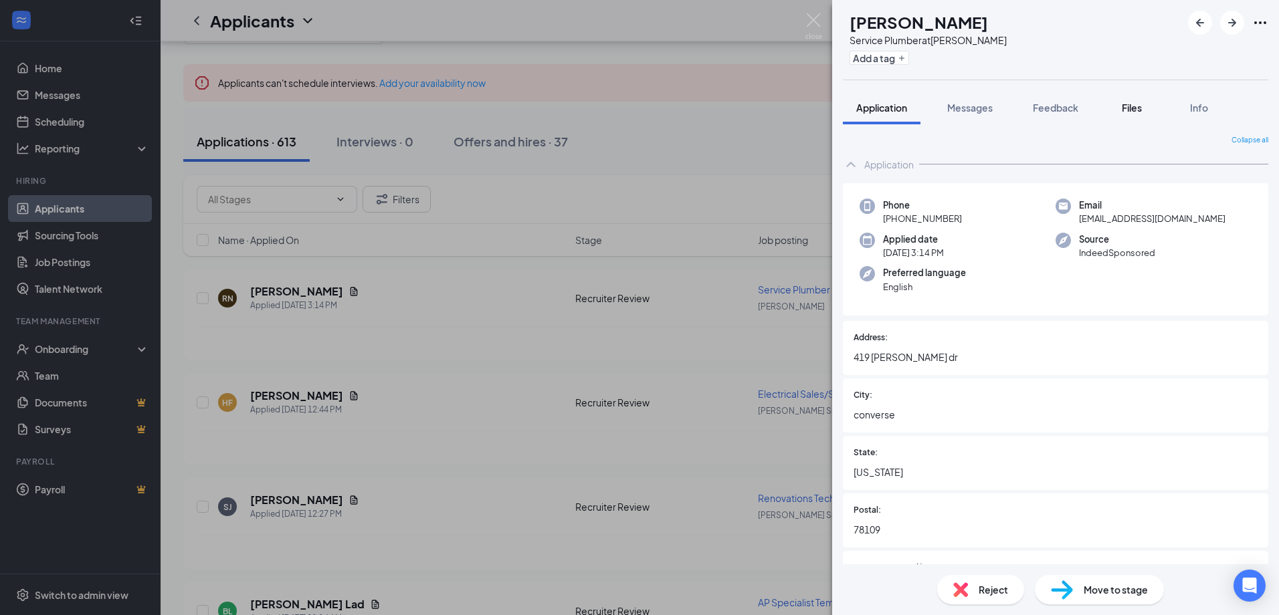
click at [1131, 109] on span "Files" at bounding box center [1132, 108] width 20 height 12
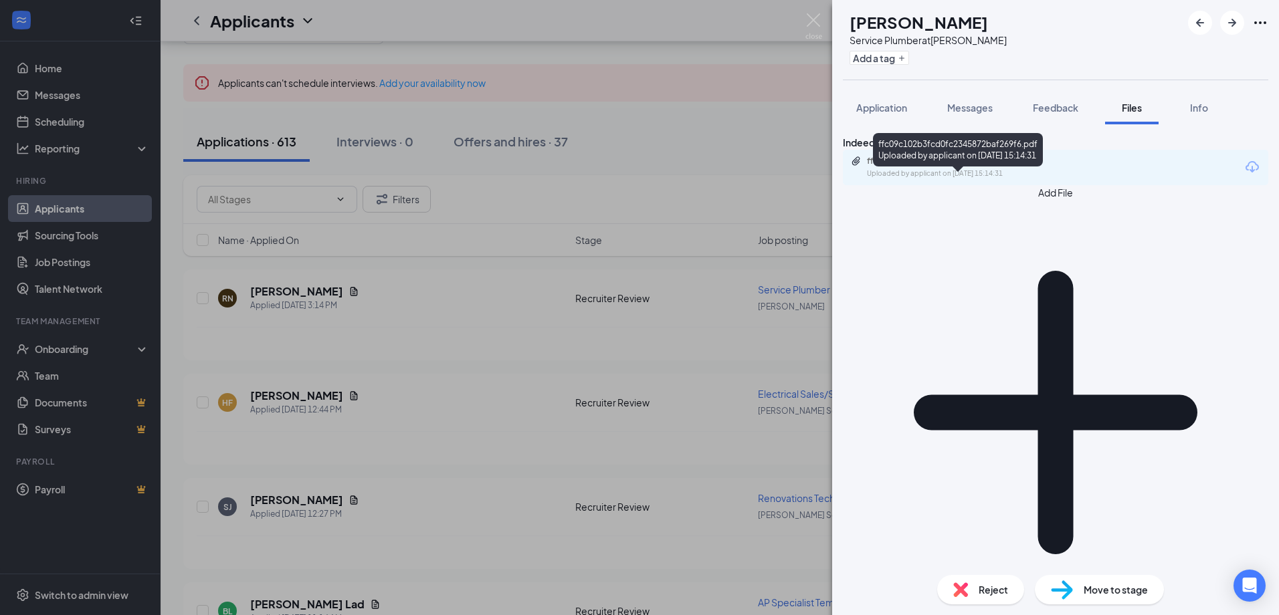
click at [894, 167] on div "ffc09c102b3fcd0fc2345872baf269f6.pdf" at bounding box center [960, 161] width 187 height 11
click at [812, 22] on img at bounding box center [813, 26] width 17 height 26
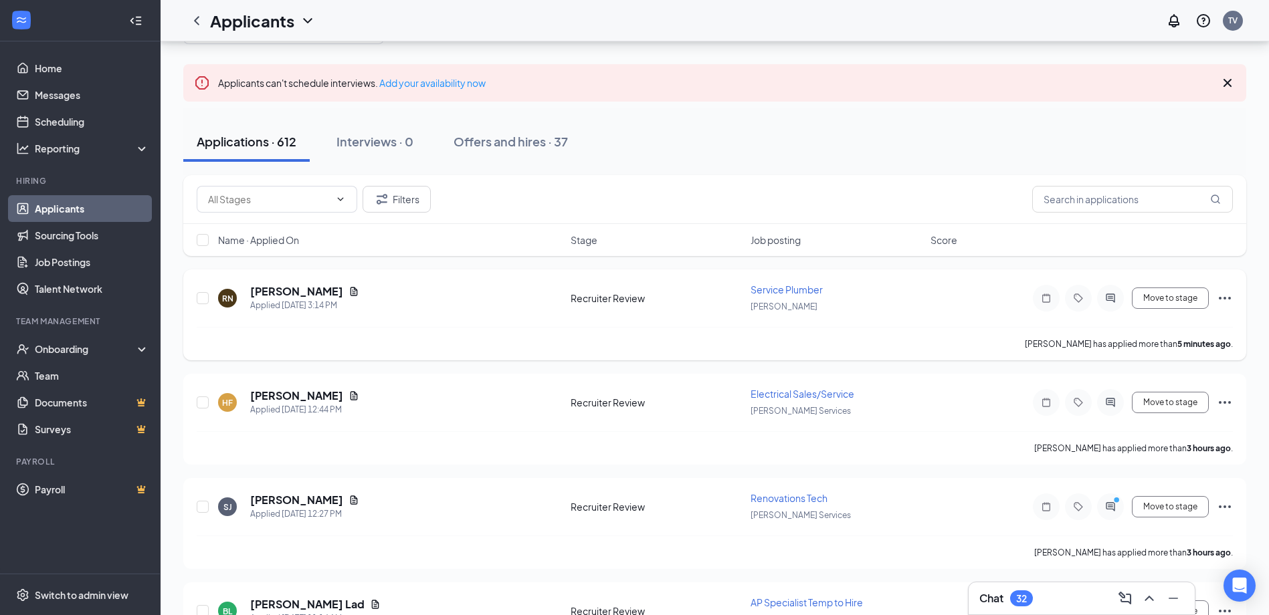
click at [1230, 300] on icon "Ellipses" at bounding box center [1225, 298] width 16 height 16
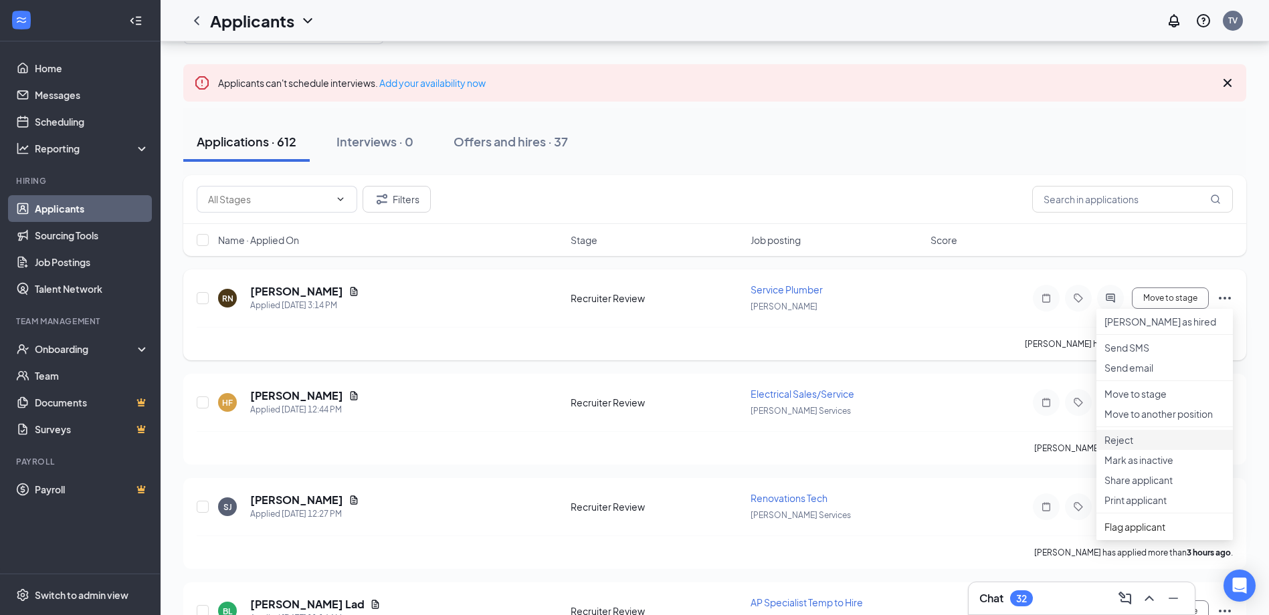
click at [1132, 450] on li "Reject" at bounding box center [1164, 440] width 136 height 20
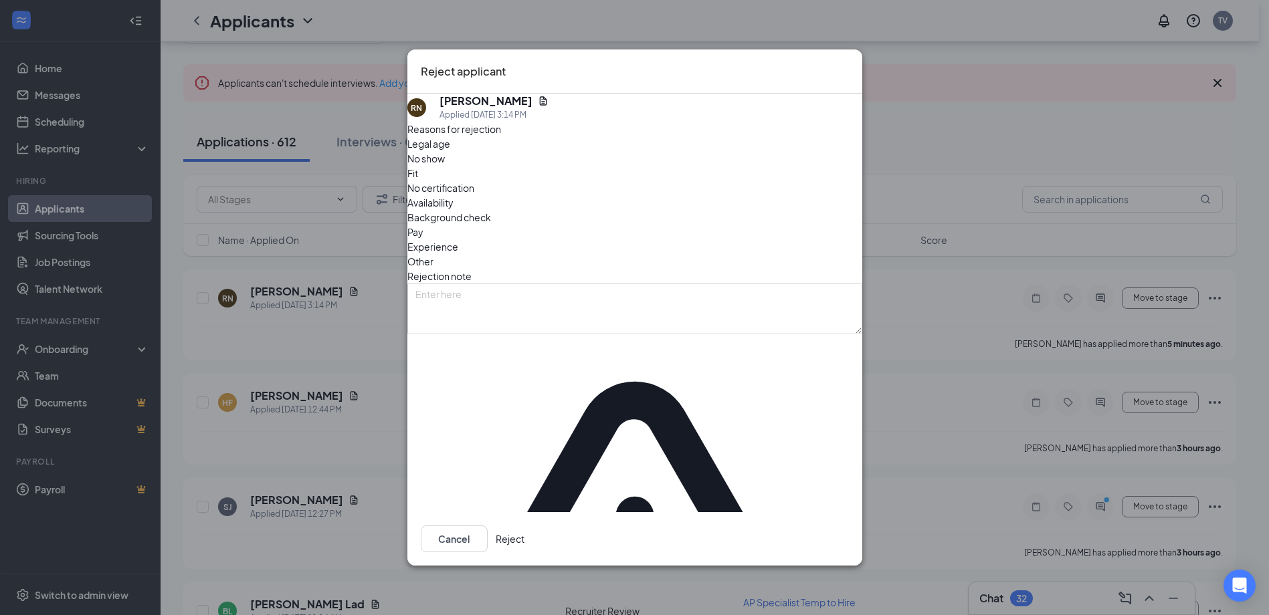
click at [524, 526] on button "Reject" at bounding box center [510, 539] width 29 height 27
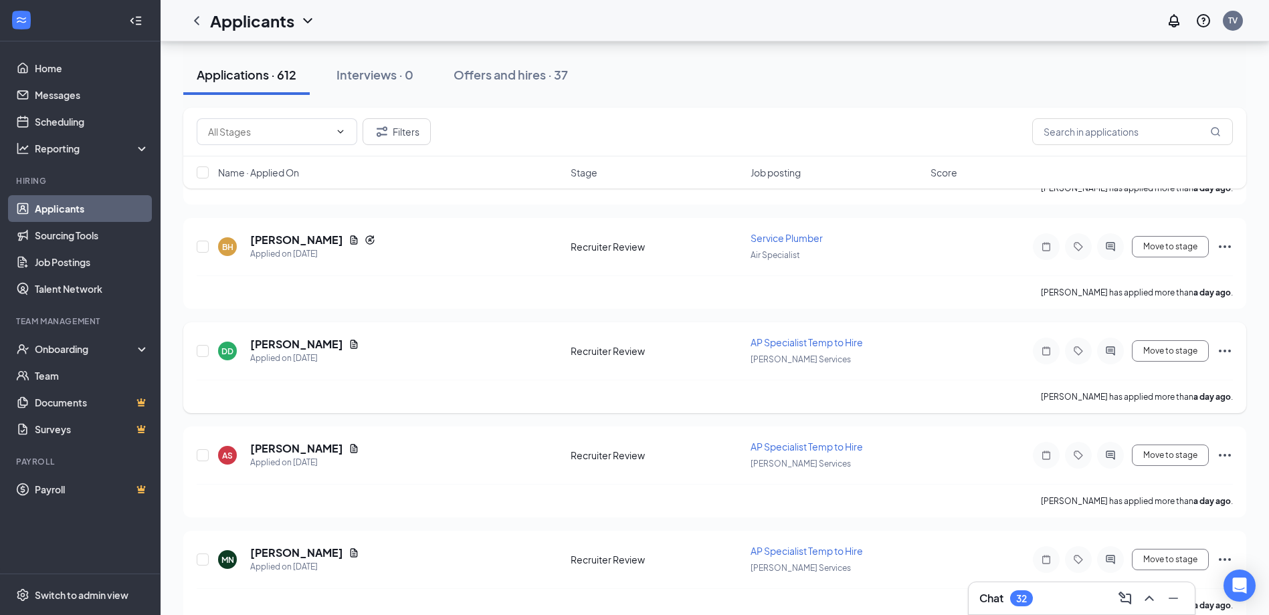
scroll to position [3077, 0]
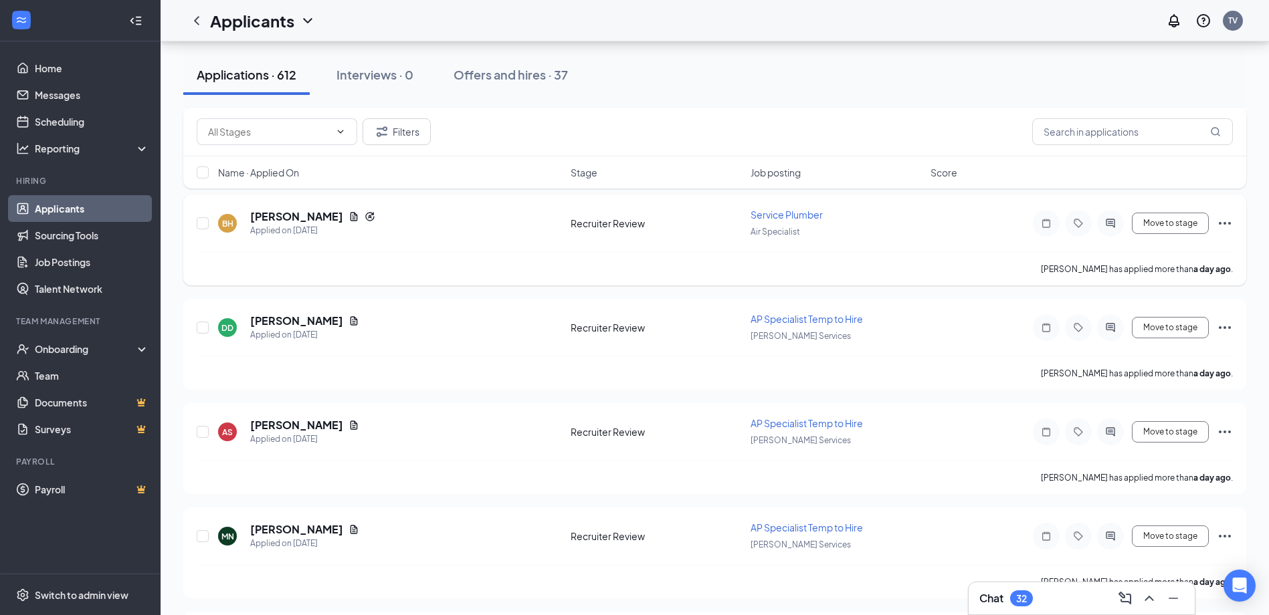
click at [1226, 223] on icon "Ellipses" at bounding box center [1225, 223] width 16 height 16
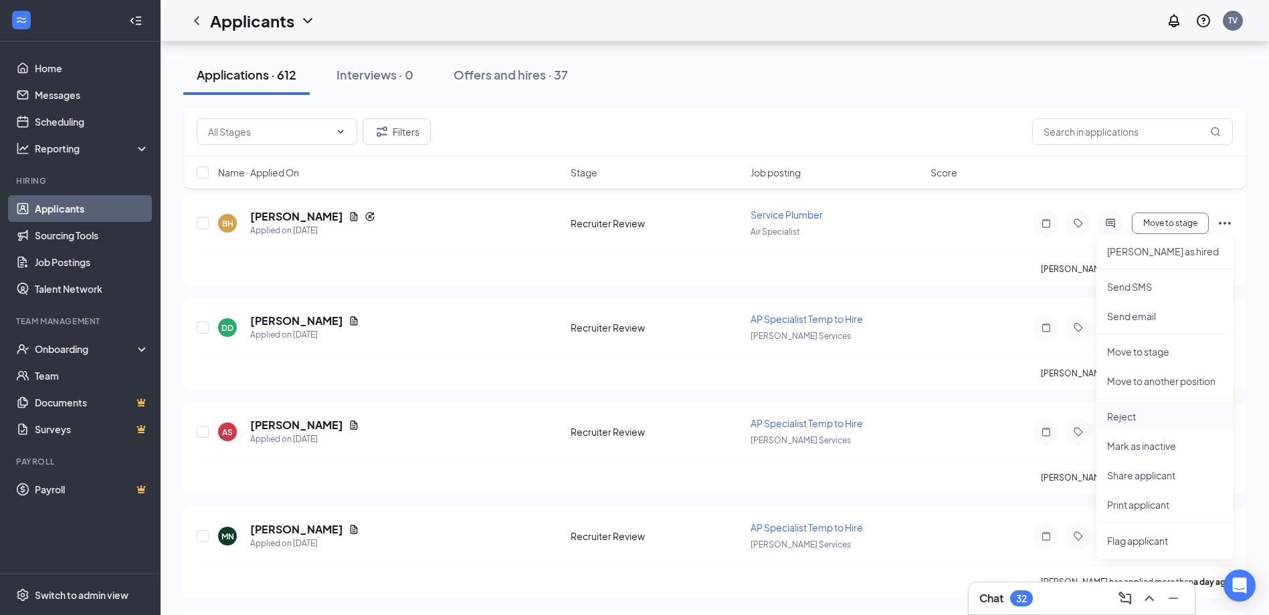
click at [1124, 418] on p "Reject" at bounding box center [1164, 416] width 115 height 13
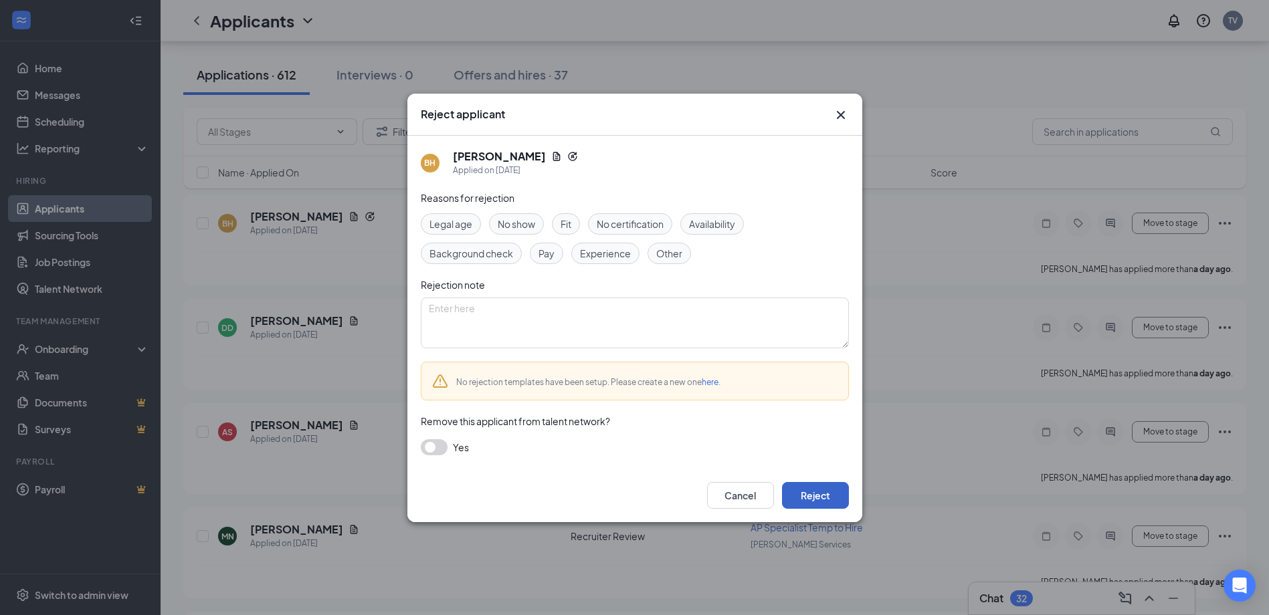
click at [819, 495] on button "Reject" at bounding box center [815, 495] width 67 height 27
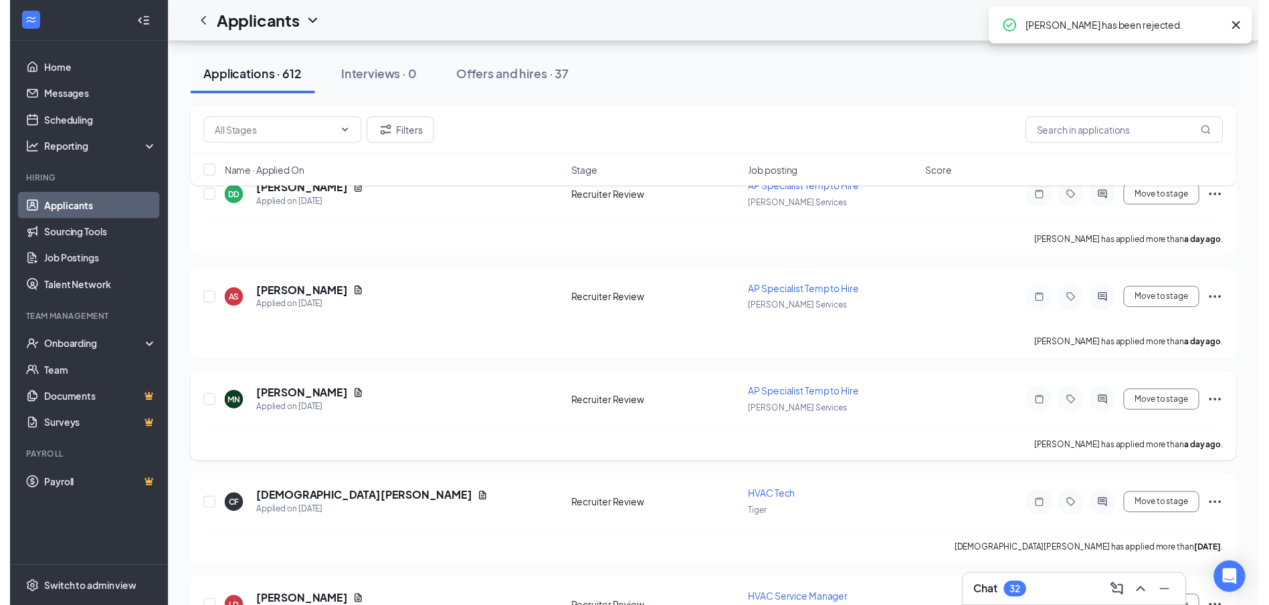
scroll to position [3211, 0]
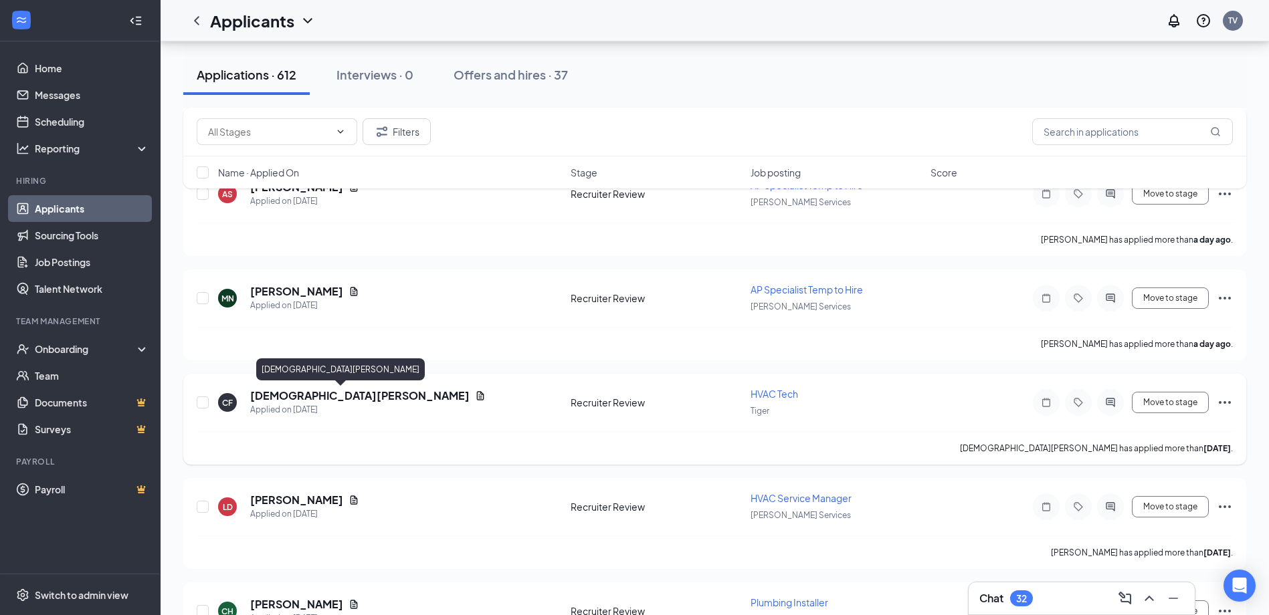
click at [317, 395] on h5 "Christian Flores" at bounding box center [359, 396] width 219 height 15
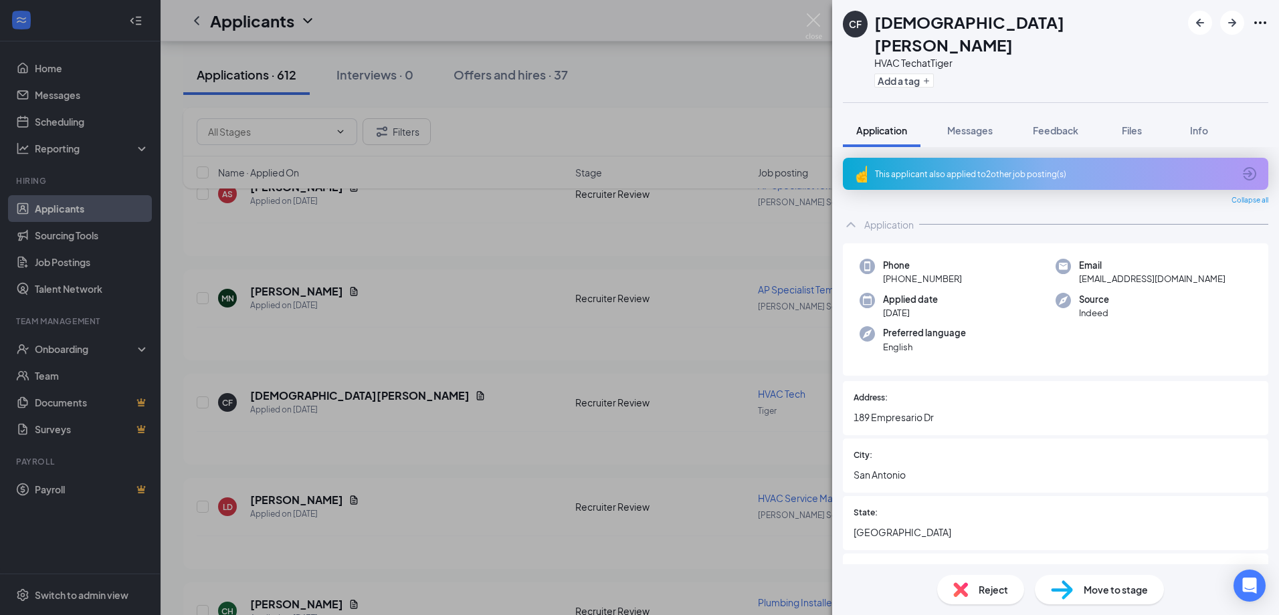
click at [1153, 169] on div "This applicant also applied to 2 other job posting(s)" at bounding box center [1054, 174] width 359 height 11
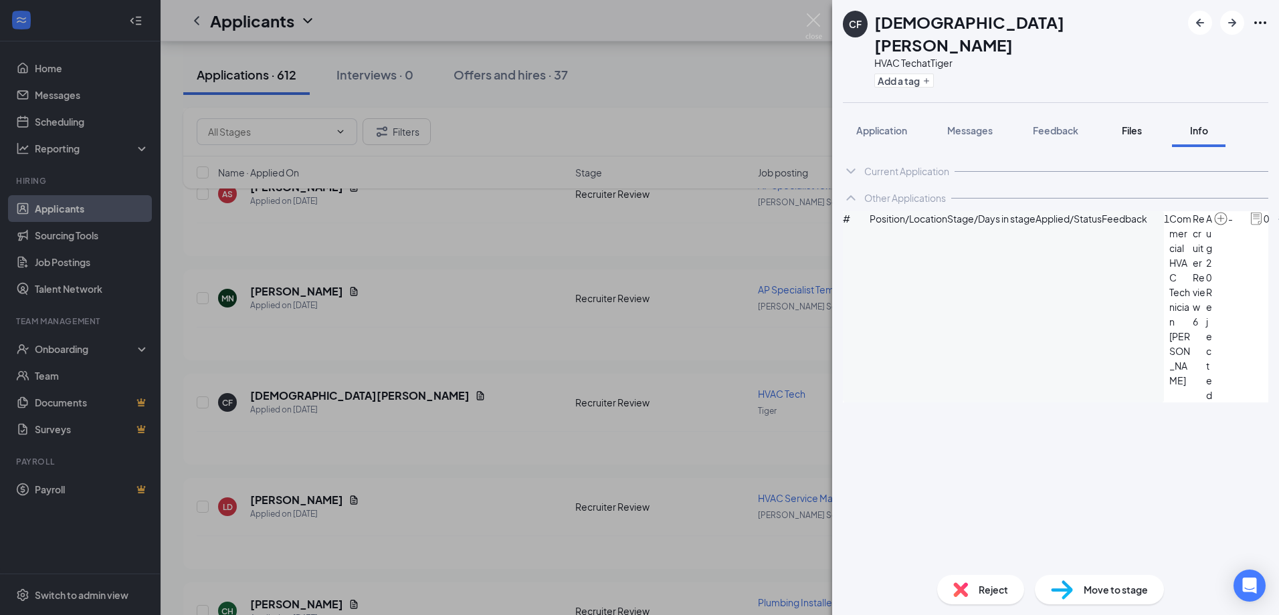
click at [1127, 124] on span "Files" at bounding box center [1132, 130] width 20 height 12
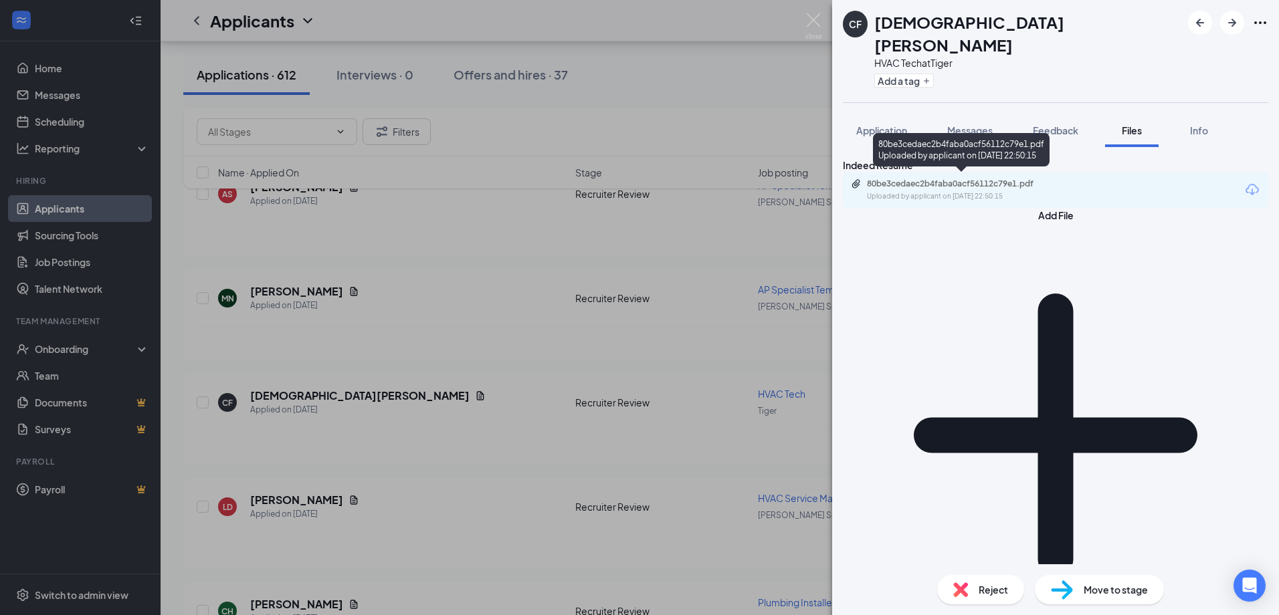
click at [1014, 181] on div "80be3cedaec2b4faba0acf56112c79e1.pdf" at bounding box center [960, 184] width 187 height 11
click at [812, 21] on img at bounding box center [813, 26] width 17 height 26
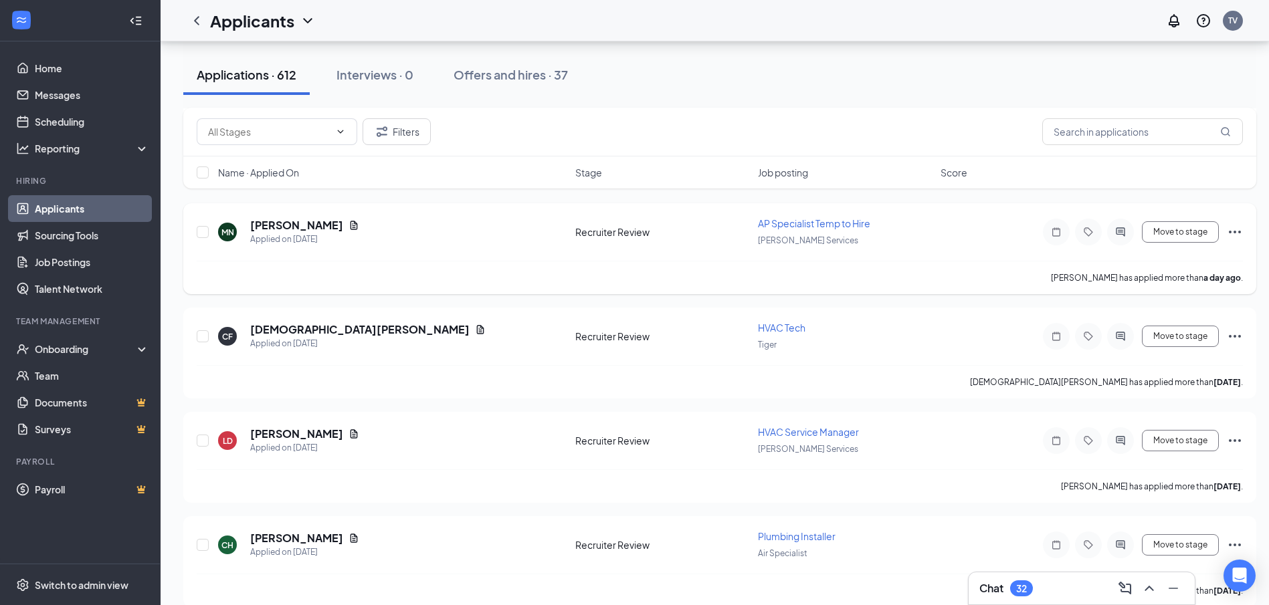
scroll to position [3278, 0]
click at [1238, 334] on icon "Ellipses" at bounding box center [1235, 336] width 16 height 16
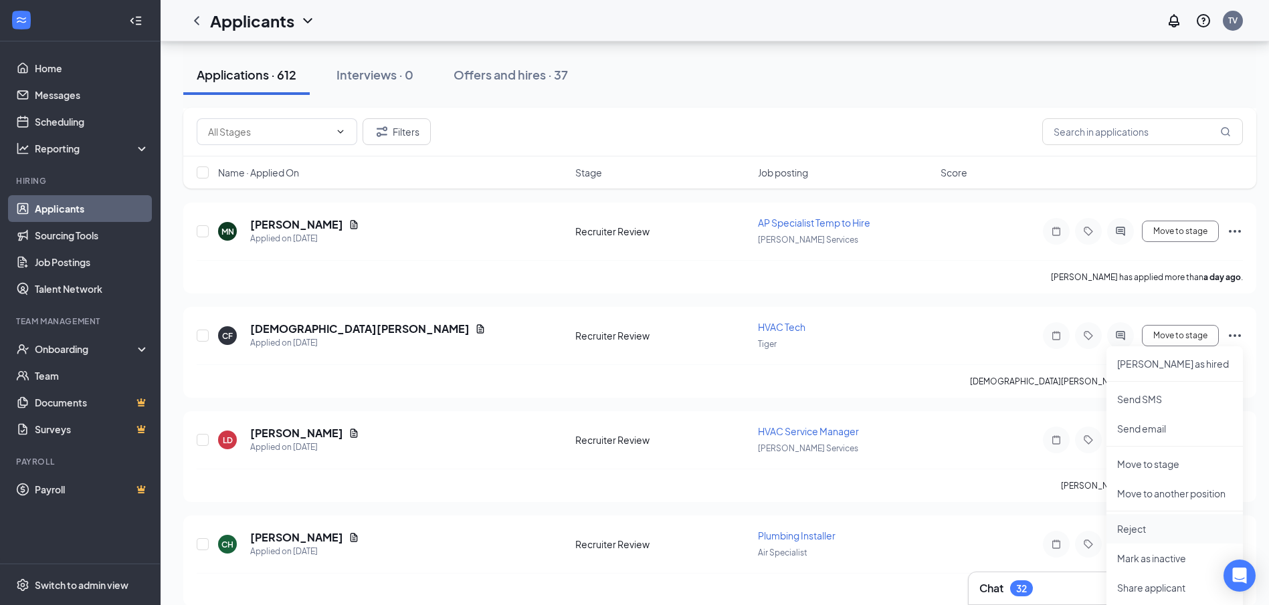
click at [1139, 526] on p "Reject" at bounding box center [1174, 528] width 115 height 13
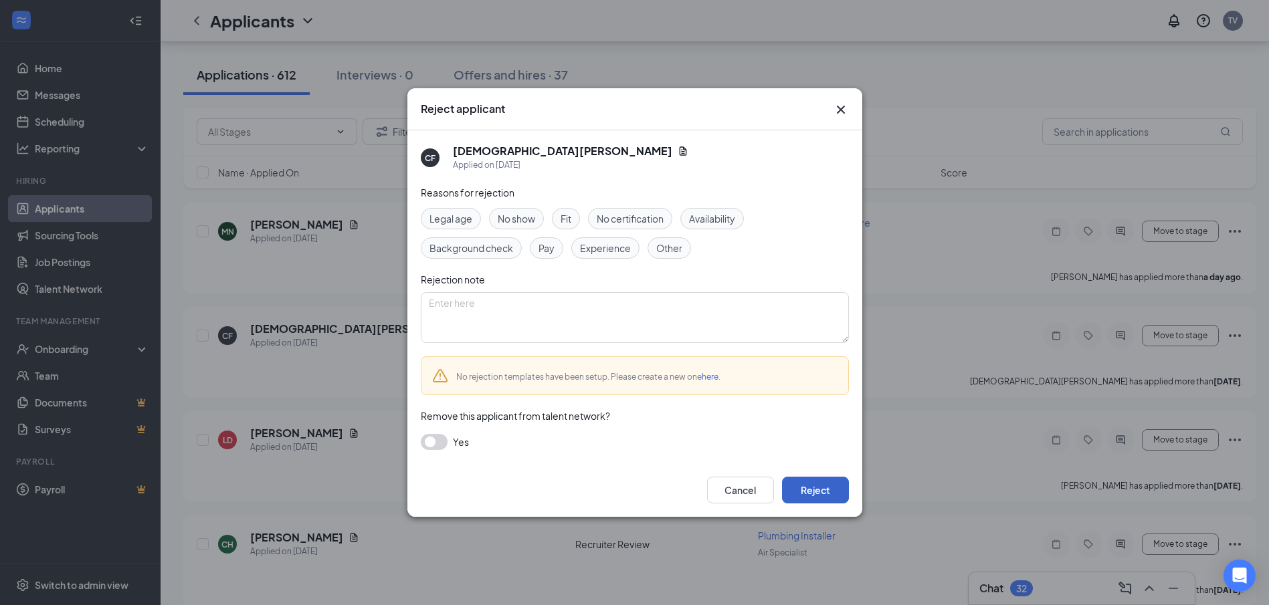
click at [832, 491] on button "Reject" at bounding box center [815, 490] width 67 height 27
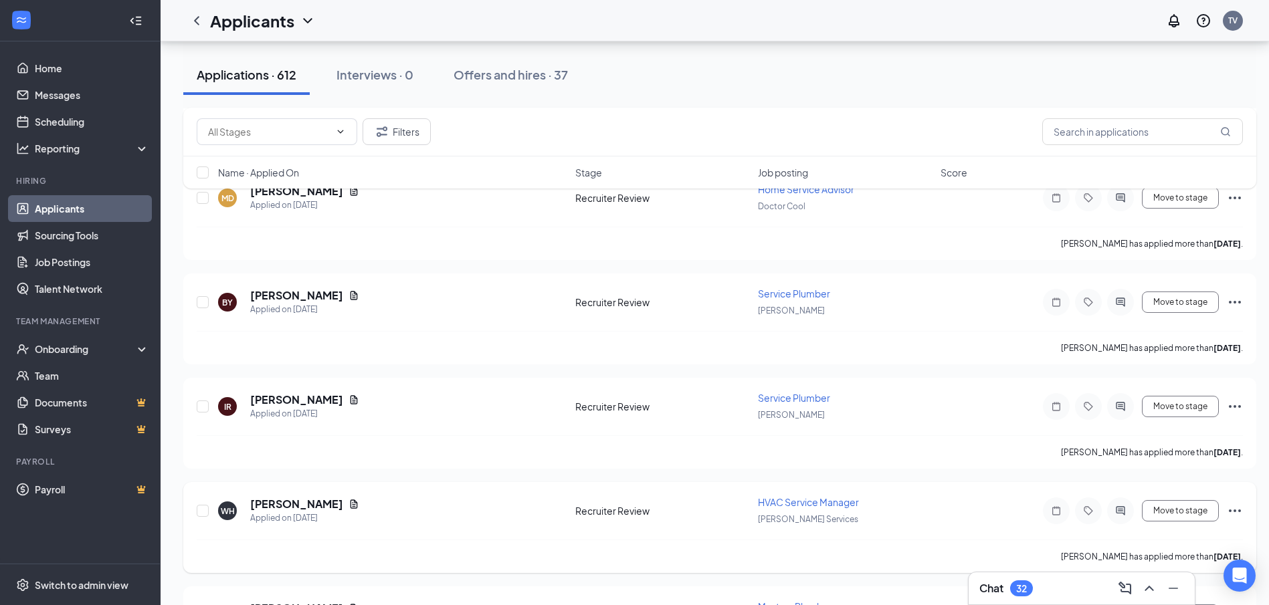
scroll to position [5285, 0]
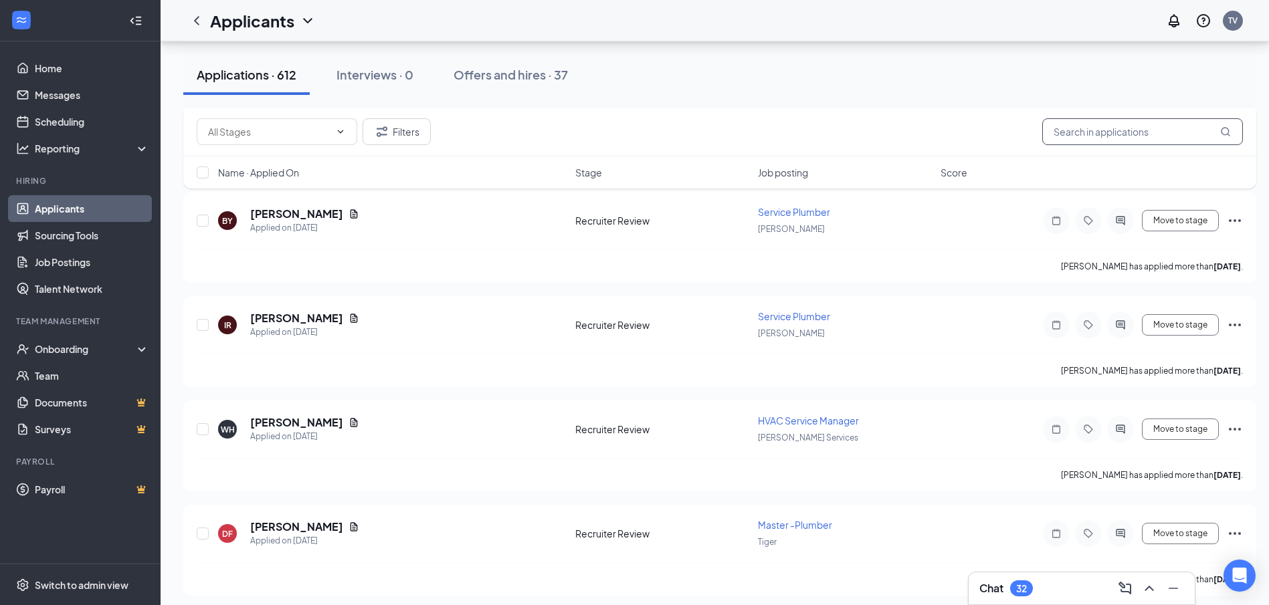
click at [1097, 125] on input "text" at bounding box center [1142, 131] width 201 height 27
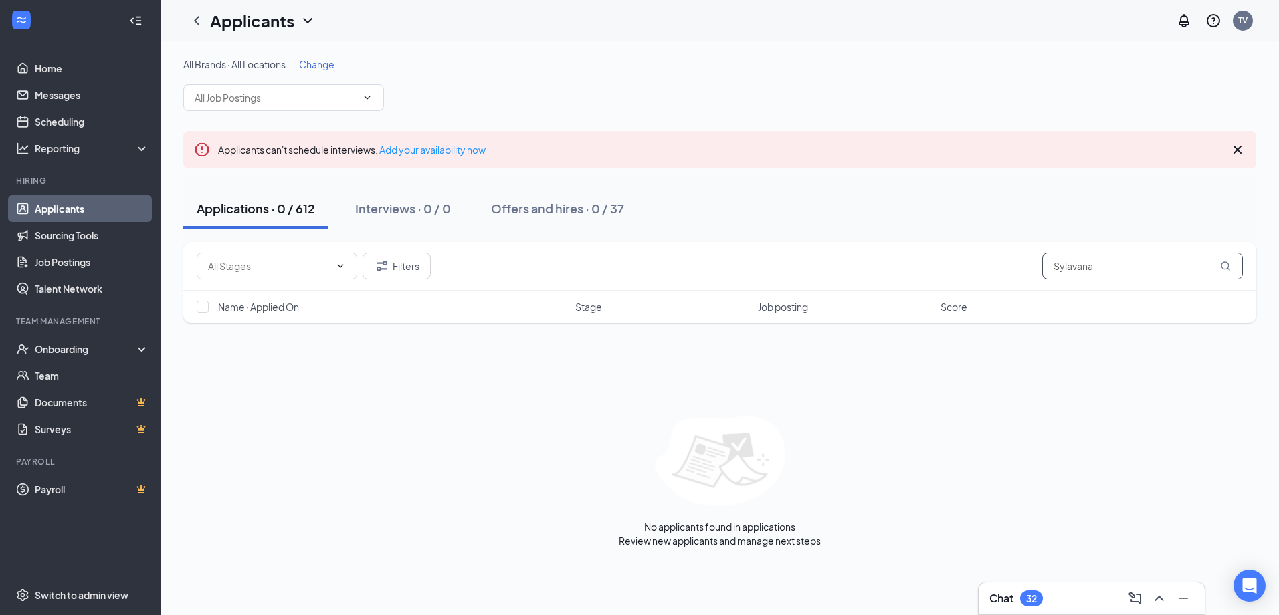
type input "Sylavana"
click at [100, 210] on link "Applicants" at bounding box center [92, 208] width 114 height 27
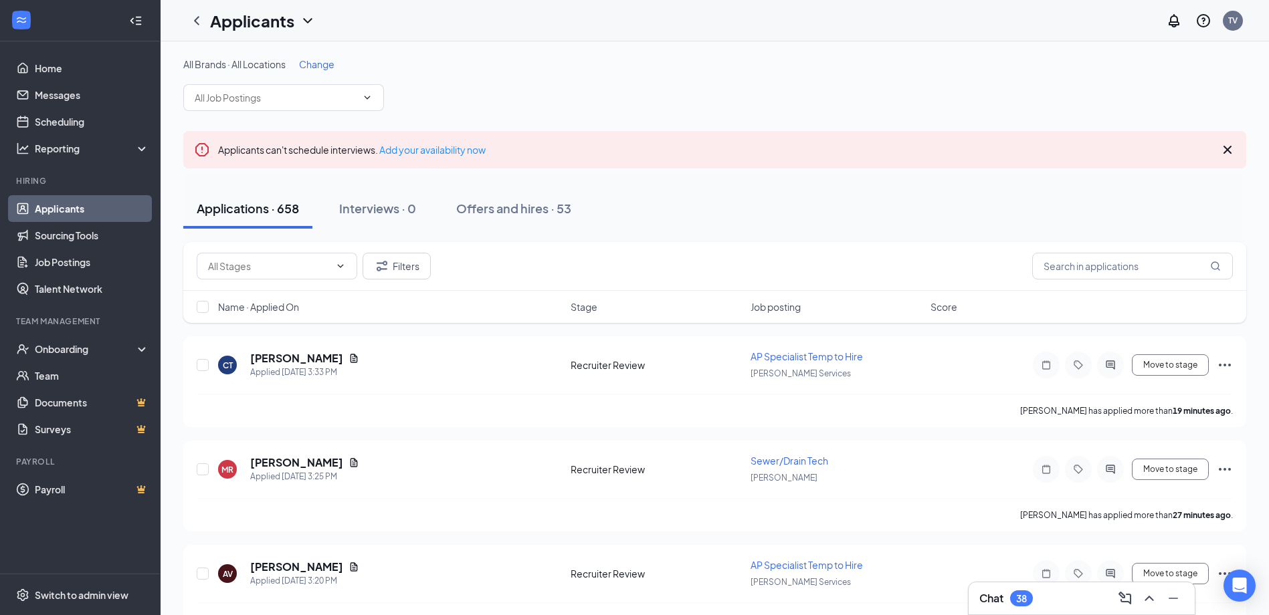
click at [90, 213] on link "Applicants" at bounding box center [92, 208] width 114 height 27
click at [1137, 272] on input "text" at bounding box center [1132, 266] width 201 height 27
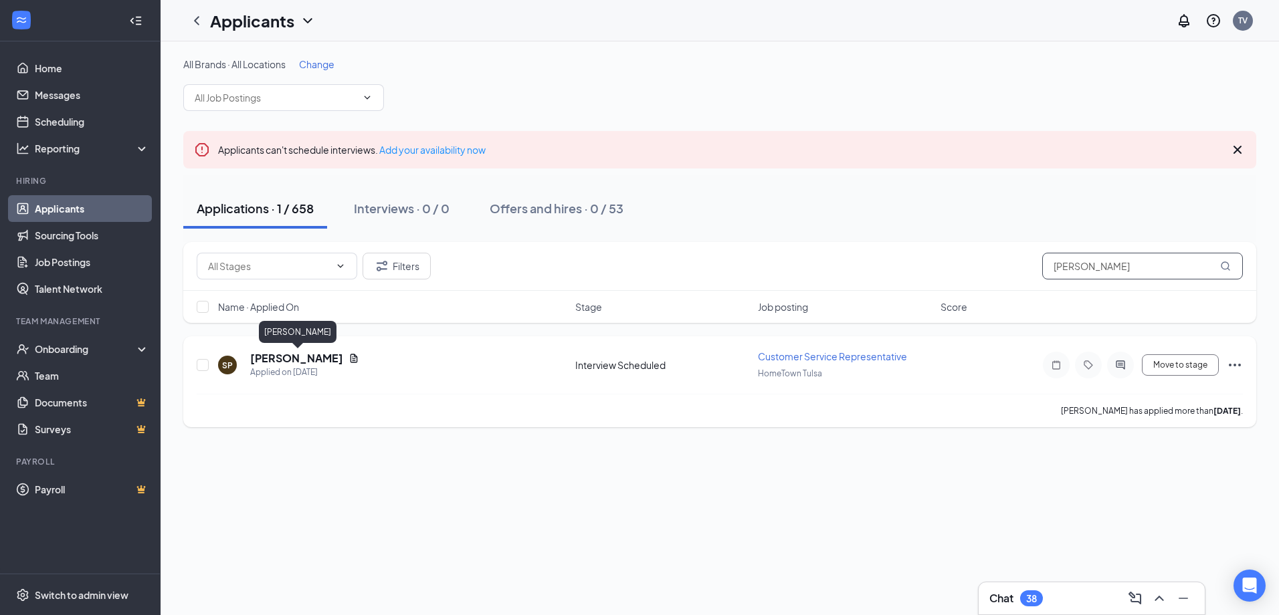
type input "[PERSON_NAME]"
click at [326, 361] on h5 "[PERSON_NAME]" at bounding box center [296, 358] width 93 height 15
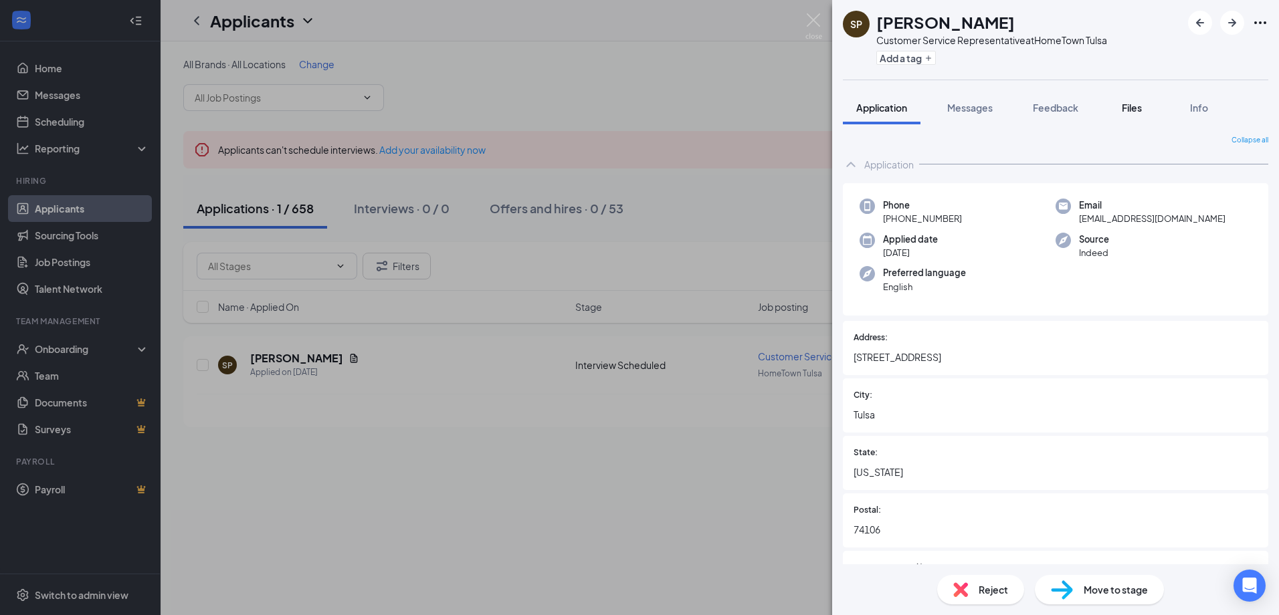
click at [1140, 108] on span "Files" at bounding box center [1132, 108] width 20 height 12
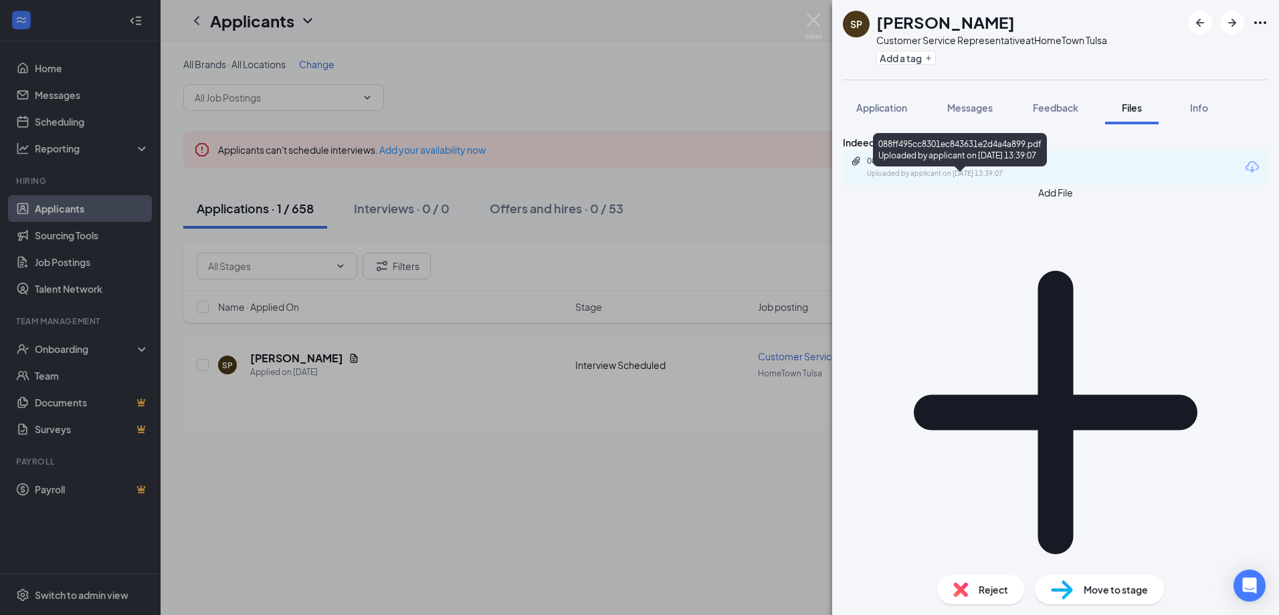
click at [973, 167] on div "088ff495cc8301ec843631e2d4a4a899.pdf" at bounding box center [960, 161] width 187 height 11
click at [901, 110] on span "Application" at bounding box center [881, 108] width 51 height 12
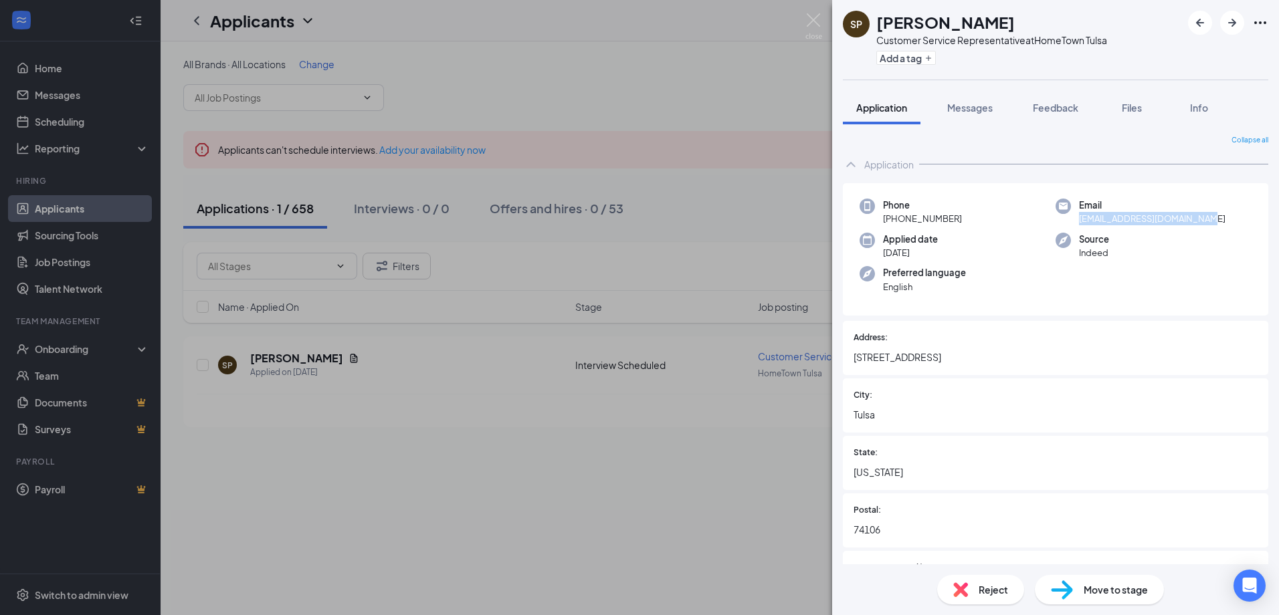
drag, startPoint x: 1075, startPoint y: 221, endPoint x: 1199, endPoint y: 219, distance: 124.5
click at [1199, 219] on div "Email [EMAIL_ADDRESS][DOMAIN_NAME]" at bounding box center [1154, 212] width 196 height 27
drag, startPoint x: 1199, startPoint y: 219, endPoint x: 1185, endPoint y: 220, distance: 14.8
copy span "[EMAIL_ADDRESS][DOMAIN_NAME]"
click at [1126, 108] on span "Files" at bounding box center [1132, 108] width 20 height 12
